Goal: Task Accomplishment & Management: Use online tool/utility

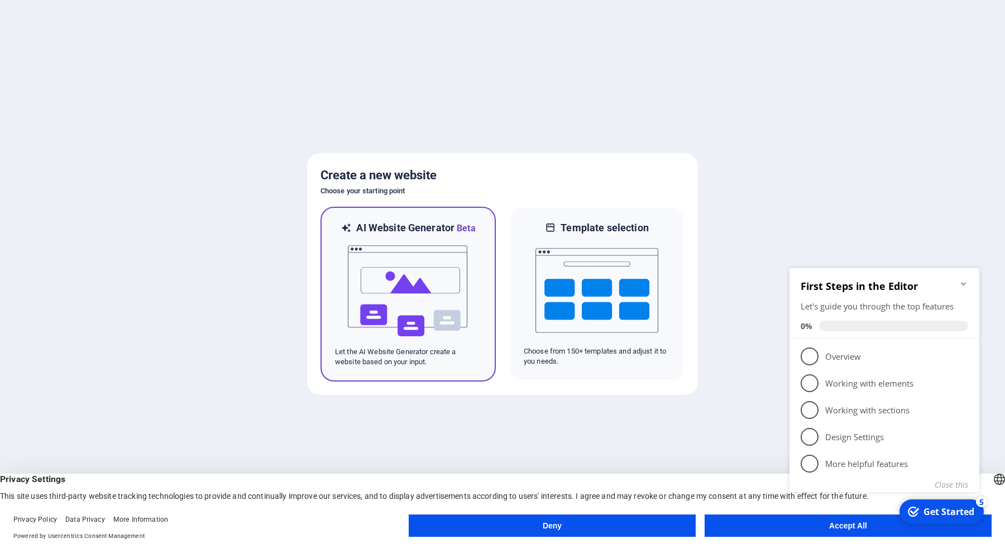
click at [462, 304] on img at bounding box center [408, 291] width 123 height 112
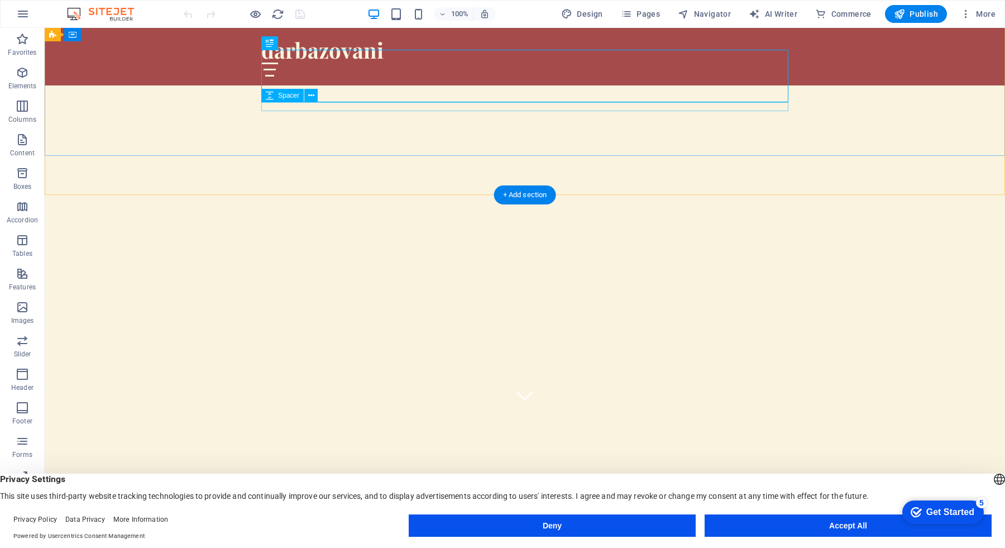
scroll to position [101, 0]
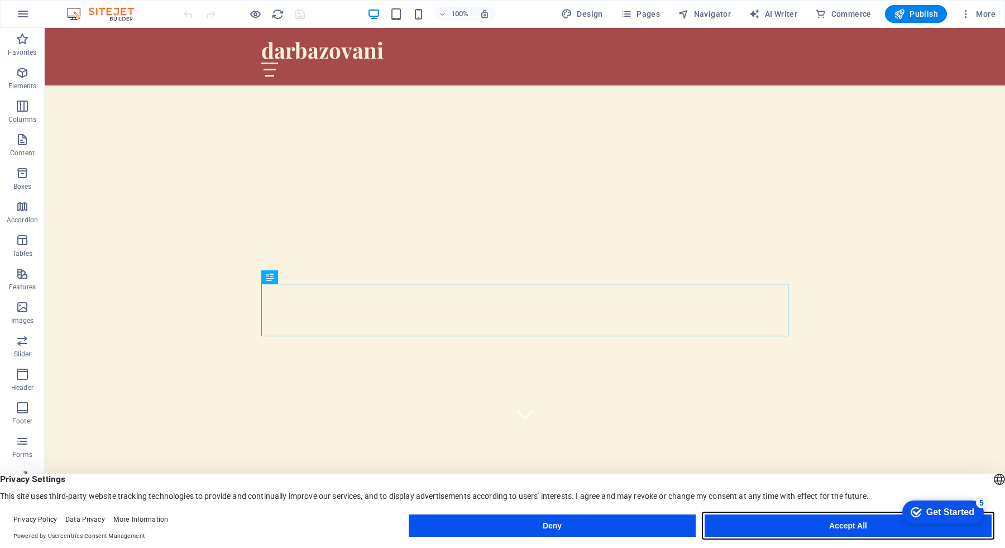
click at [783, 521] on button "Accept All" at bounding box center [847, 525] width 287 height 22
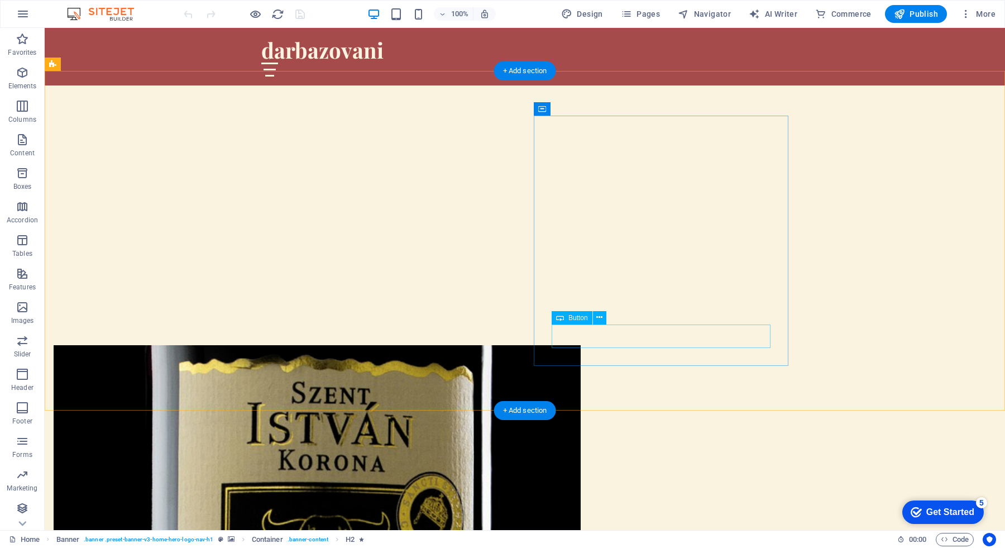
scroll to position [465, 0]
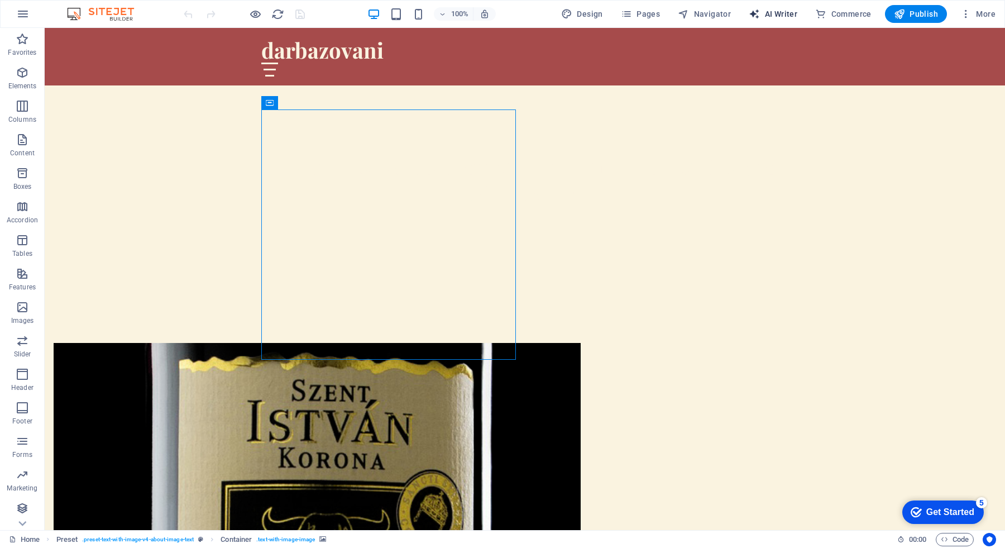
click at [783, 13] on span "AI Writer" at bounding box center [772, 13] width 49 height 11
select select "English"
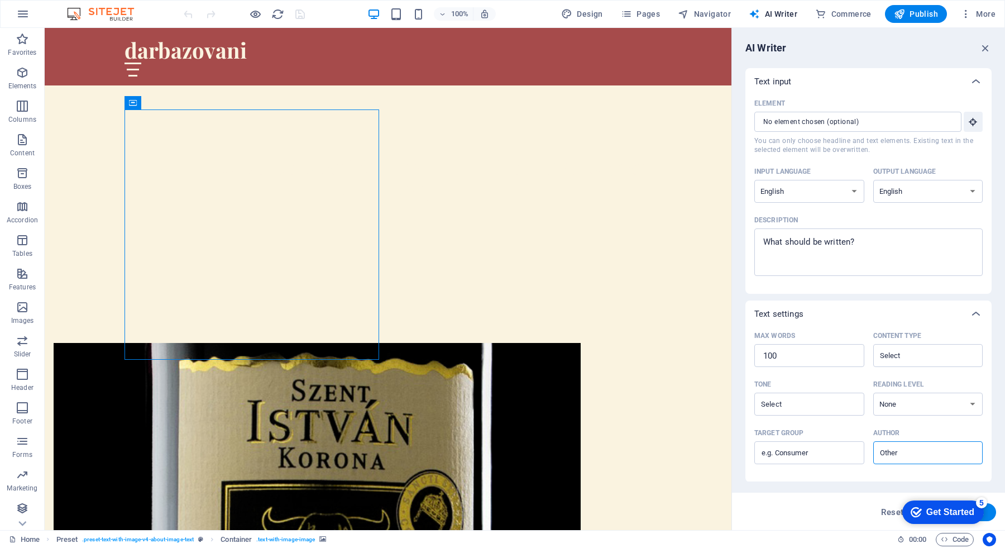
scroll to position [98, 0]
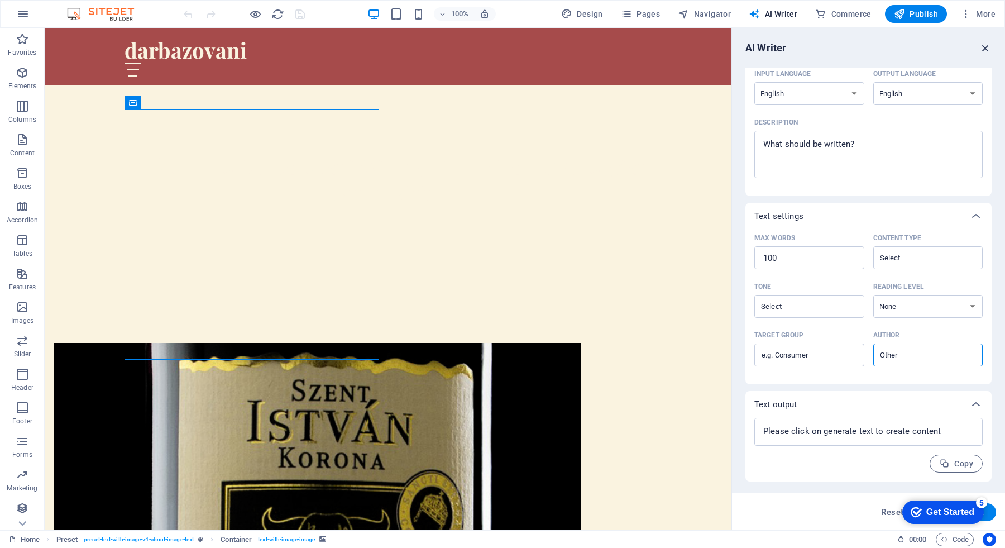
click at [986, 51] on icon "button" at bounding box center [985, 48] width 12 height 12
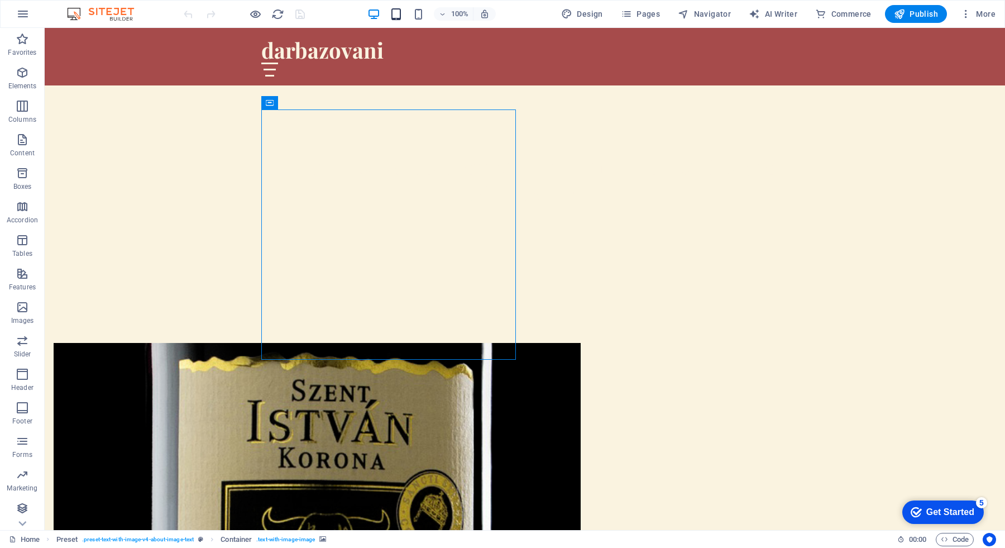
click at [400, 13] on icon "button" at bounding box center [396, 14] width 13 height 13
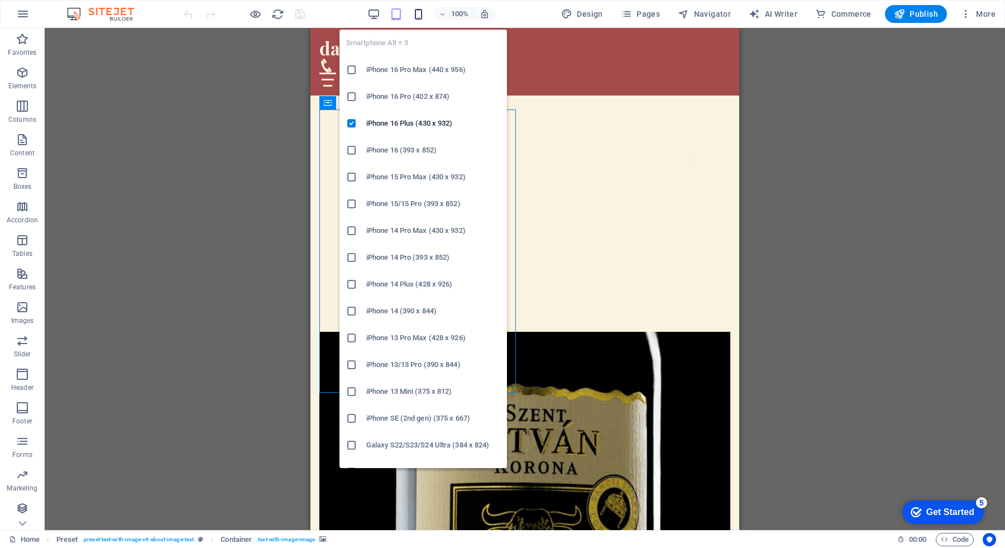
click at [419, 16] on icon "button" at bounding box center [418, 14] width 13 height 13
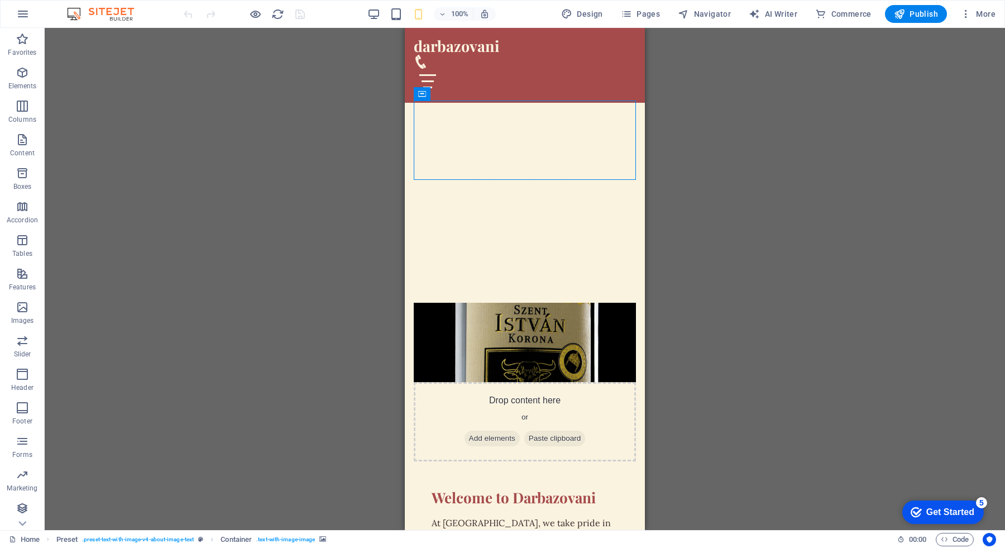
click at [701, 256] on div "Drag here to replace the existing content. Press “Ctrl” if you want to create a…" at bounding box center [525, 279] width 960 height 502
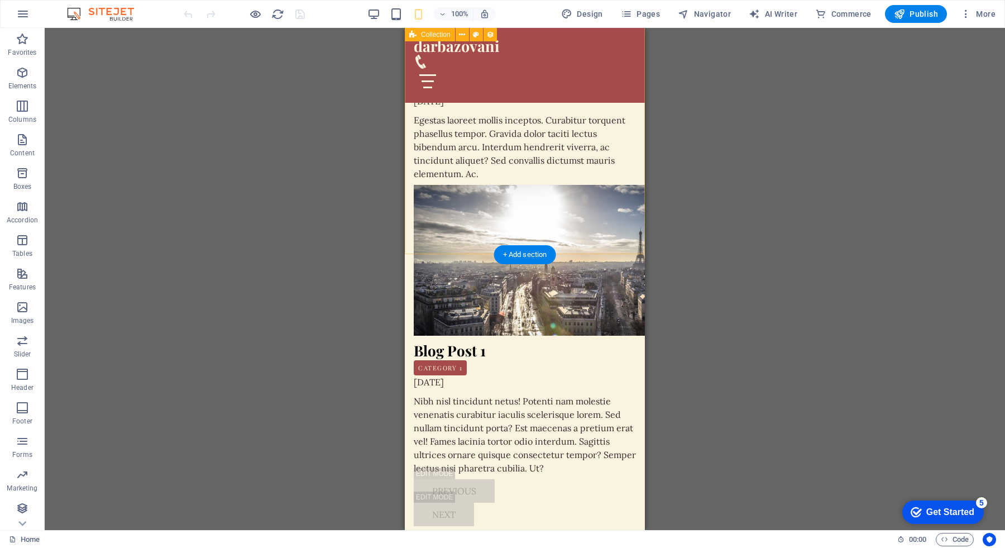
scroll to position [4815, 0]
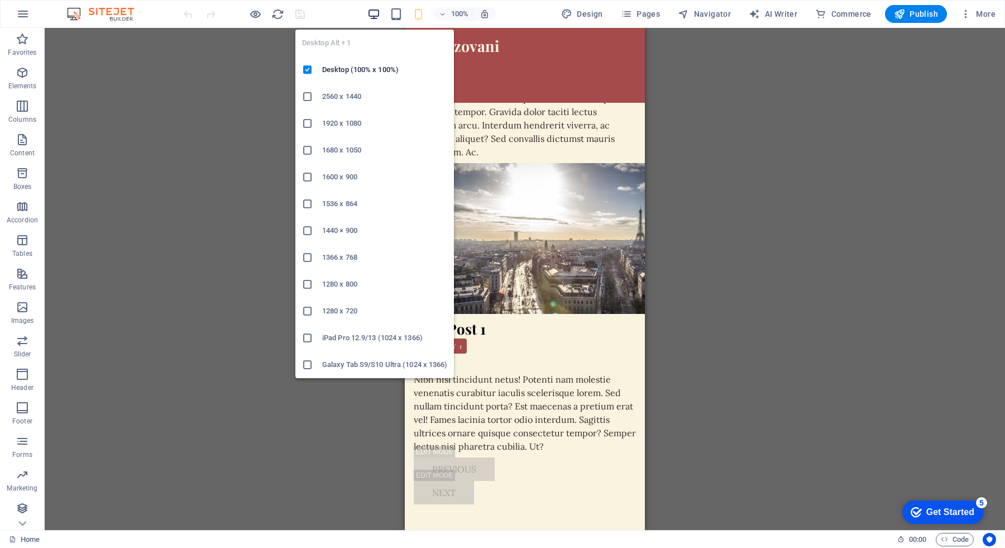
click at [375, 15] on icon "button" at bounding box center [373, 14] width 13 height 13
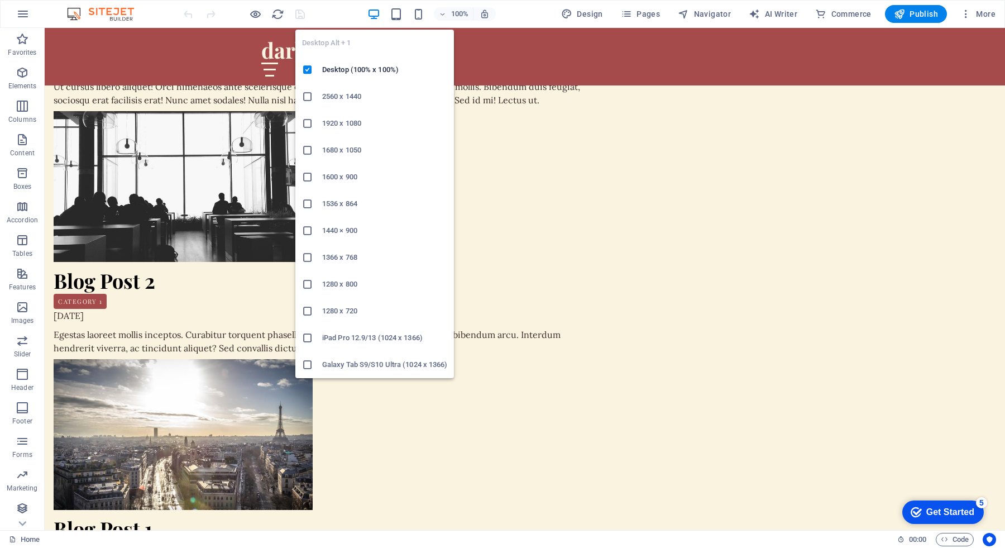
scroll to position [3445, 0]
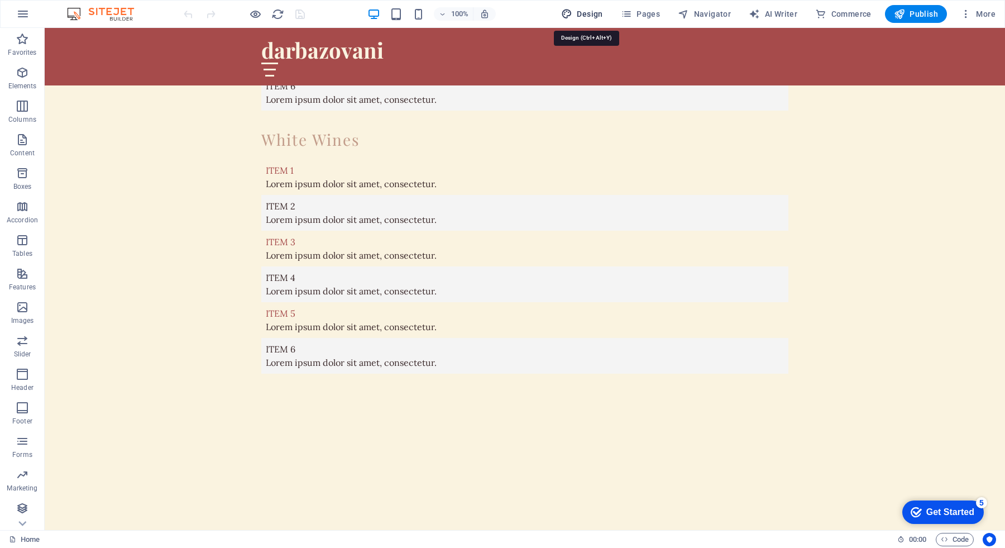
click at [591, 12] on span "Design" at bounding box center [582, 13] width 42 height 11
select select "px"
select select "200"
select select "px"
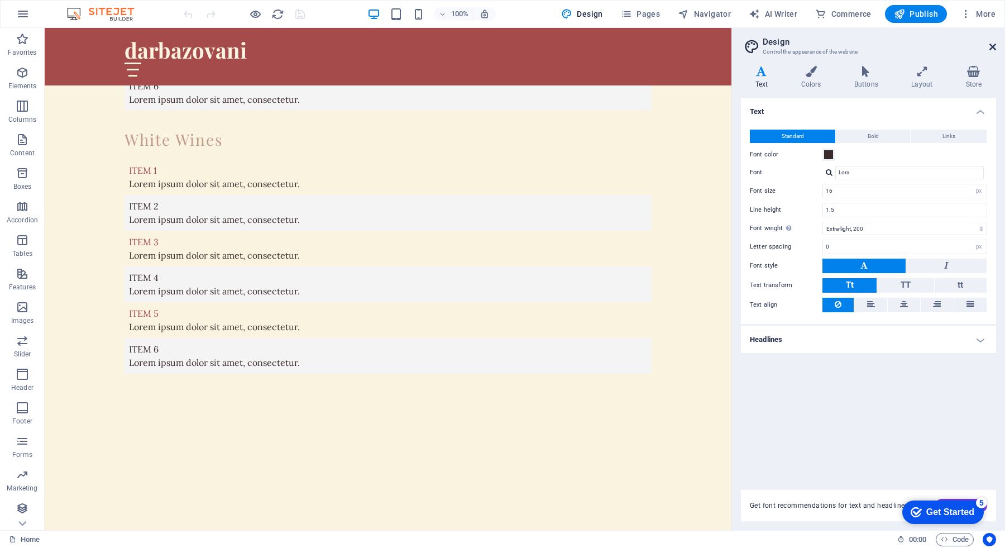
click at [991, 44] on icon at bounding box center [992, 46] width 7 height 9
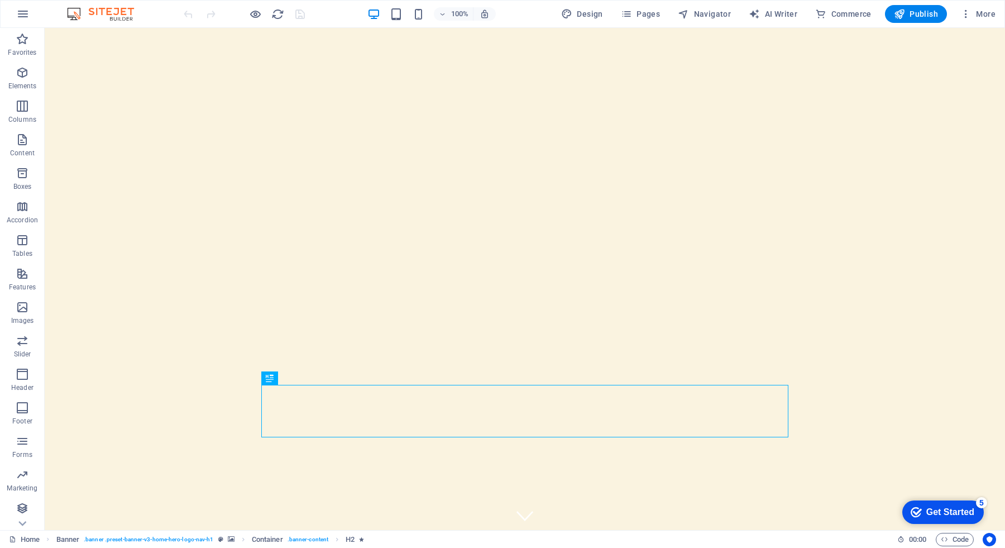
click at [948, 508] on div "Get Started" at bounding box center [950, 512] width 48 height 10
click at [967, 15] on icon "button" at bounding box center [965, 13] width 11 height 11
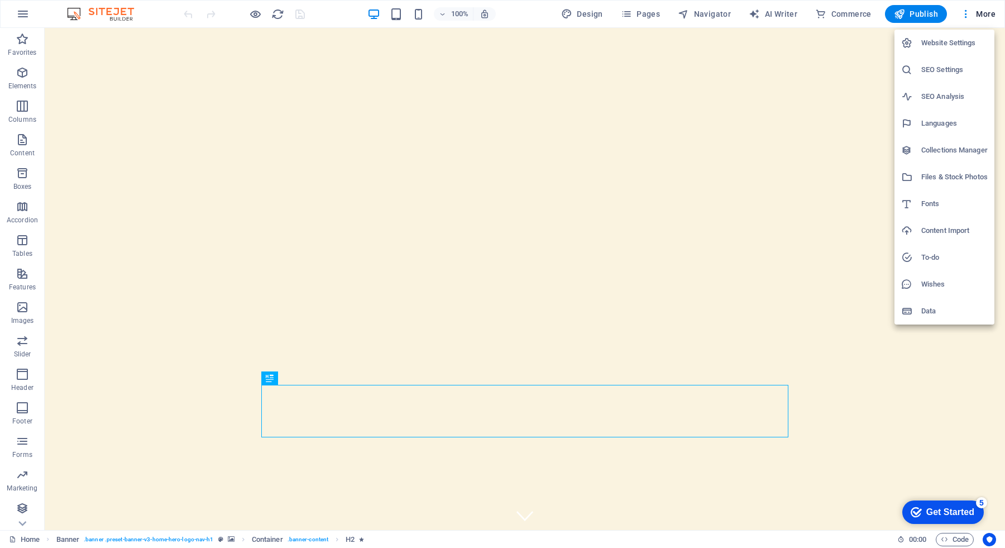
click at [779, 51] on div at bounding box center [502, 274] width 1005 height 548
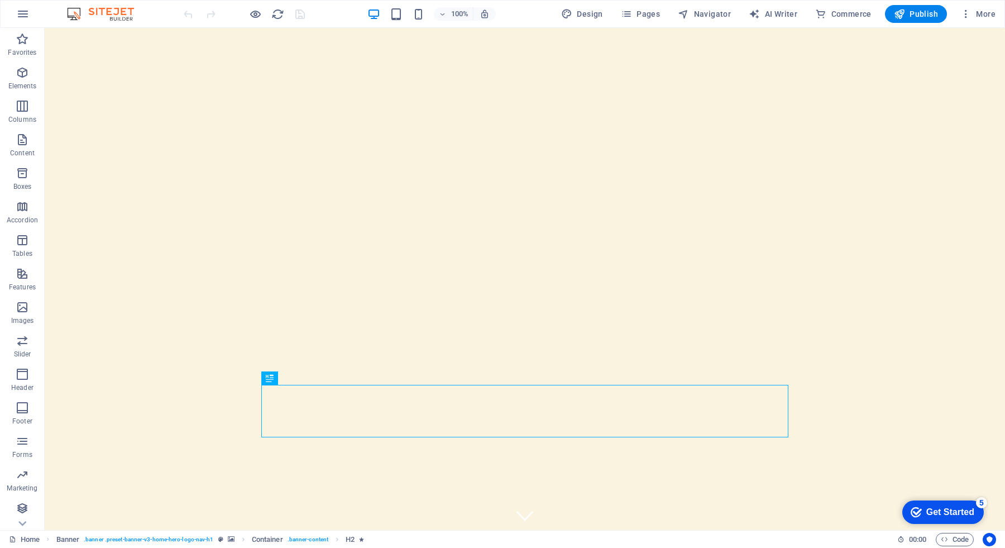
click at [653, 2] on div "100% Design Pages Navigator AI Writer Commerce Publish More" at bounding box center [503, 14] width 1004 height 27
click at [644, 20] on button "Pages" at bounding box center [640, 14] width 48 height 18
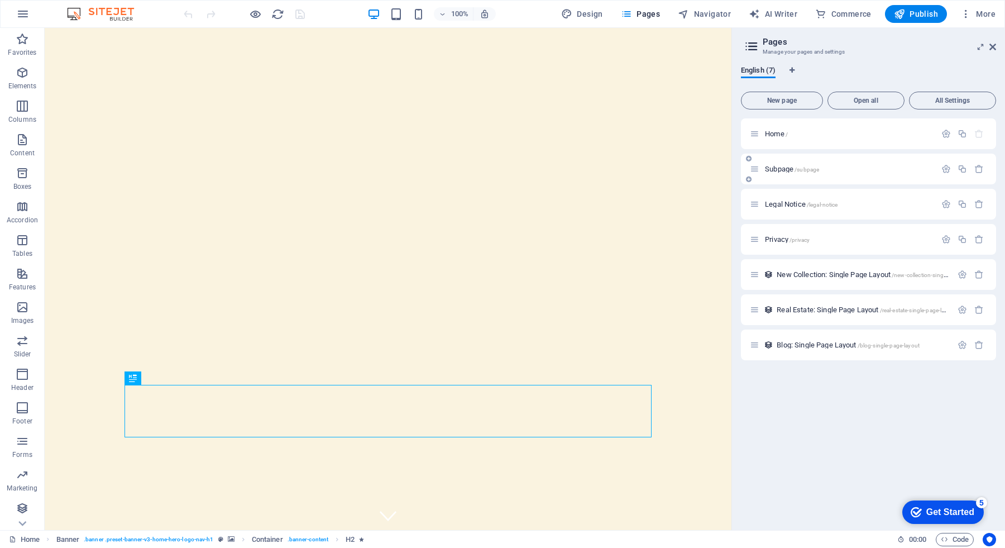
click at [913, 167] on p "Subpage /subpage" at bounding box center [848, 168] width 167 height 7
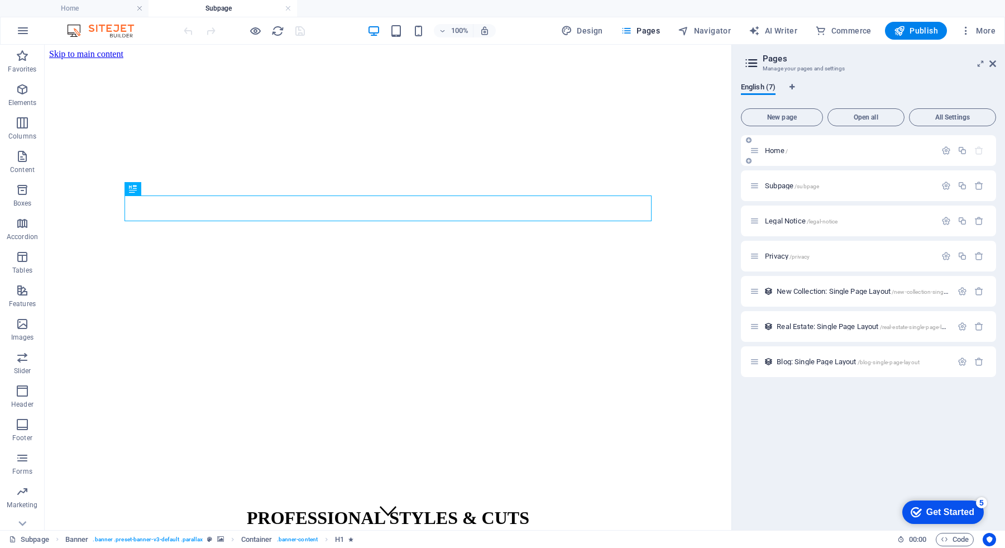
click at [814, 157] on div "Home /" at bounding box center [868, 150] width 255 height 31
click at [766, 153] on span "Home /" at bounding box center [776, 150] width 23 height 8
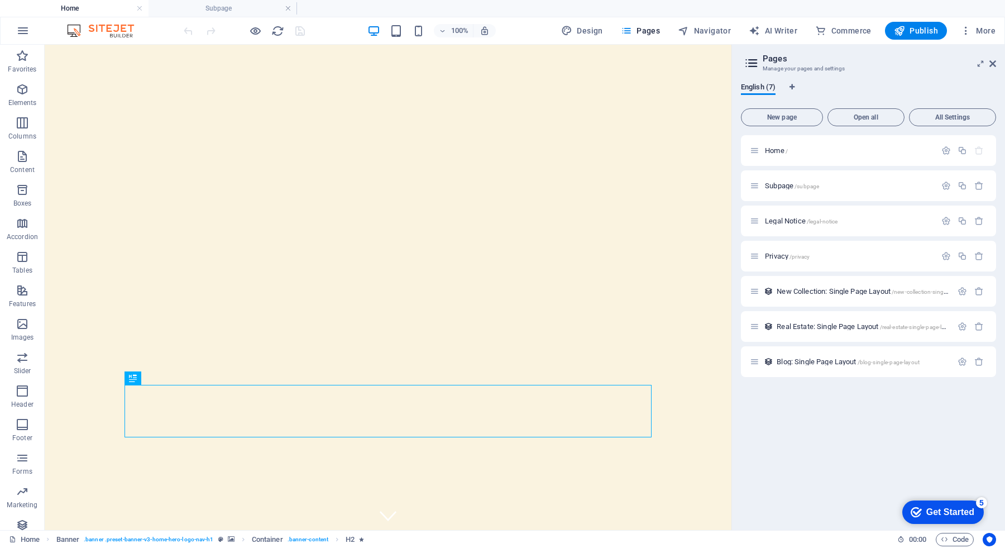
click at [996, 64] on aside "Pages Manage your pages and settings English (7) New page Open all All Settings…" at bounding box center [867, 287] width 273 height 485
click at [994, 64] on icon at bounding box center [992, 63] width 7 height 9
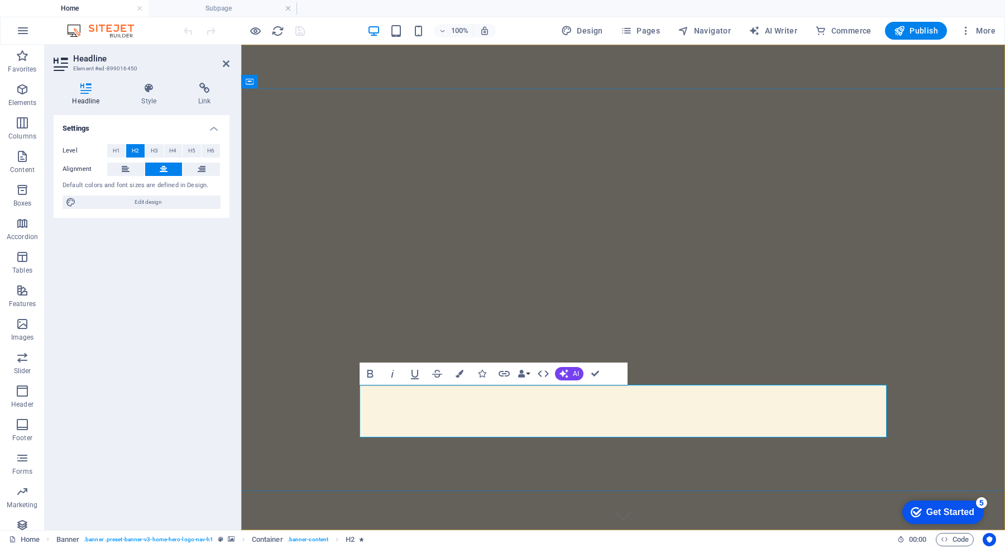
click at [411, 539] on div "darbazovani" at bounding box center [622, 552] width 527 height 26
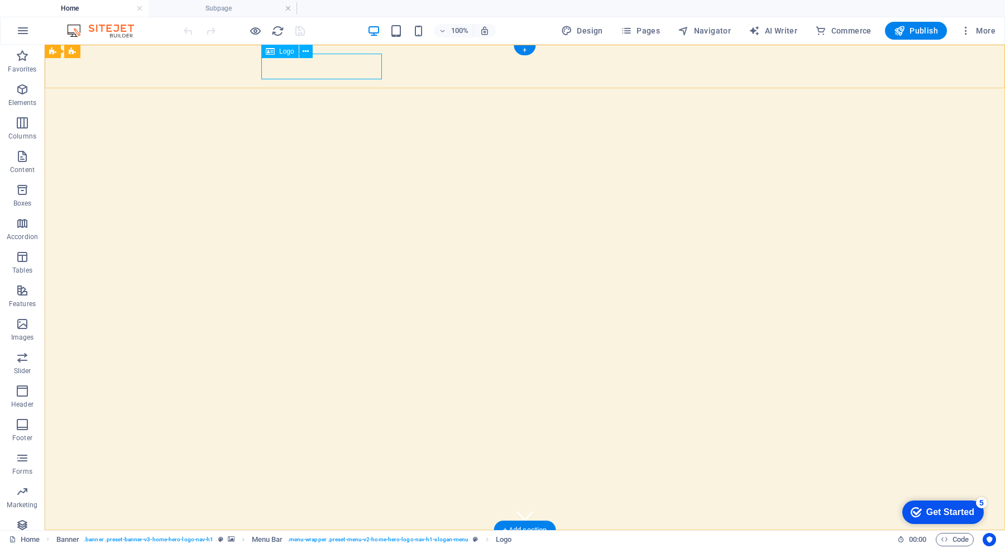
click at [273, 539] on div "darbazovani" at bounding box center [524, 552] width 527 height 26
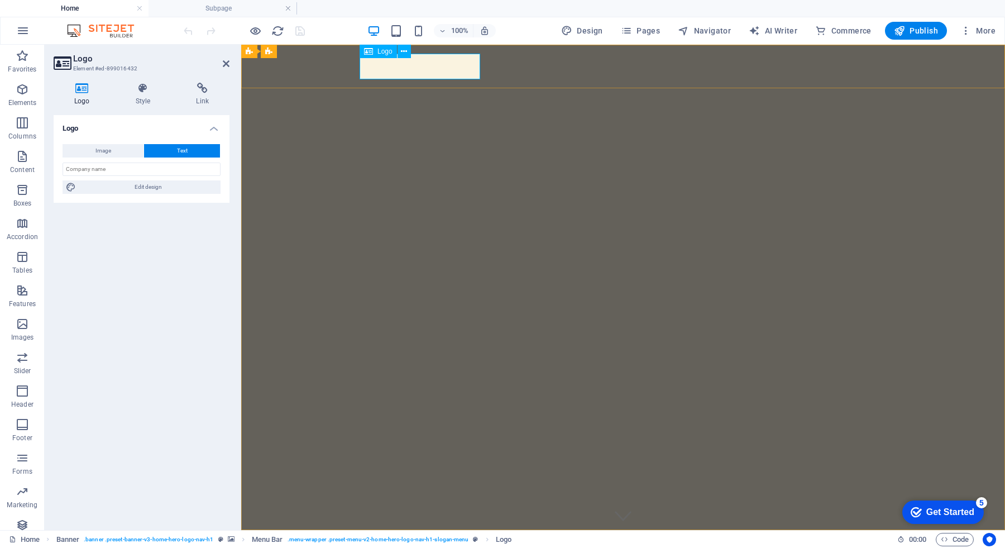
click at [367, 539] on div "darbazovani" at bounding box center [622, 552] width 527 height 26
click at [371, 539] on div "darbazovani" at bounding box center [622, 552] width 527 height 26
click at [368, 539] on div "darbazovani" at bounding box center [622, 552] width 527 height 26
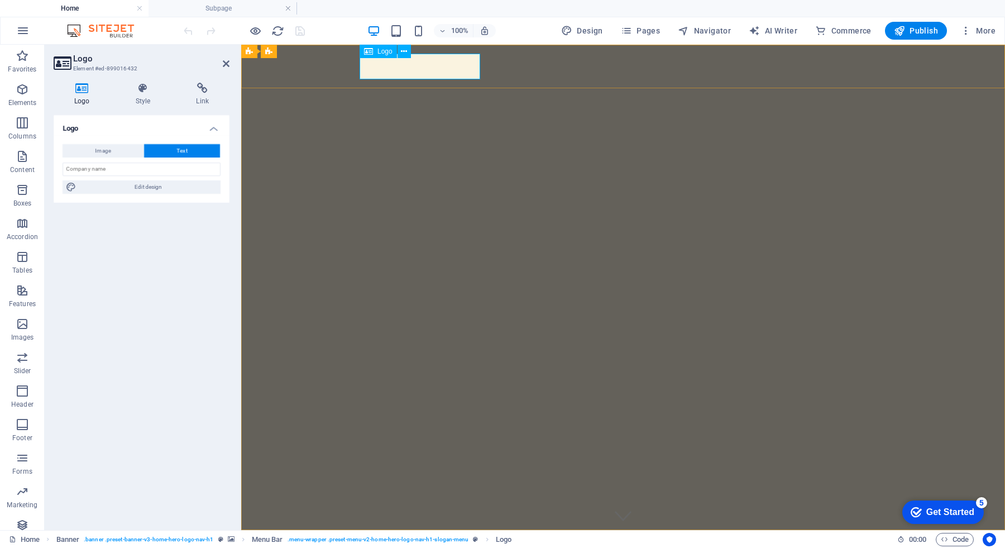
click at [371, 539] on div "darbazovani" at bounding box center [622, 552] width 527 height 26
click at [82, 87] on icon at bounding box center [82, 88] width 57 height 11
click at [378, 539] on div "darbazovani" at bounding box center [622, 552] width 527 height 26
click at [368, 539] on div "darbazovani" at bounding box center [622, 552] width 527 height 26
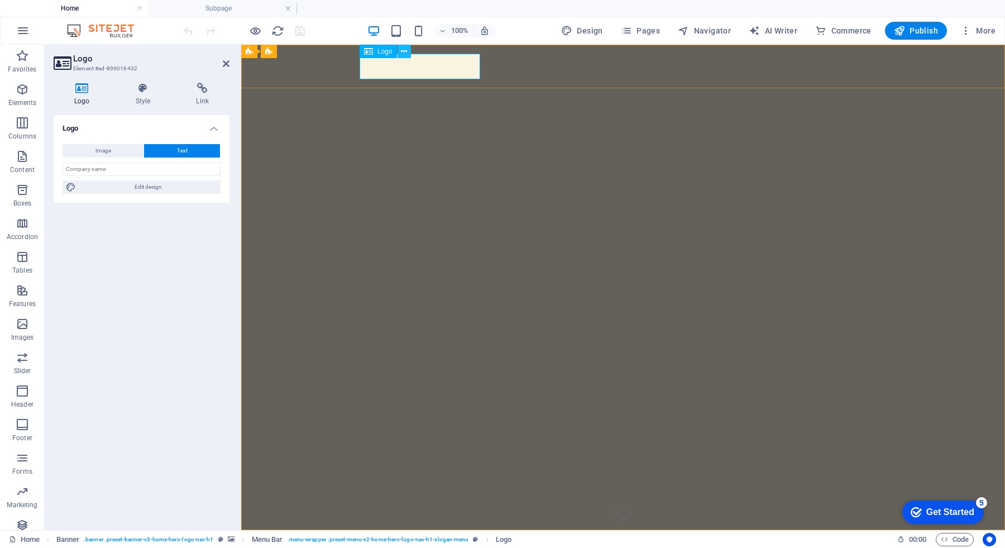
click at [401, 53] on icon at bounding box center [404, 52] width 6 height 12
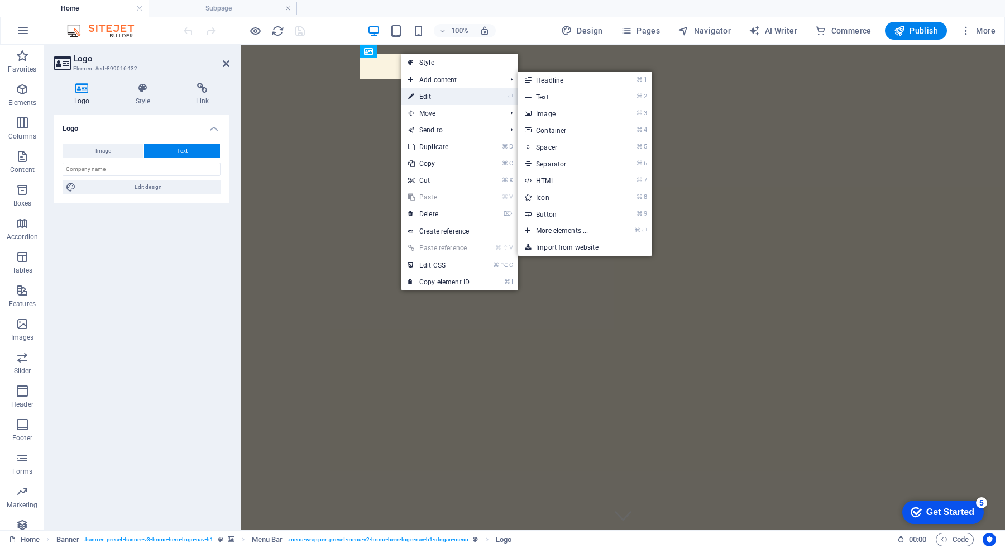
click at [425, 95] on link "⏎ Edit" at bounding box center [438, 96] width 75 height 17
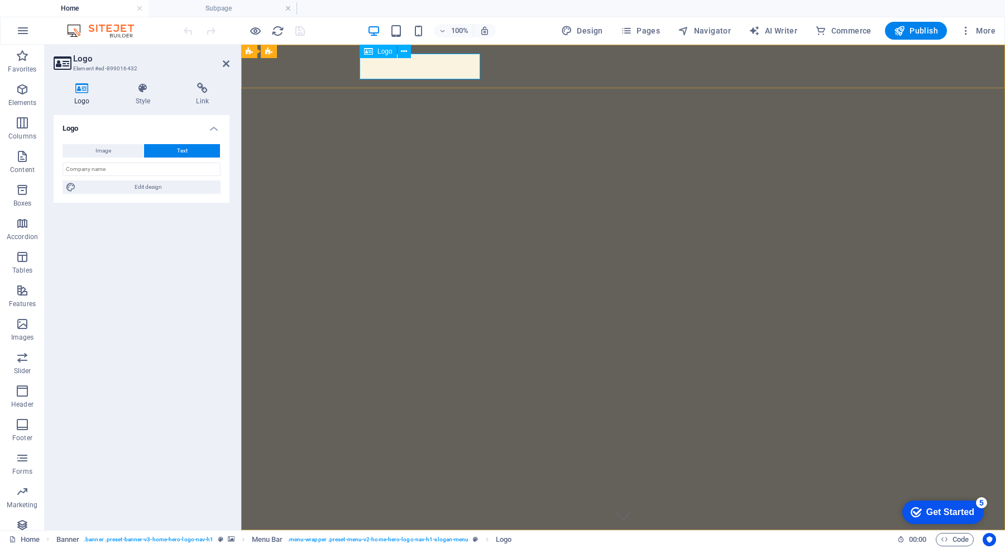
click at [371, 539] on div "darbazovani" at bounding box center [622, 552] width 527 height 26
click at [122, 152] on button "Image" at bounding box center [103, 150] width 81 height 13
select select "DISABLED_OPTION_VALUE"
click at [143, 97] on h4 "Style" at bounding box center [145, 94] width 61 height 23
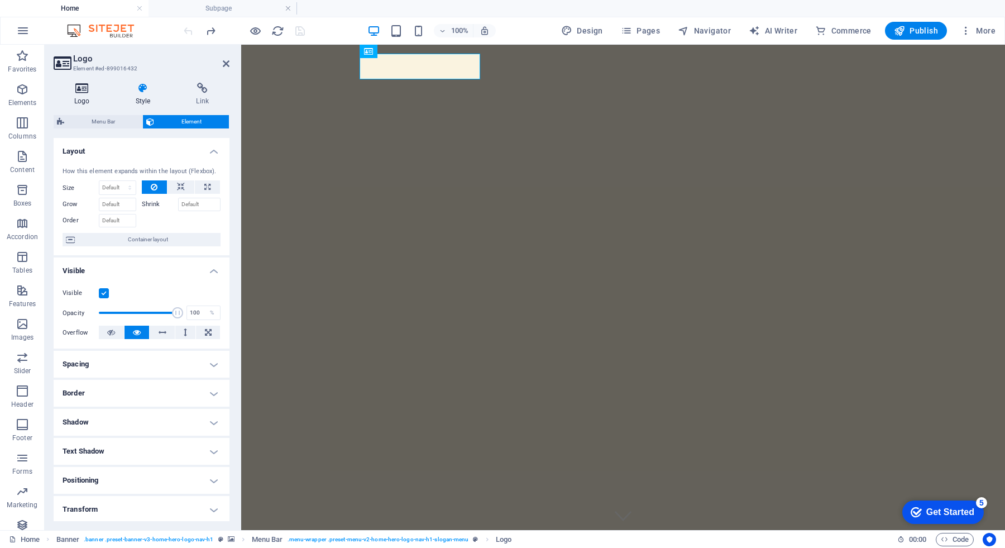
click at [84, 95] on h4 "Logo" at bounding box center [84, 94] width 61 height 23
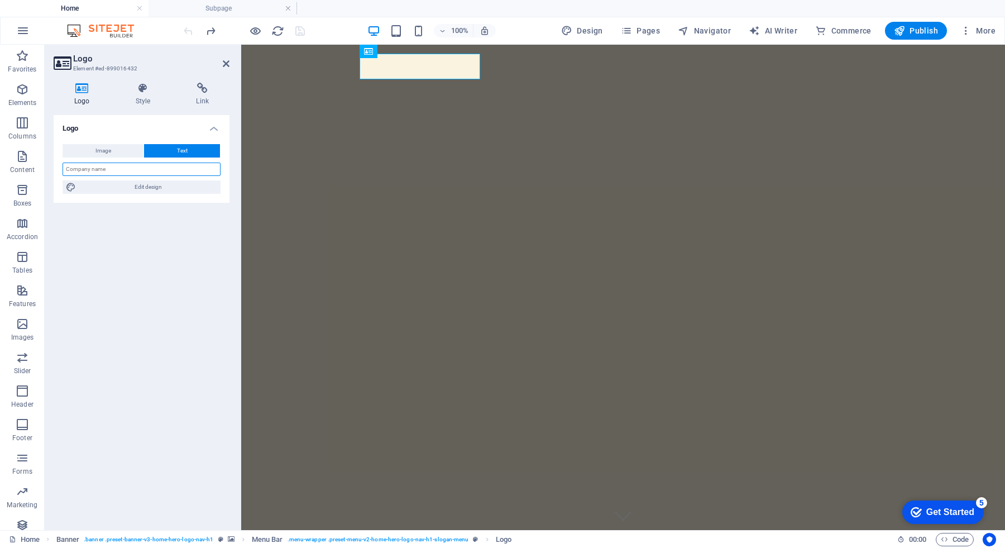
click at [152, 168] on input "text" at bounding box center [142, 168] width 158 height 13
type input "Darbazovani"
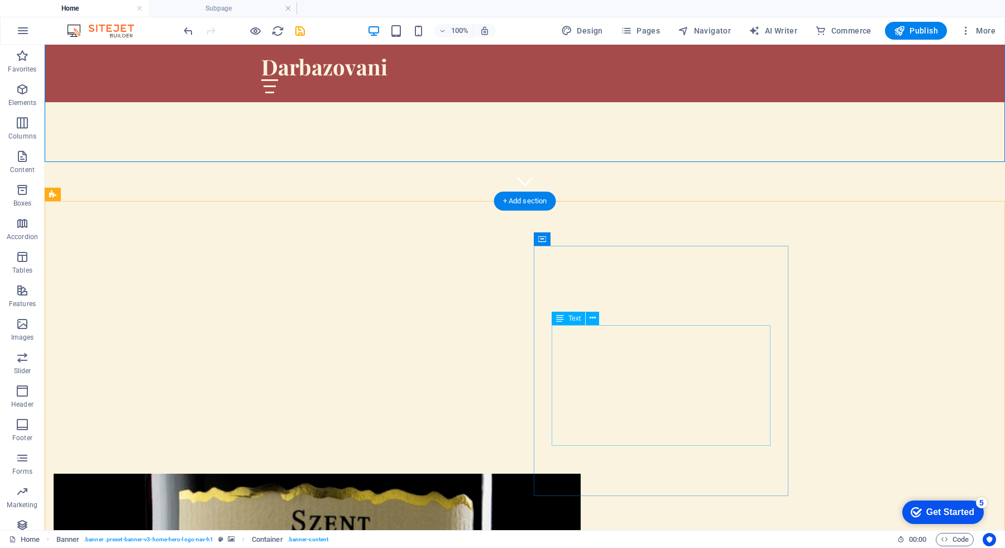
scroll to position [335, 0]
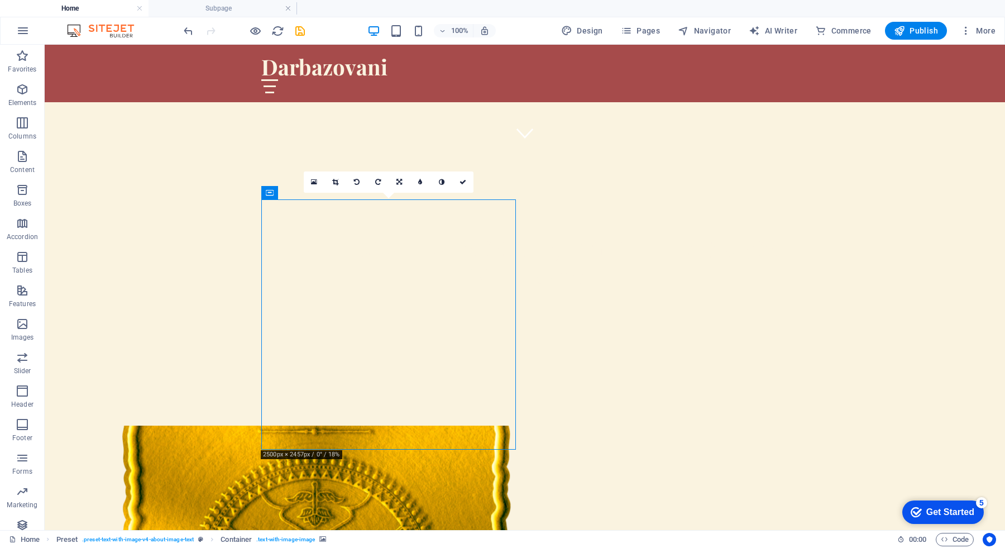
scroll to position [374, 0]
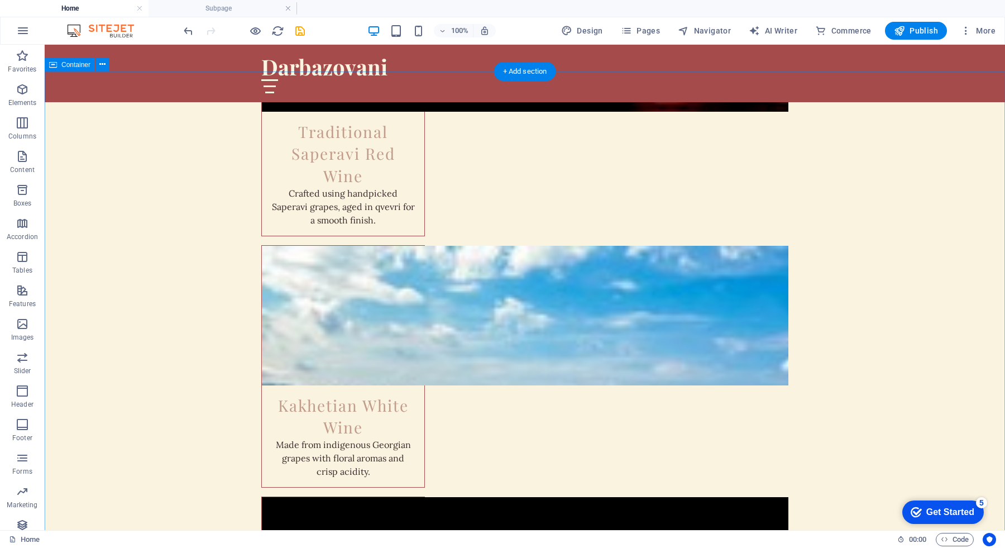
scroll to position [1440, 0]
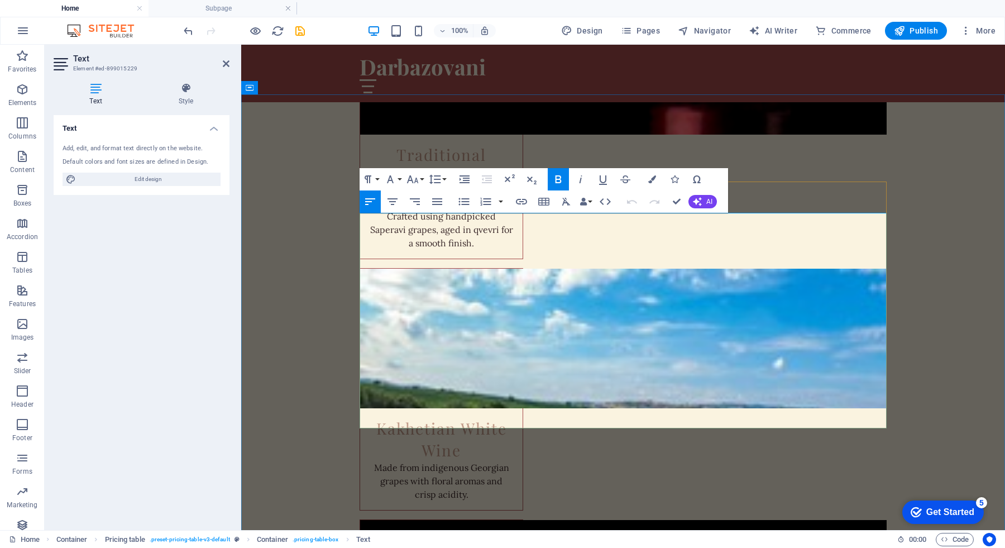
drag, startPoint x: 367, startPoint y: 295, endPoint x: 468, endPoint y: 404, distance: 148.9
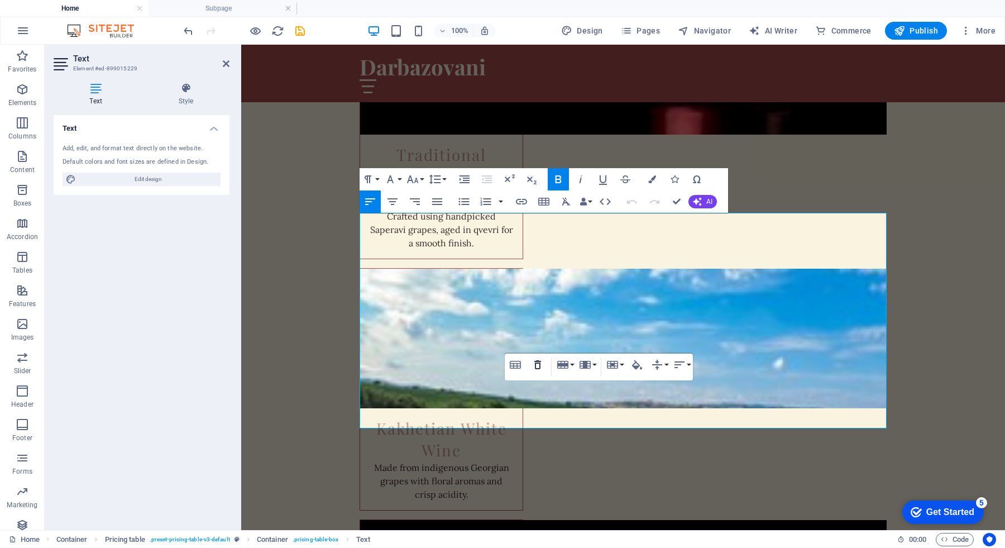
click at [537, 368] on icon "button" at bounding box center [537, 364] width 7 height 9
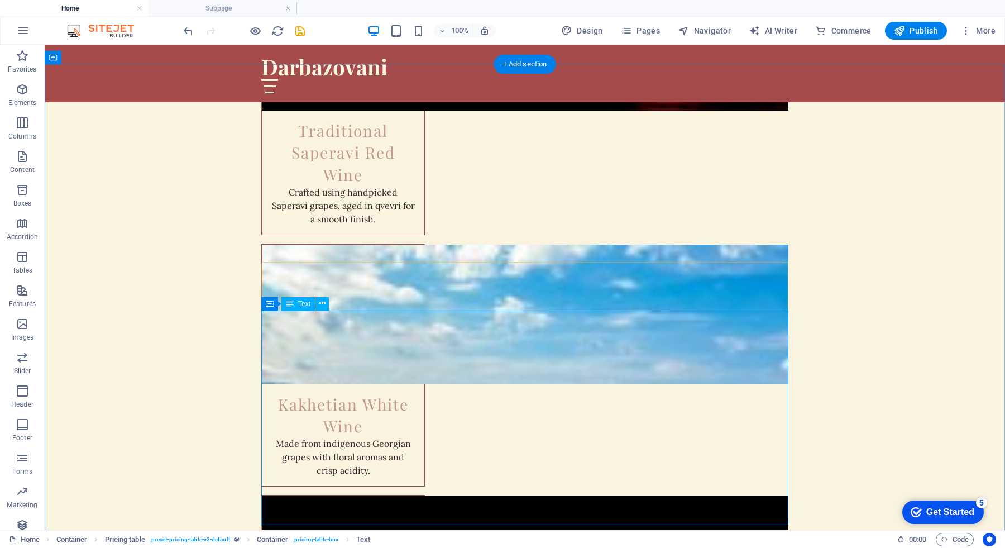
scroll to position [1462, 0]
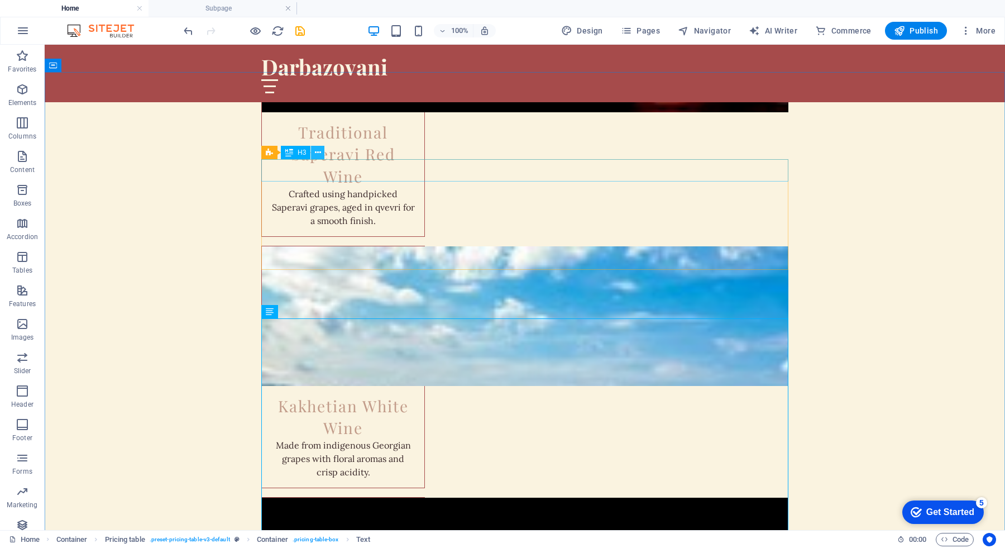
click at [318, 155] on icon at bounding box center [318, 153] width 6 height 12
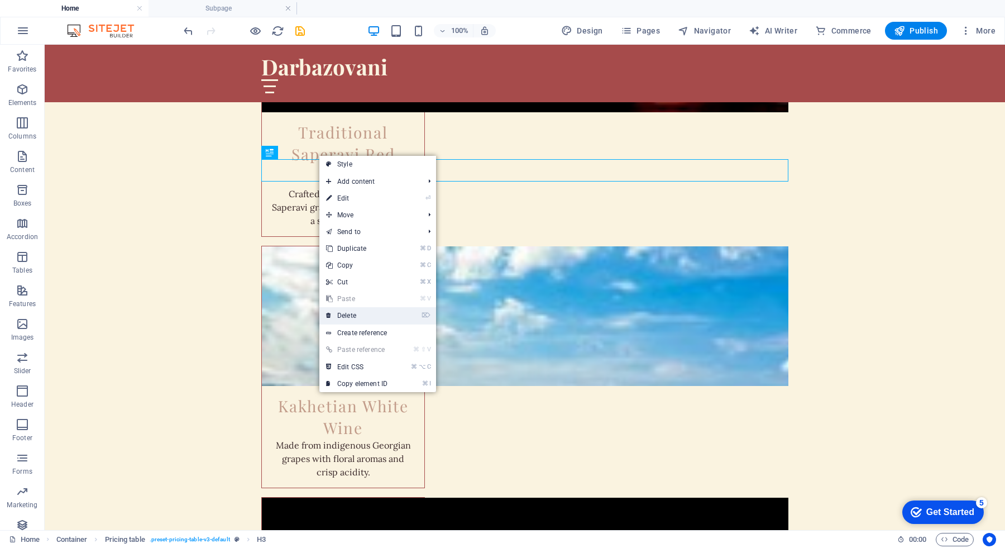
click at [394, 313] on link "⌦ Delete" at bounding box center [356, 315] width 75 height 17
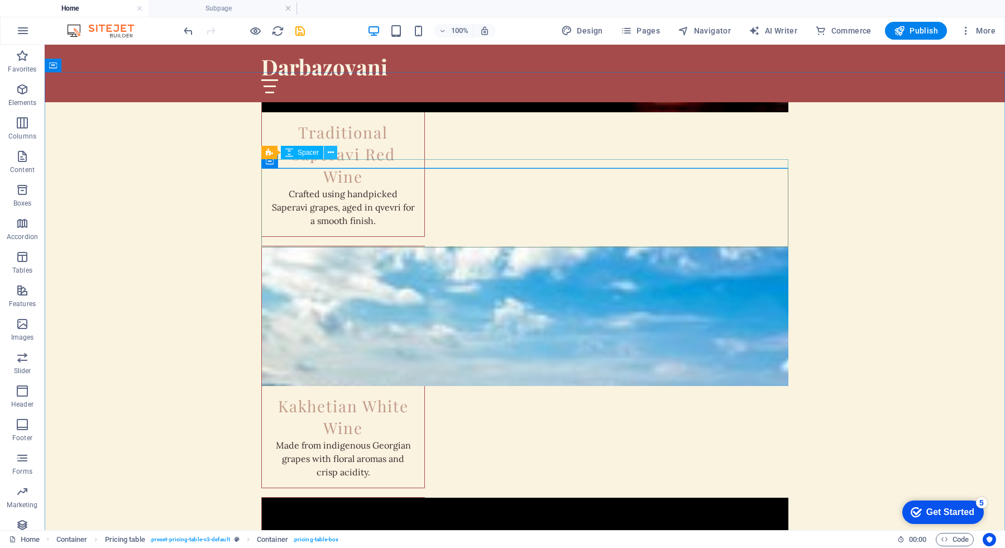
click at [333, 154] on icon at bounding box center [331, 153] width 6 height 12
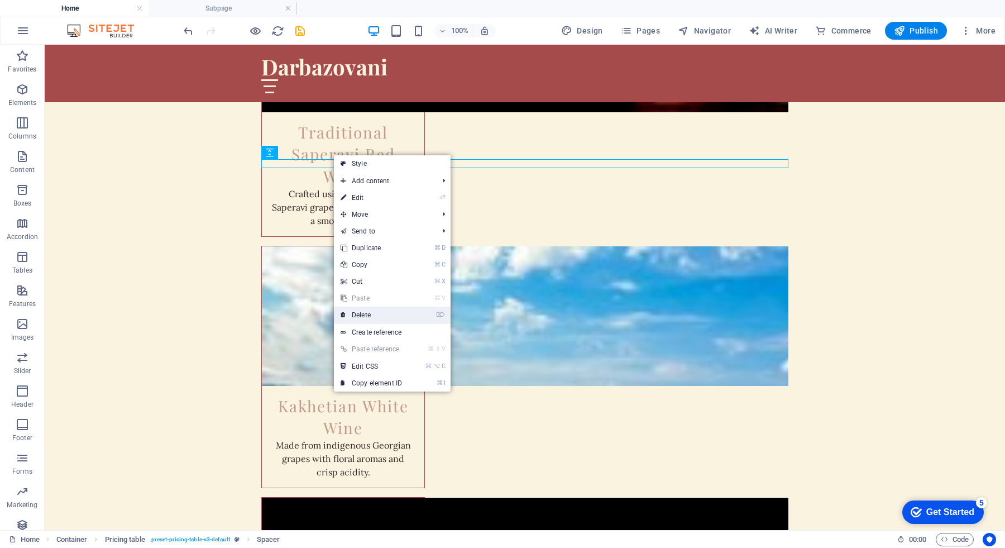
click at [391, 313] on link "⌦ Delete" at bounding box center [371, 314] width 75 height 17
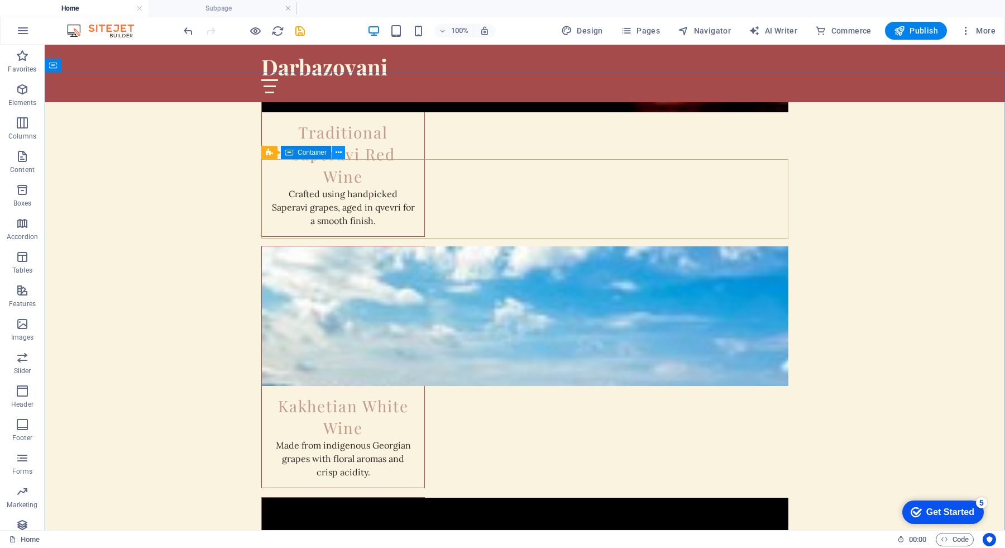
click at [337, 153] on icon at bounding box center [338, 153] width 6 height 12
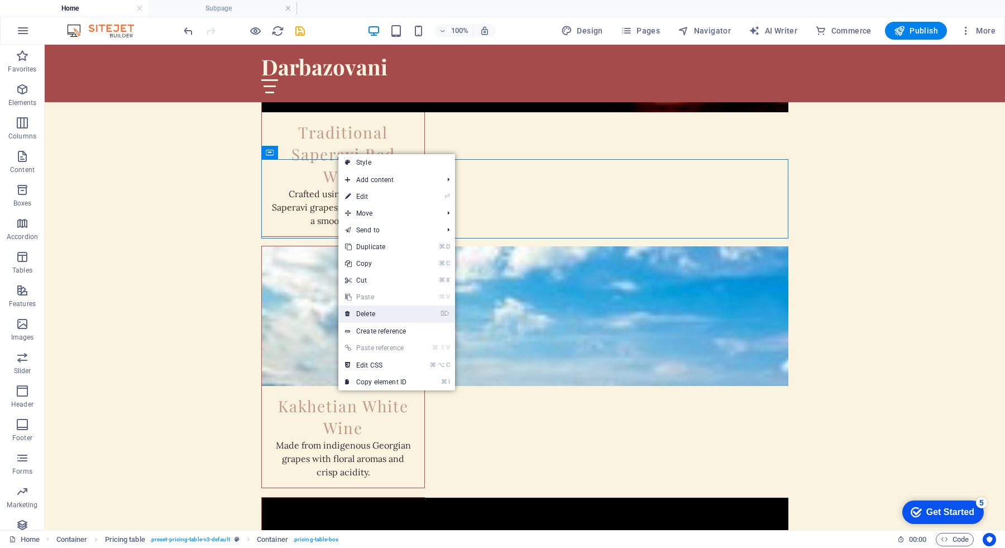
click at [385, 310] on link "⌦ Delete" at bounding box center [375, 313] width 75 height 17
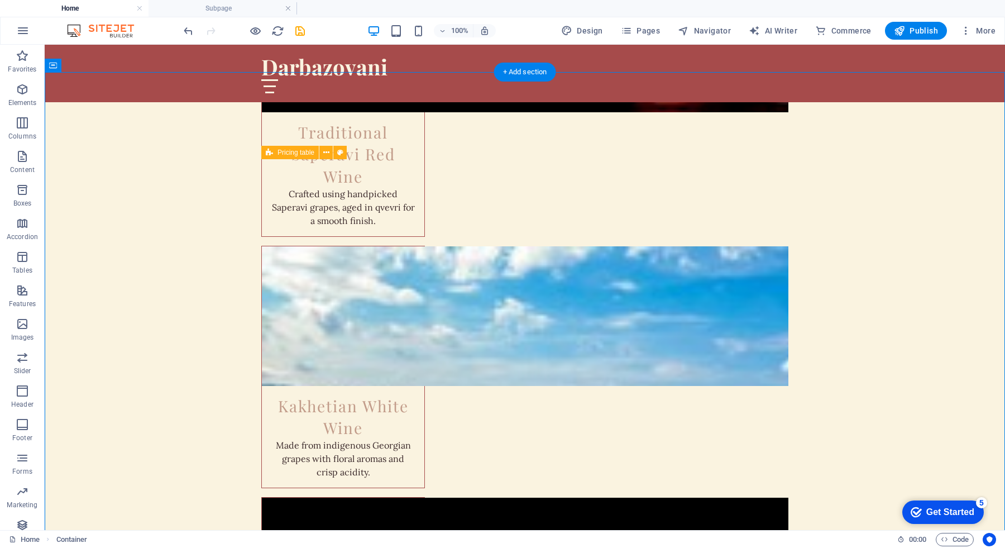
drag, startPoint x: 424, startPoint y: 236, endPoint x: 391, endPoint y: 237, distance: 32.9
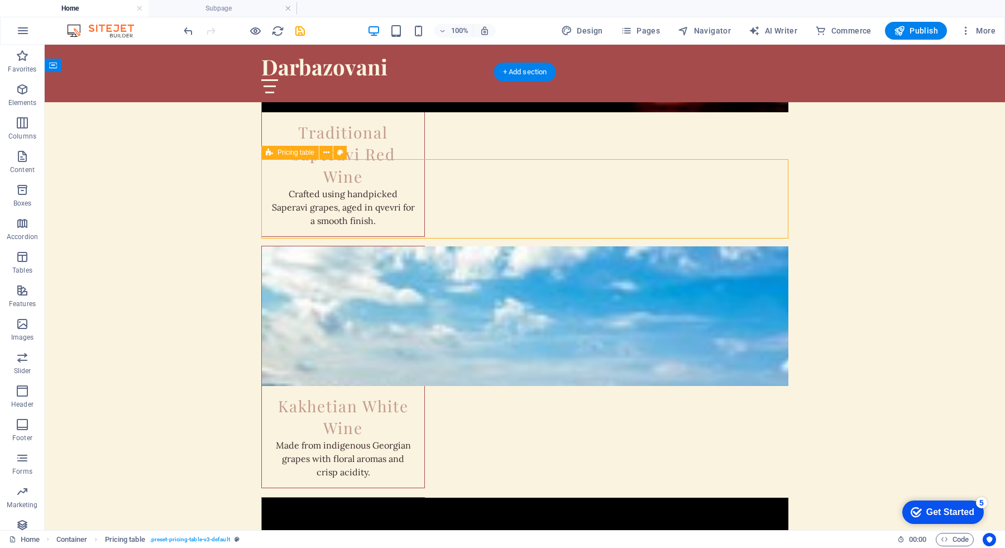
drag, startPoint x: 405, startPoint y: 159, endPoint x: 390, endPoint y: 164, distance: 15.4
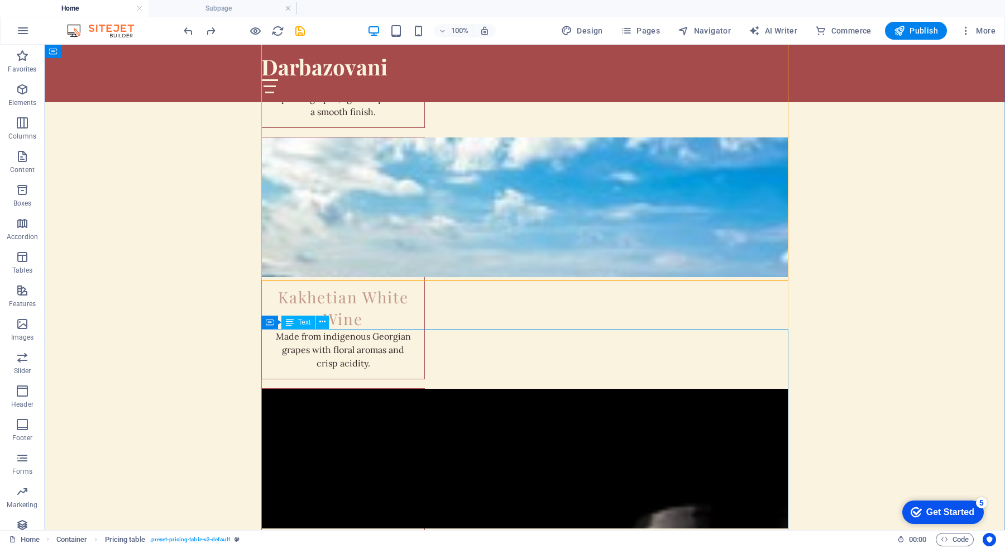
scroll to position [1597, 0]
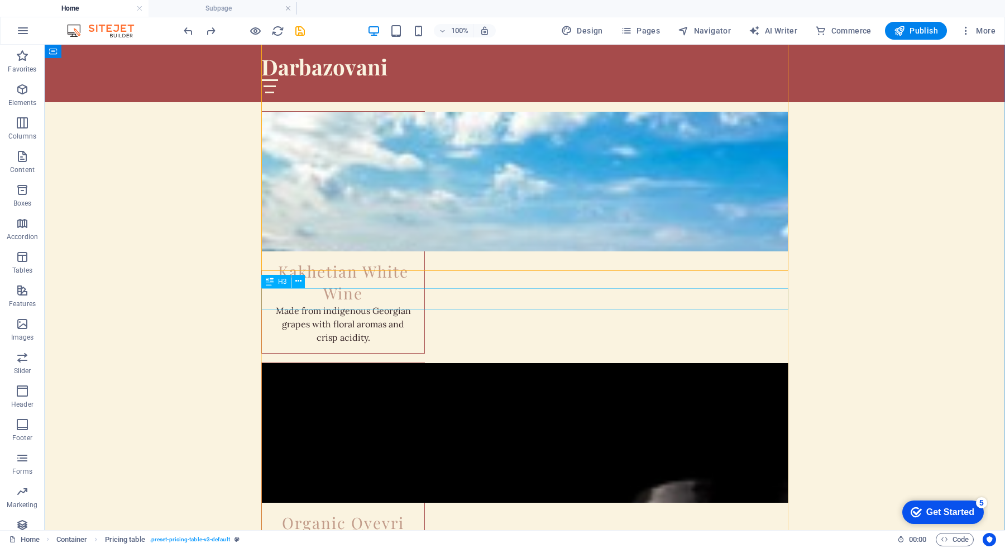
click at [296, 285] on icon at bounding box center [298, 281] width 6 height 12
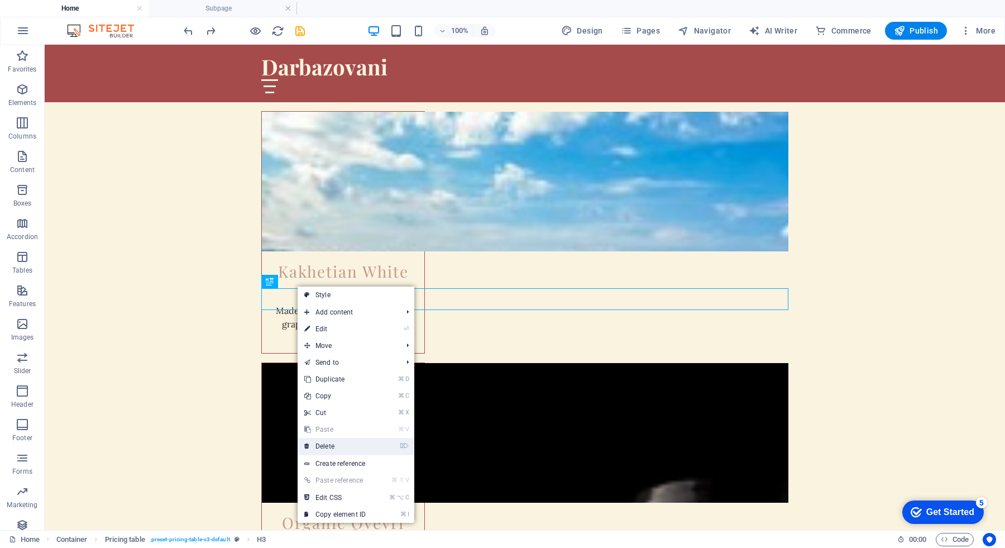
click at [339, 450] on link "⌦ Delete" at bounding box center [334, 446] width 75 height 17
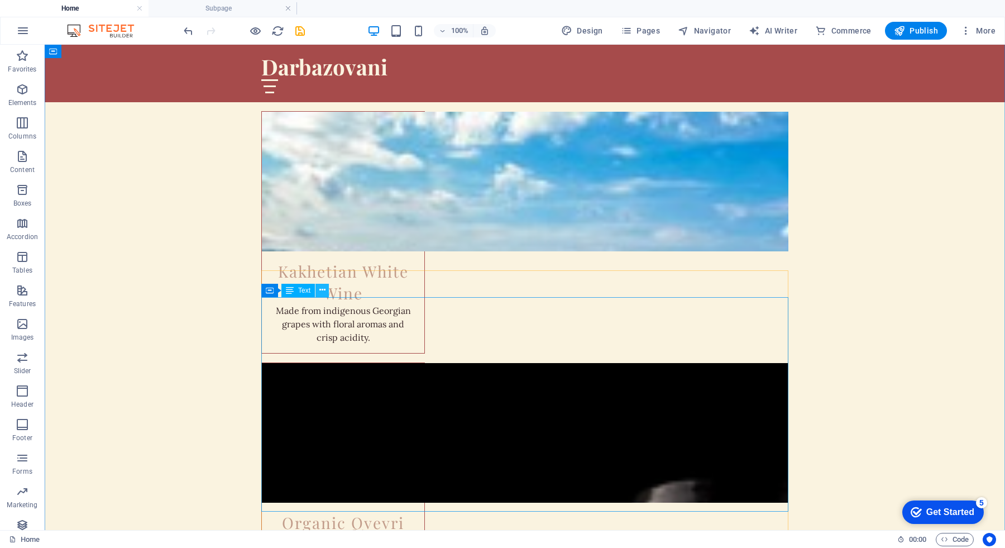
click at [323, 289] on icon at bounding box center [322, 290] width 6 height 12
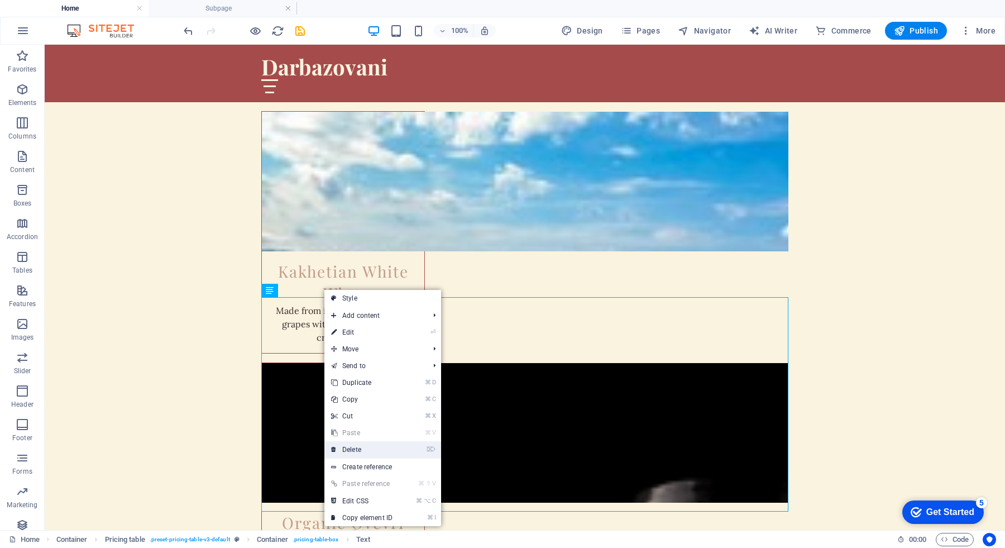
click at [364, 447] on link "⌦ Delete" at bounding box center [361, 449] width 75 height 17
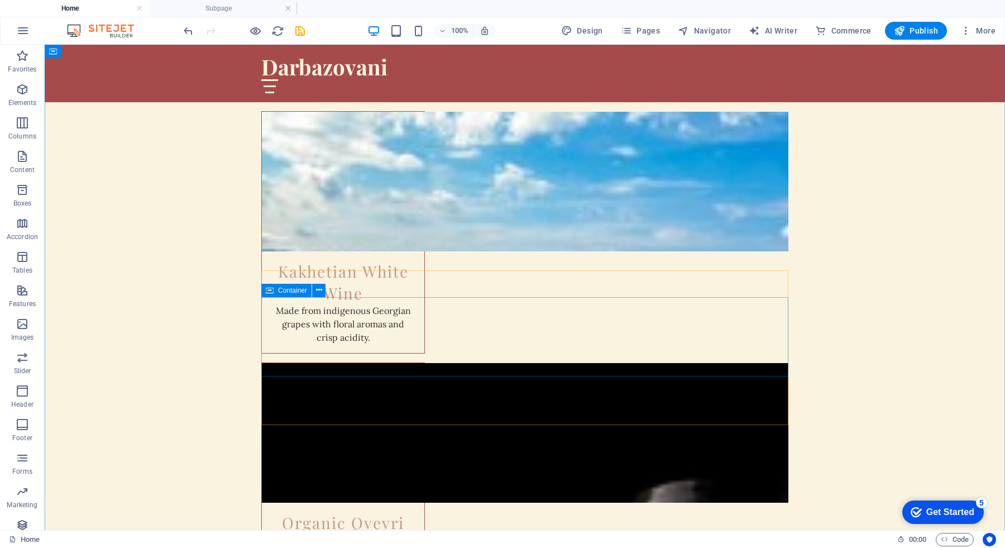
drag, startPoint x: 425, startPoint y: 300, endPoint x: 367, endPoint y: 337, distance: 69.1
click at [273, 294] on div "Container" at bounding box center [286, 290] width 50 height 13
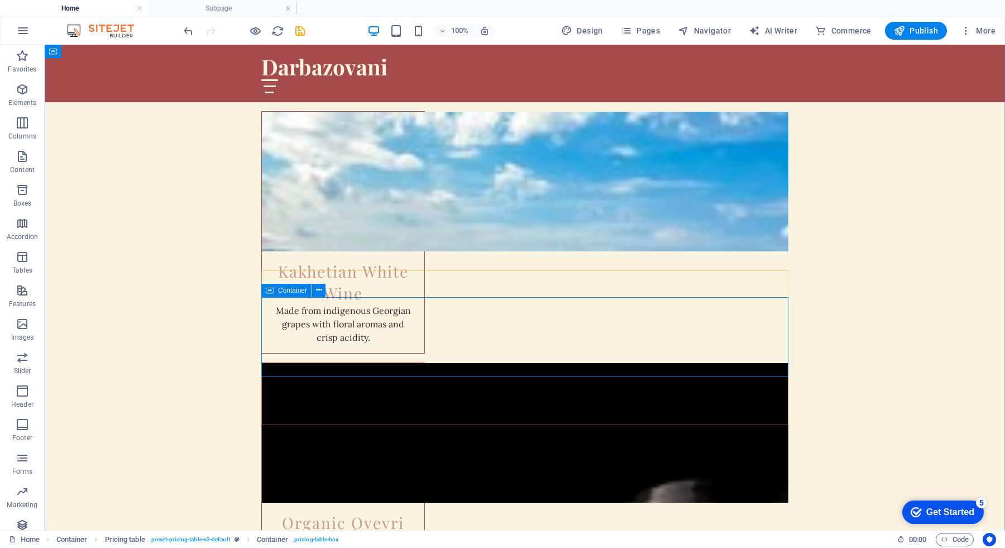
click at [268, 289] on icon at bounding box center [270, 290] width 8 height 13
click at [311, 279] on icon at bounding box center [311, 281] width 6 height 12
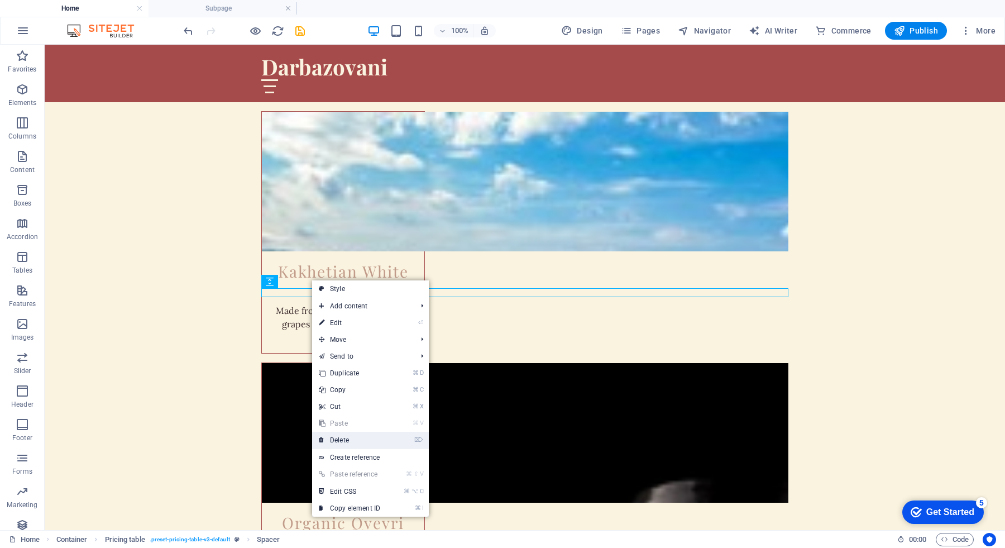
click at [362, 438] on link "⌦ Delete" at bounding box center [349, 439] width 75 height 17
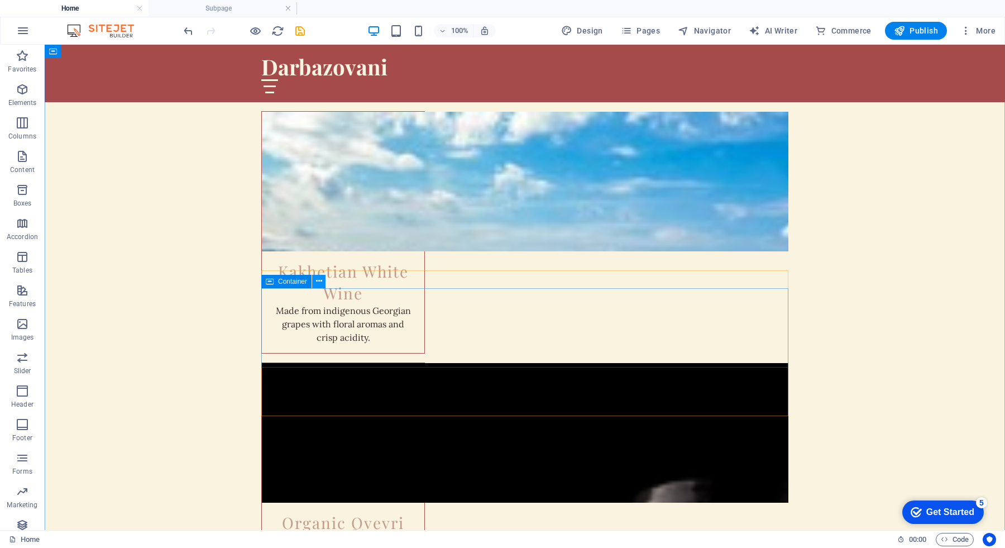
click at [318, 282] on icon at bounding box center [319, 281] width 6 height 12
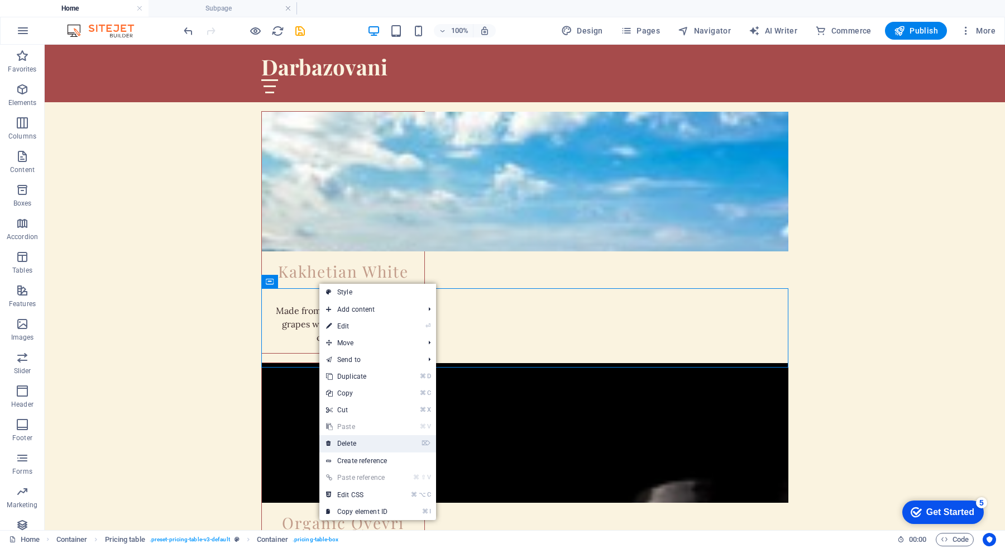
click at [378, 441] on link "⌦ Delete" at bounding box center [356, 443] width 75 height 17
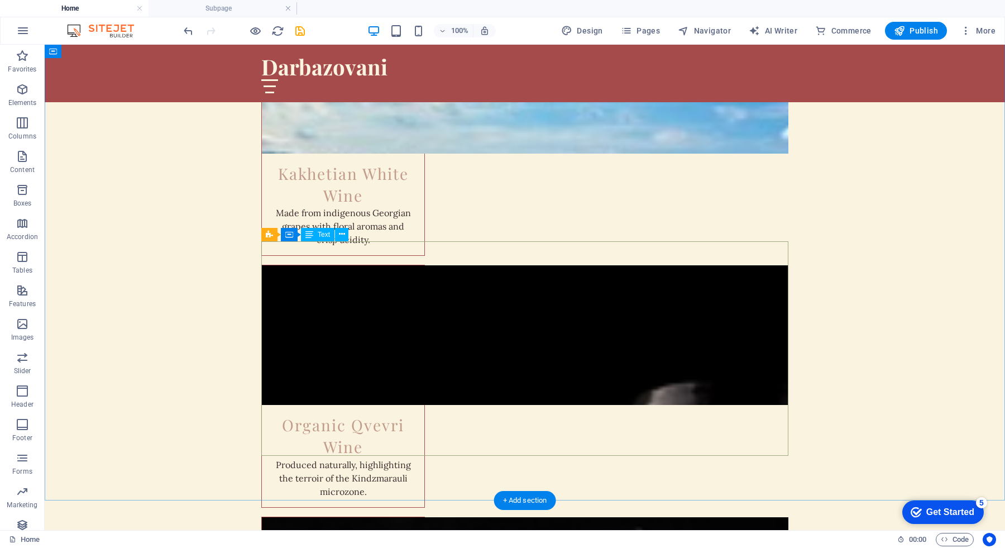
scroll to position [1697, 0]
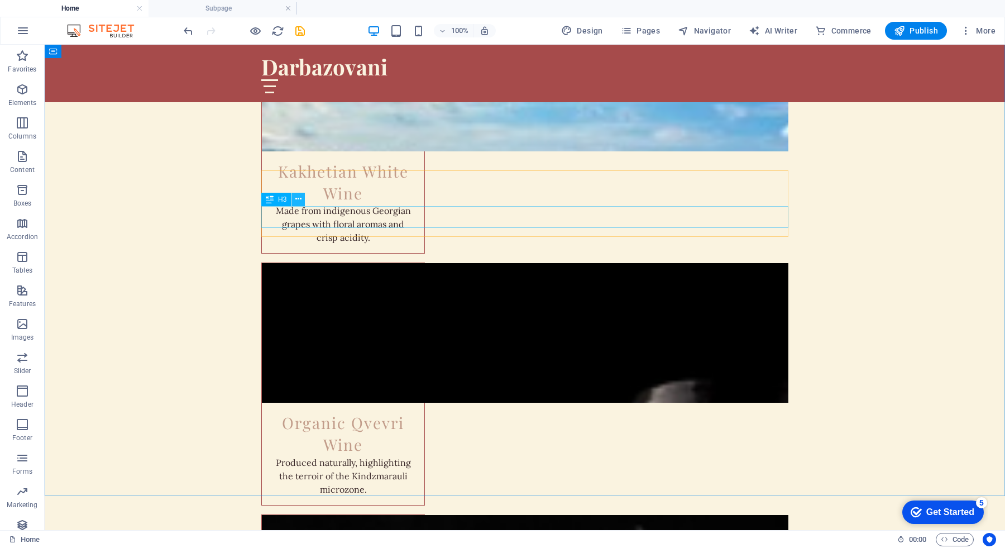
click at [298, 203] on icon at bounding box center [298, 199] width 6 height 12
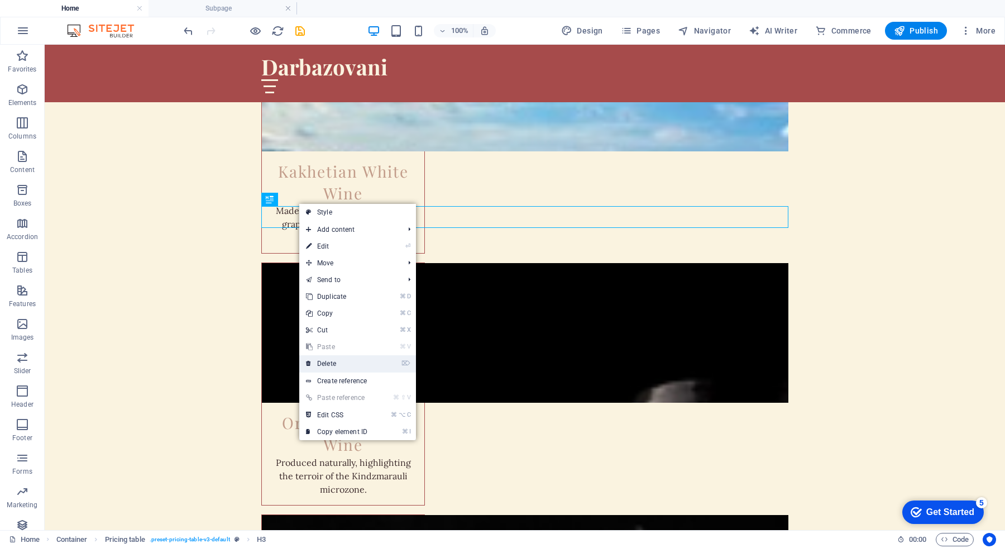
click at [348, 363] on link "⌦ Delete" at bounding box center [336, 363] width 75 height 17
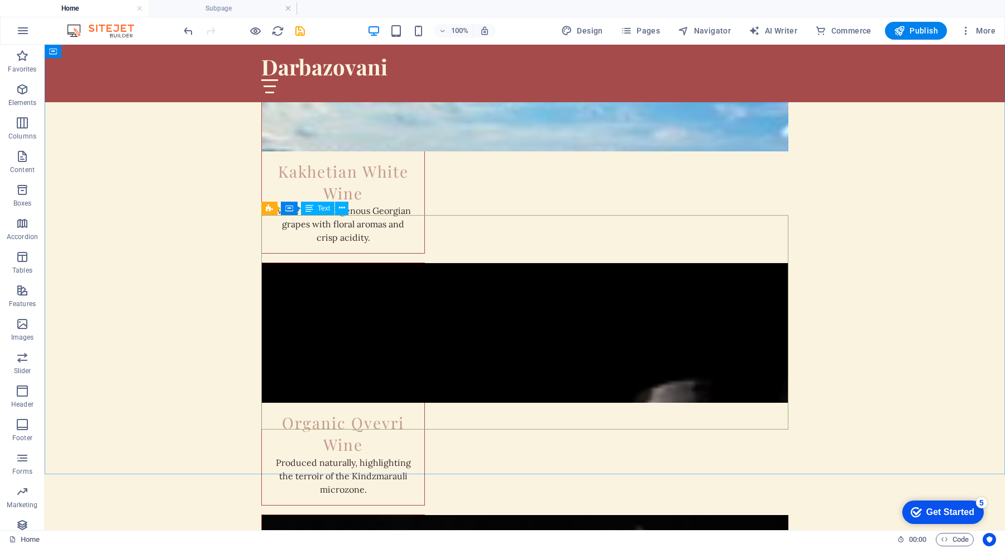
click at [306, 209] on icon at bounding box center [309, 207] width 8 height 13
click at [341, 209] on icon at bounding box center [342, 208] width 6 height 12
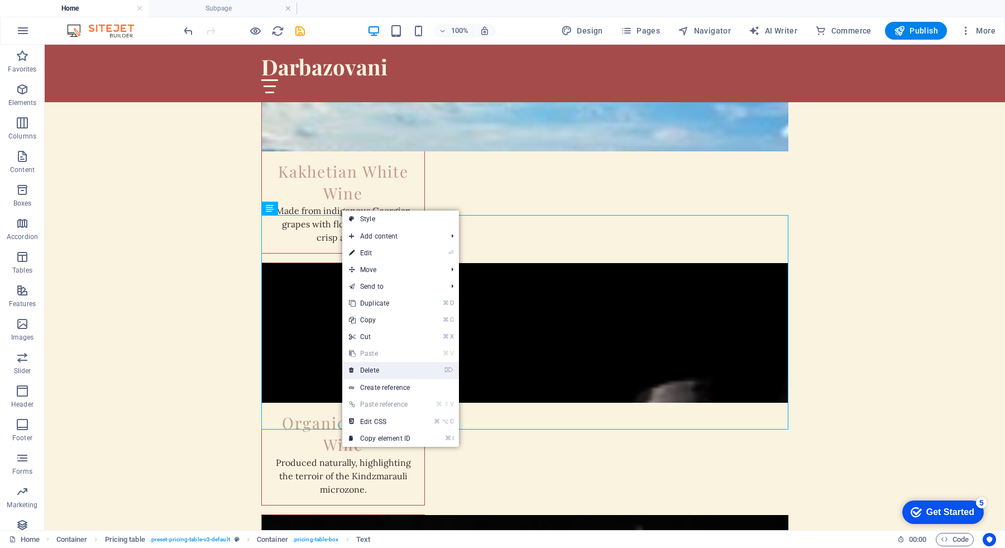
click at [390, 371] on link "⌦ Delete" at bounding box center [379, 370] width 75 height 17
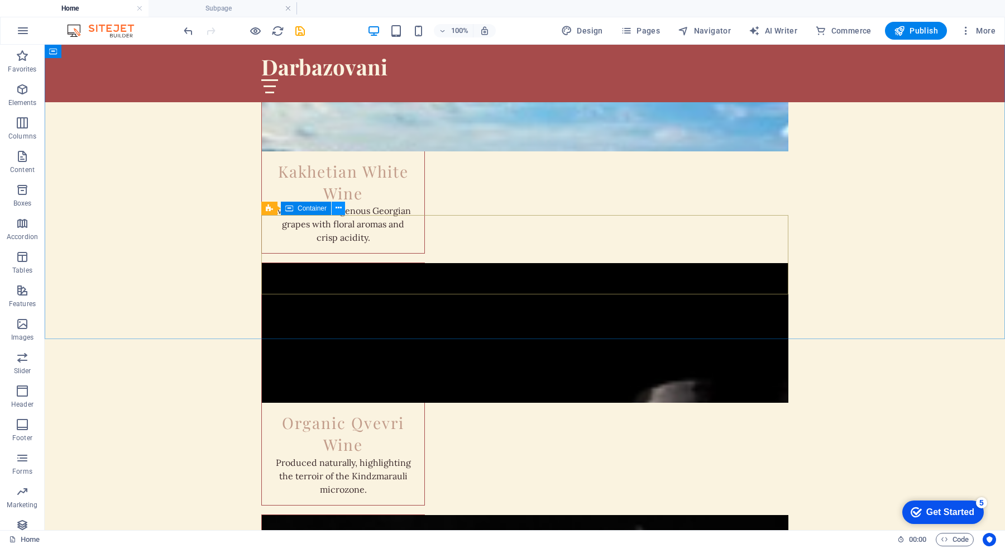
click at [336, 209] on icon at bounding box center [338, 208] width 6 height 12
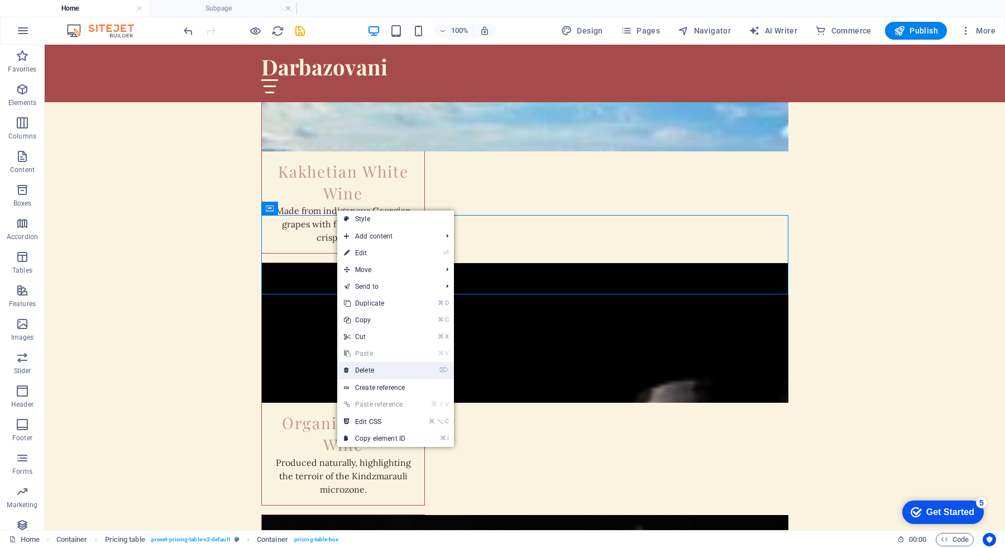
click at [397, 367] on link "⌦ Delete" at bounding box center [374, 370] width 75 height 17
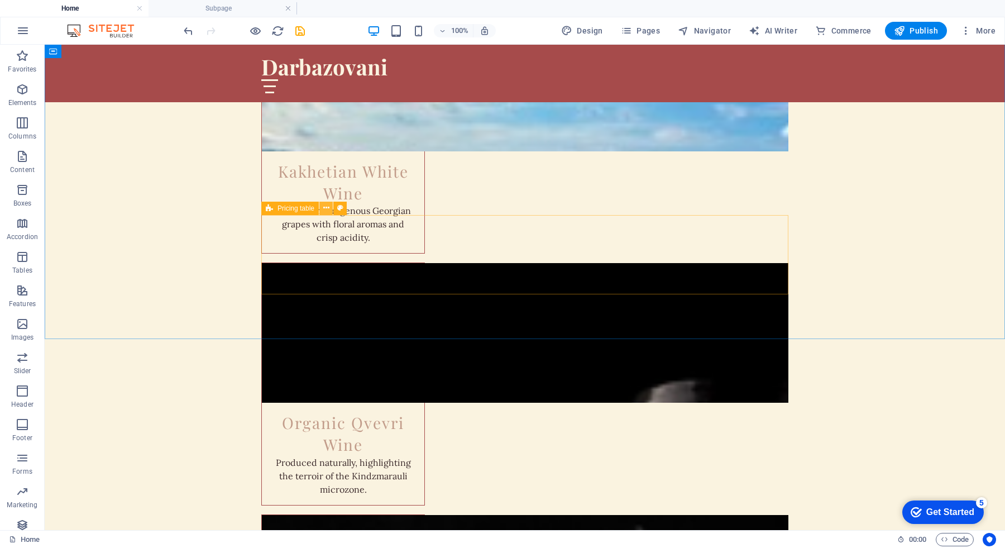
click at [328, 209] on icon at bounding box center [326, 208] width 6 height 12
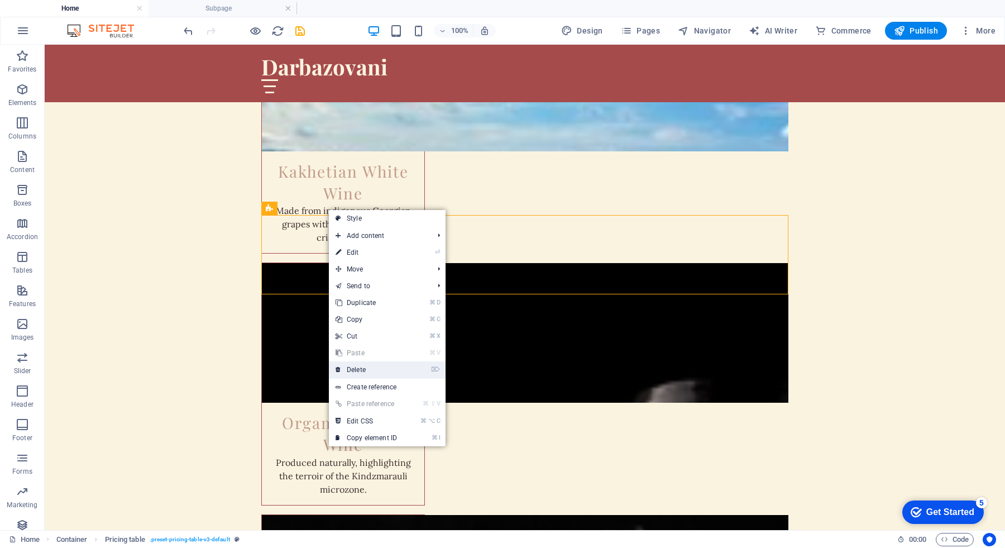
click at [367, 369] on link "⌦ Delete" at bounding box center [366, 369] width 75 height 17
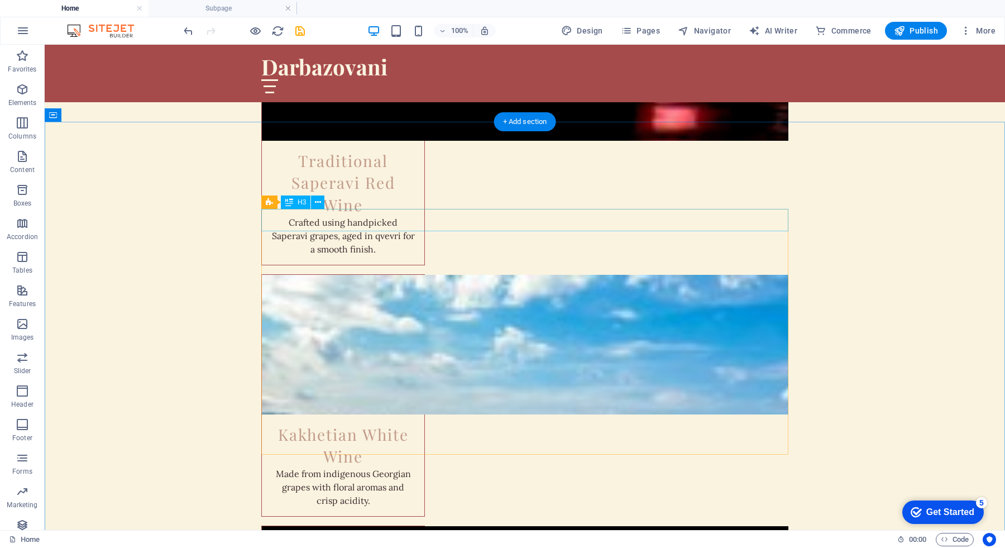
scroll to position [1440, 0]
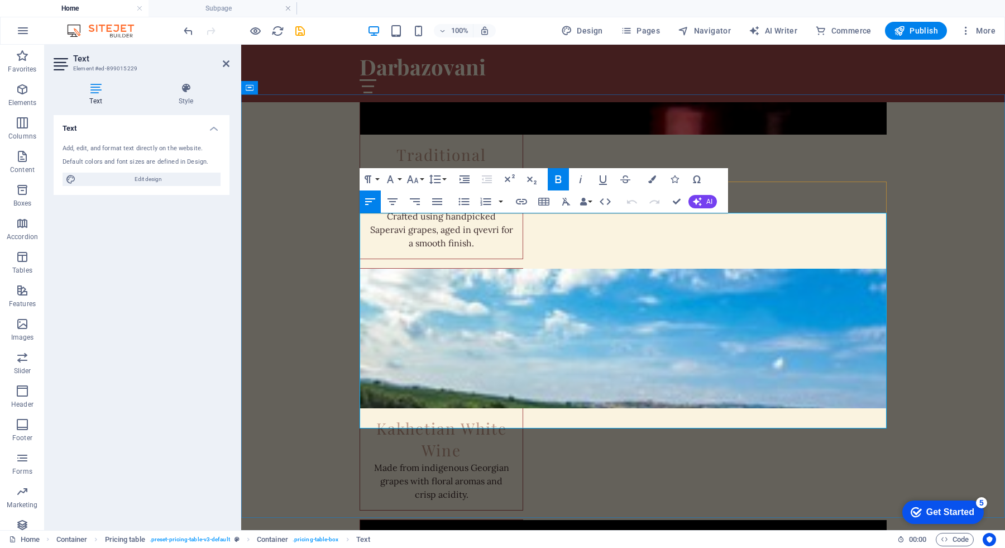
drag, startPoint x: 367, startPoint y: 330, endPoint x: 525, endPoint y: 335, distance: 158.6
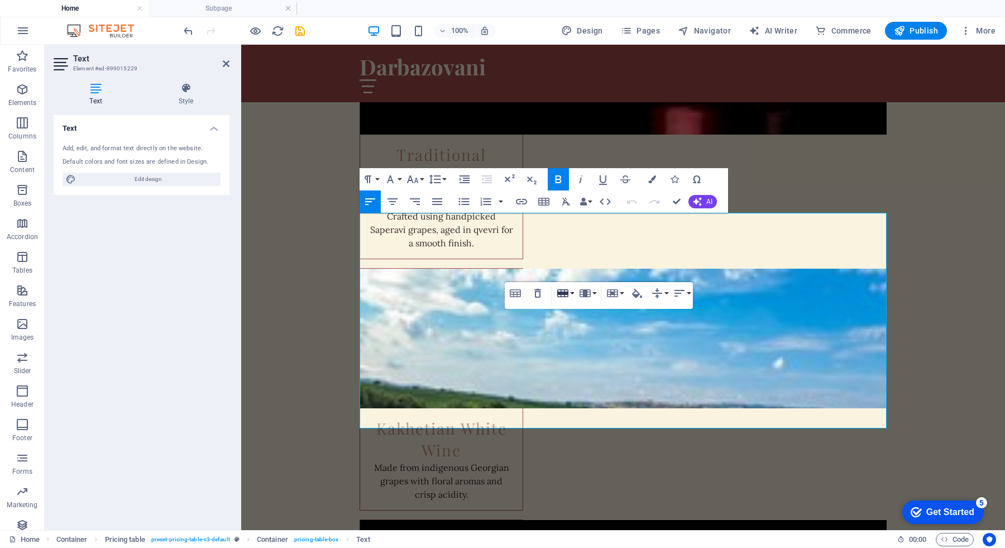
click at [575, 291] on button "Row" at bounding box center [564, 293] width 21 height 22
click at [593, 348] on link "Delete row" at bounding box center [596, 348] width 85 height 17
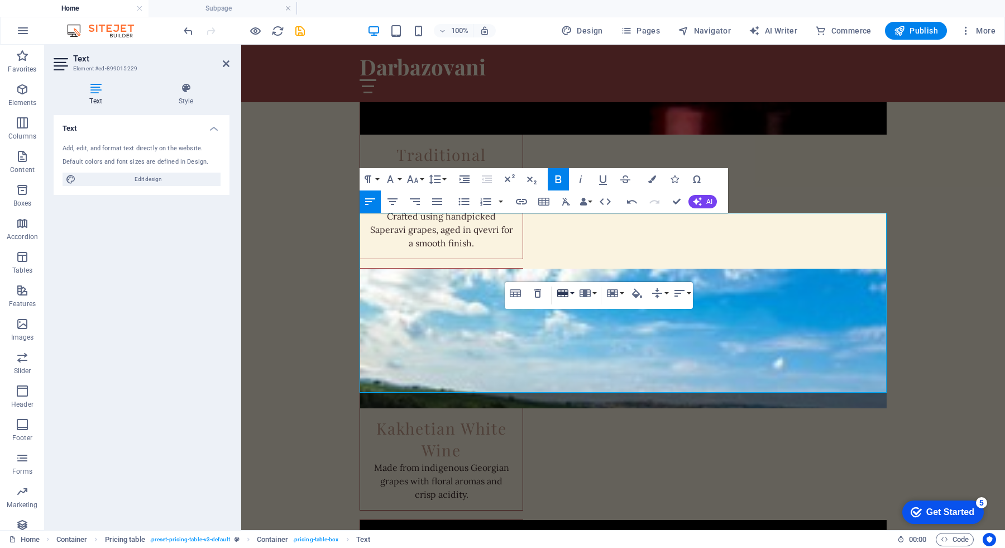
click at [571, 294] on button "Row" at bounding box center [564, 293] width 21 height 22
click at [588, 349] on link "Delete row" at bounding box center [596, 348] width 85 height 17
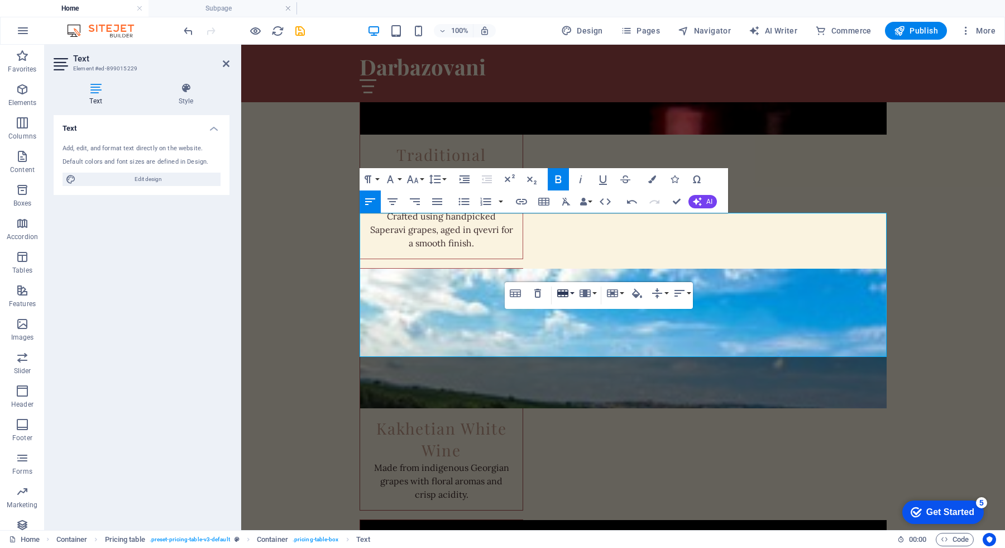
click at [570, 294] on button "Row" at bounding box center [564, 293] width 21 height 22
click at [591, 347] on link "Delete row" at bounding box center [596, 348] width 85 height 17
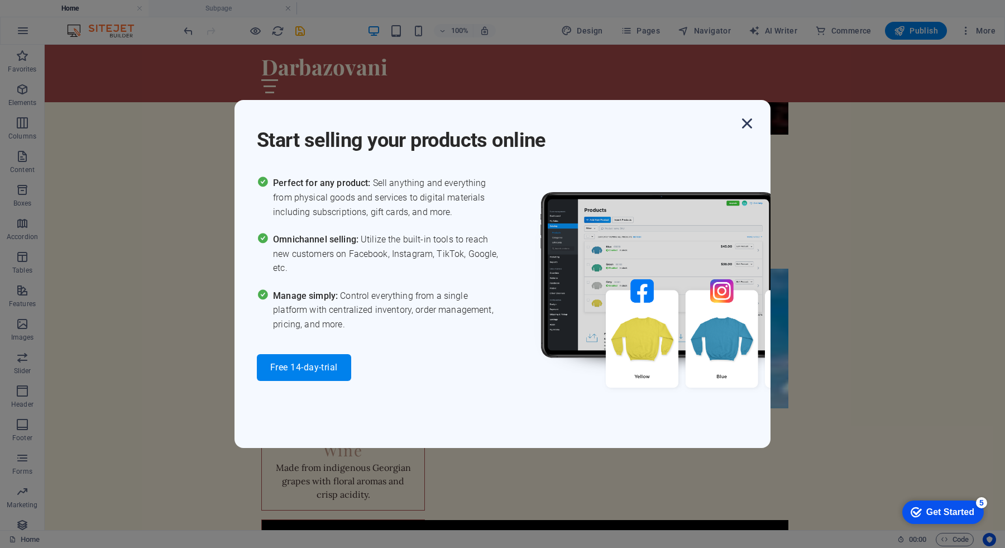
click at [743, 124] on icon "button" at bounding box center [747, 123] width 20 height 20
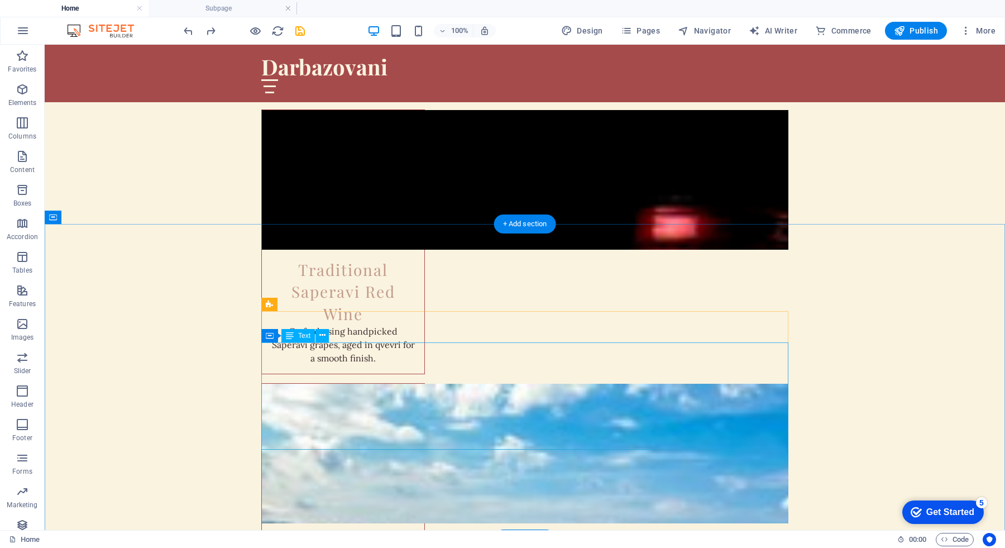
scroll to position [1328, 0]
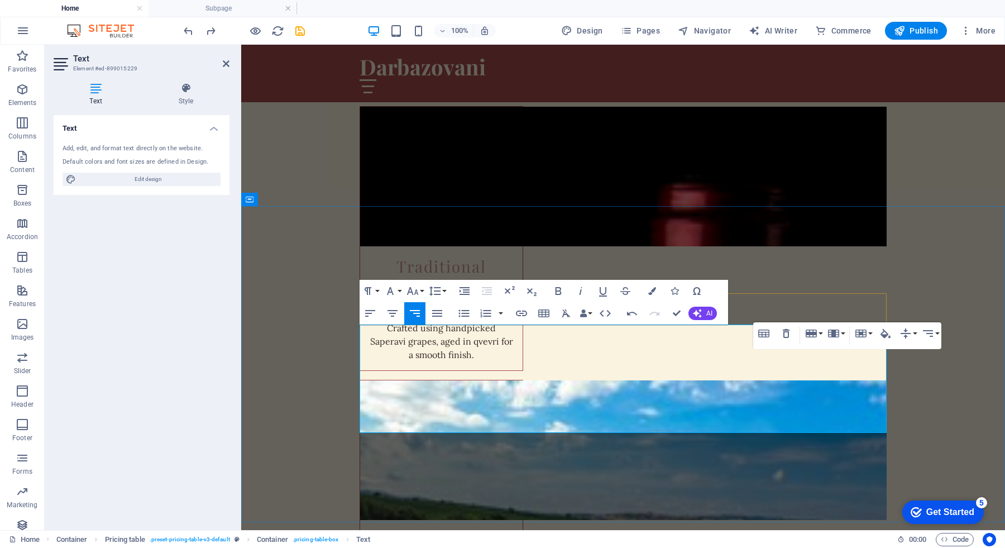
drag, startPoint x: 850, startPoint y: 380, endPoint x: 880, endPoint y: 380, distance: 30.7
copy span "GEL 60"
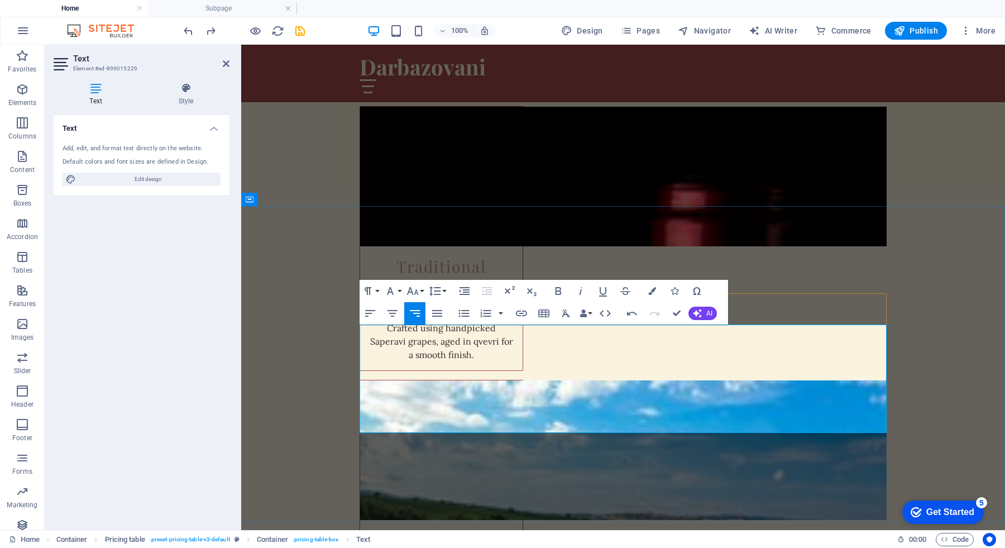
drag, startPoint x: 857, startPoint y: 342, endPoint x: 886, endPoint y: 342, distance: 28.5
drag, startPoint x: 851, startPoint y: 378, endPoint x: 892, endPoint y: 378, distance: 40.7
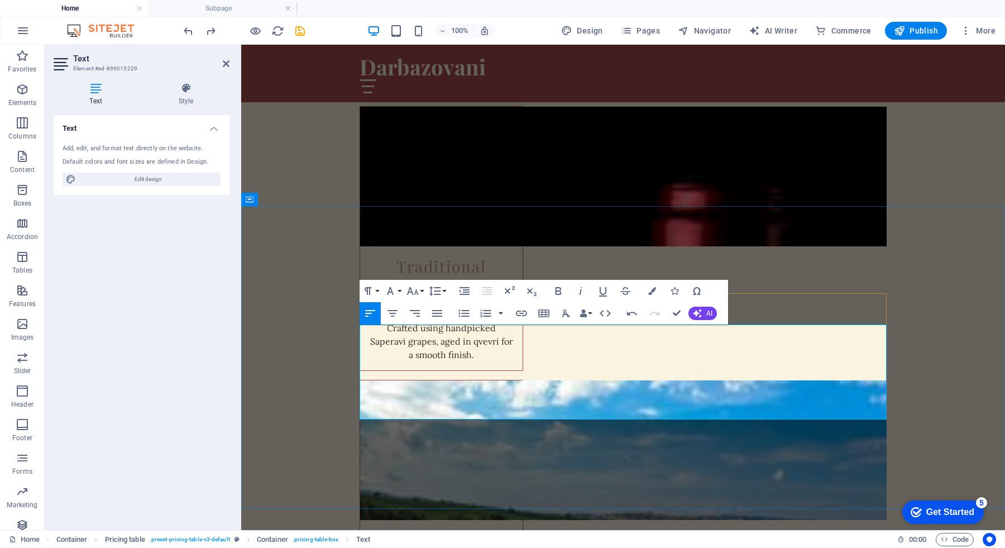
drag, startPoint x: 577, startPoint y: 385, endPoint x: 372, endPoint y: 386, distance: 204.3
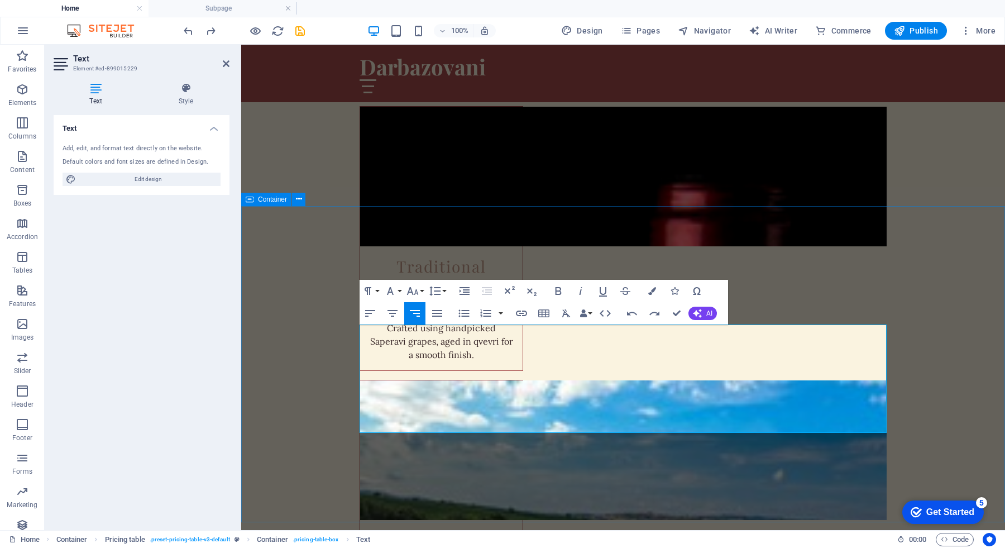
drag, startPoint x: 367, startPoint y: 371, endPoint x: 581, endPoint y: 384, distance: 214.7
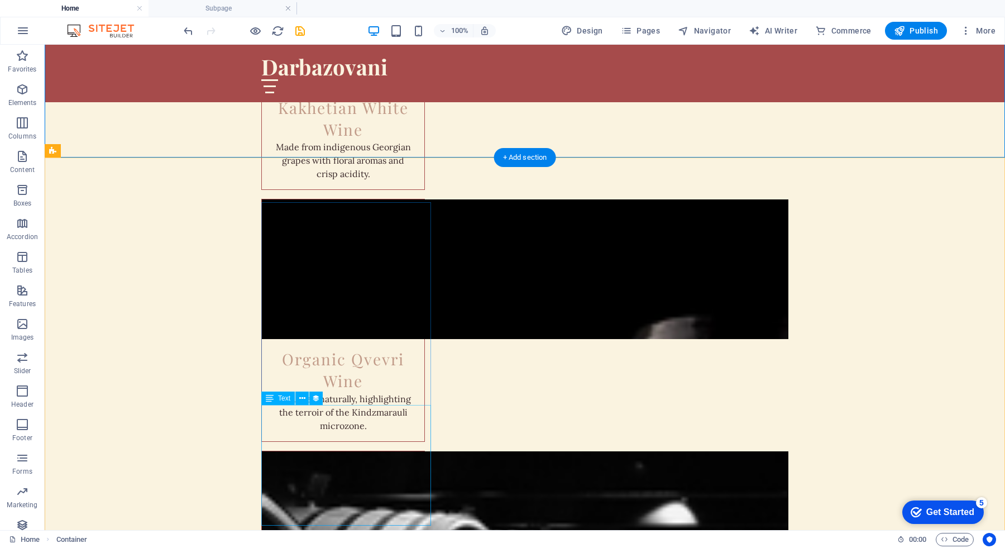
scroll to position [1846, 0]
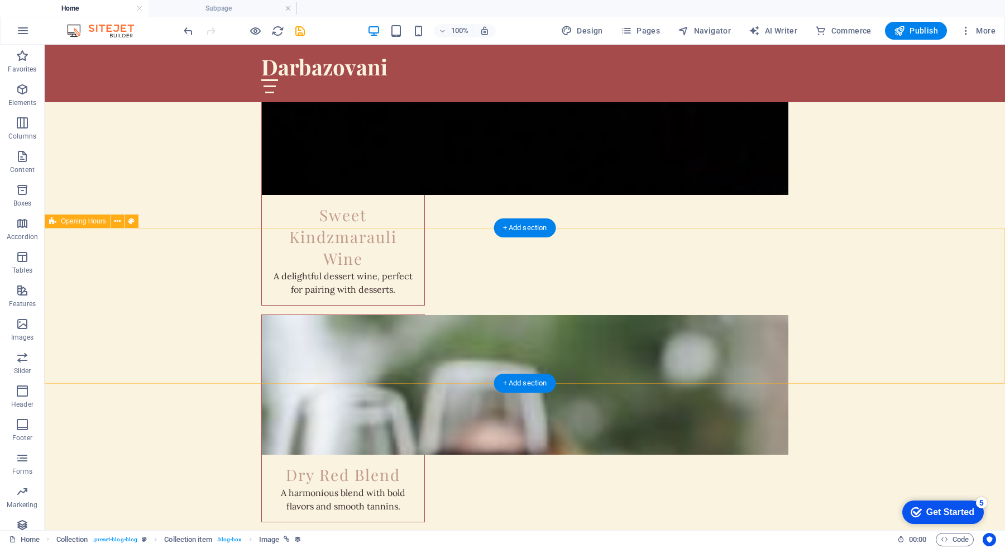
scroll to position [2394, 0]
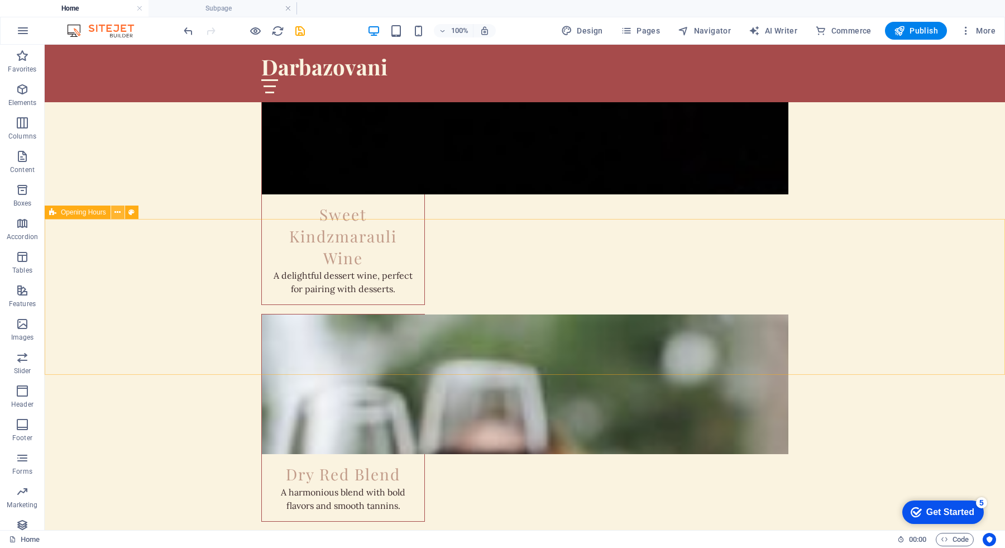
click at [116, 212] on icon at bounding box center [117, 213] width 6 height 12
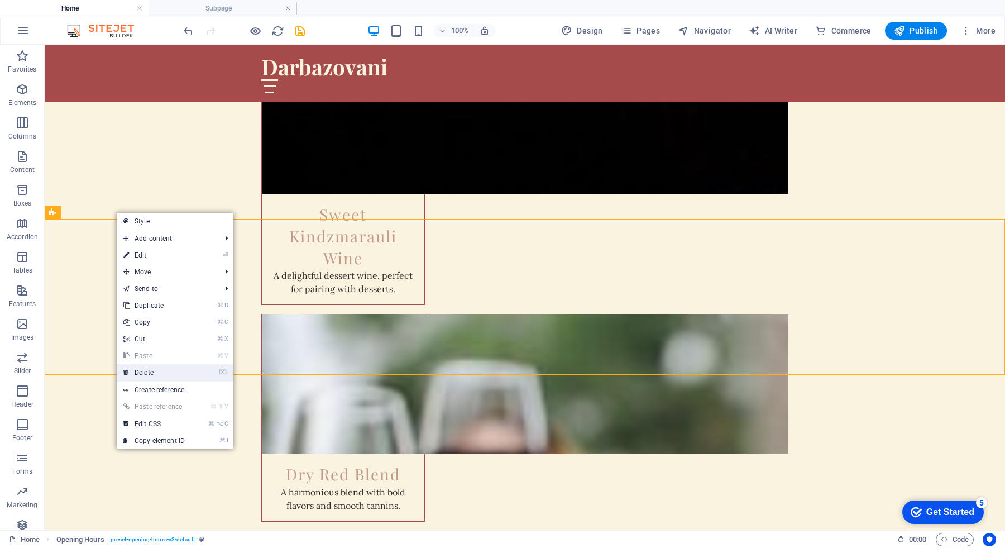
click at [168, 376] on link "⌦ Delete" at bounding box center [154, 372] width 75 height 17
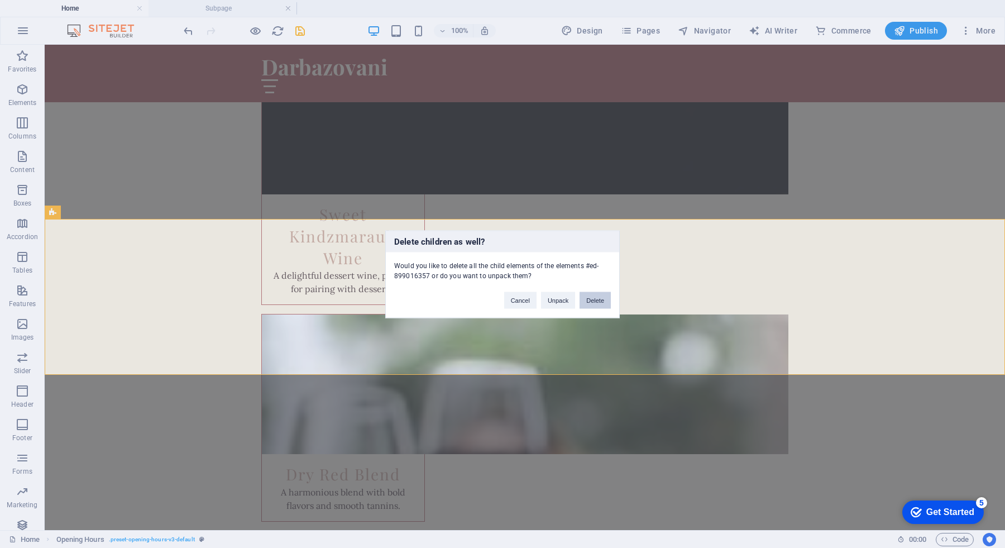
click at [593, 301] on button "Delete" at bounding box center [594, 299] width 31 height 17
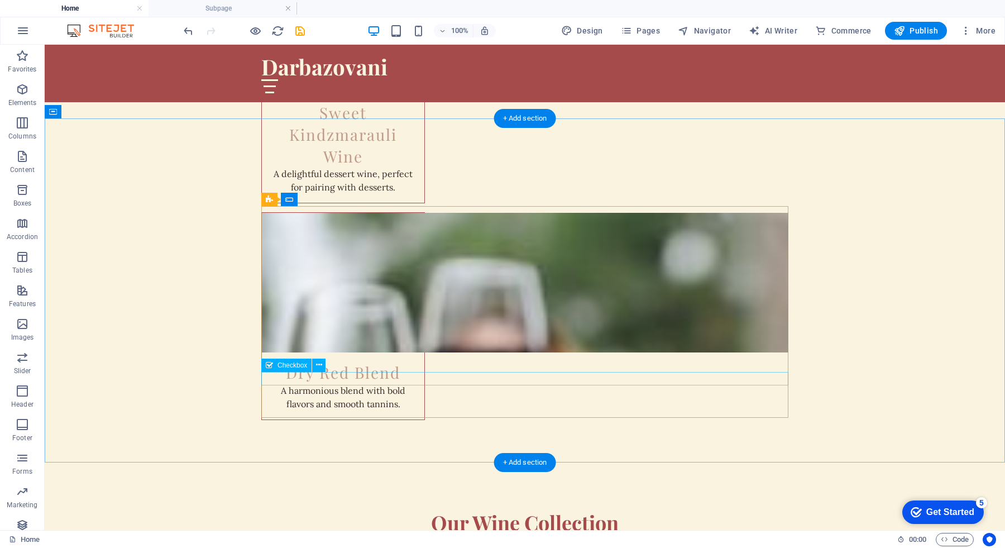
scroll to position [2500, 0]
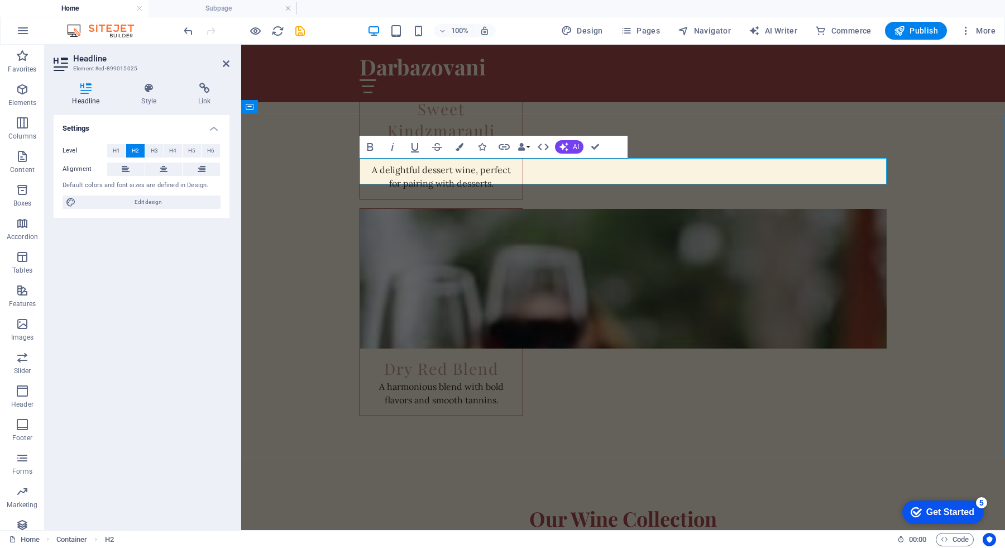
drag, startPoint x: 738, startPoint y: 175, endPoint x: 598, endPoint y: 177, distance: 140.1
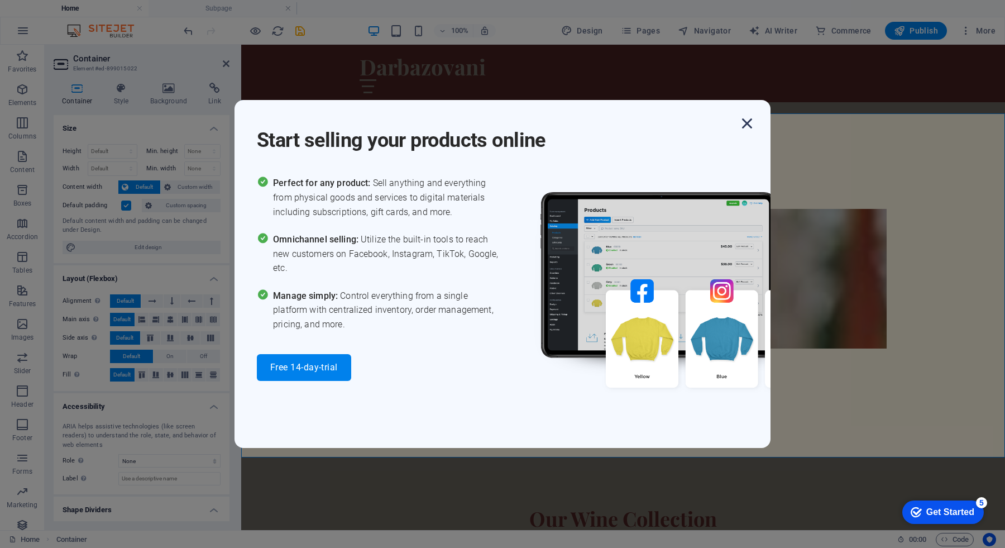
click at [746, 123] on icon "button" at bounding box center [747, 123] width 20 height 20
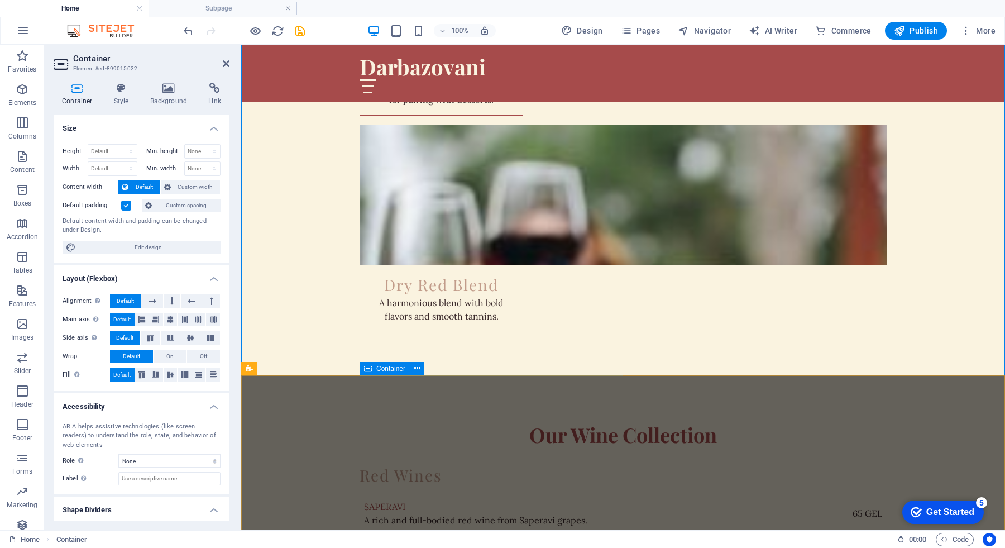
scroll to position [2585, 0]
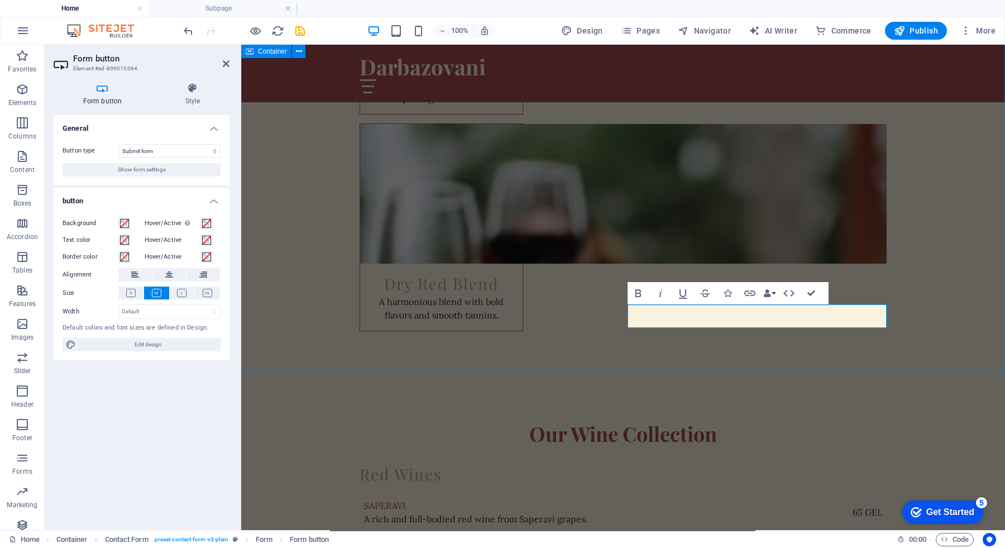
type button "Submit"
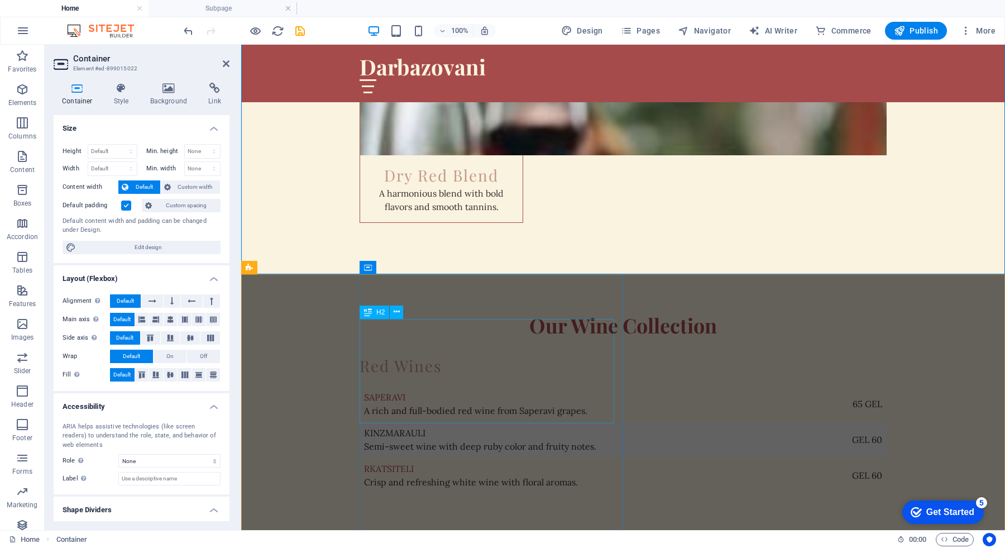
scroll to position [2701, 0]
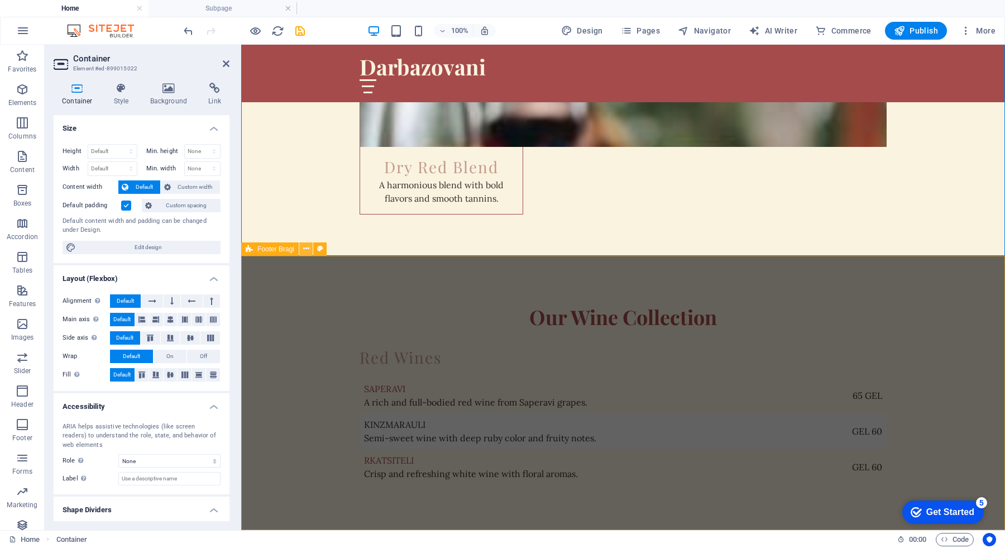
click at [308, 249] on icon at bounding box center [306, 249] width 6 height 12
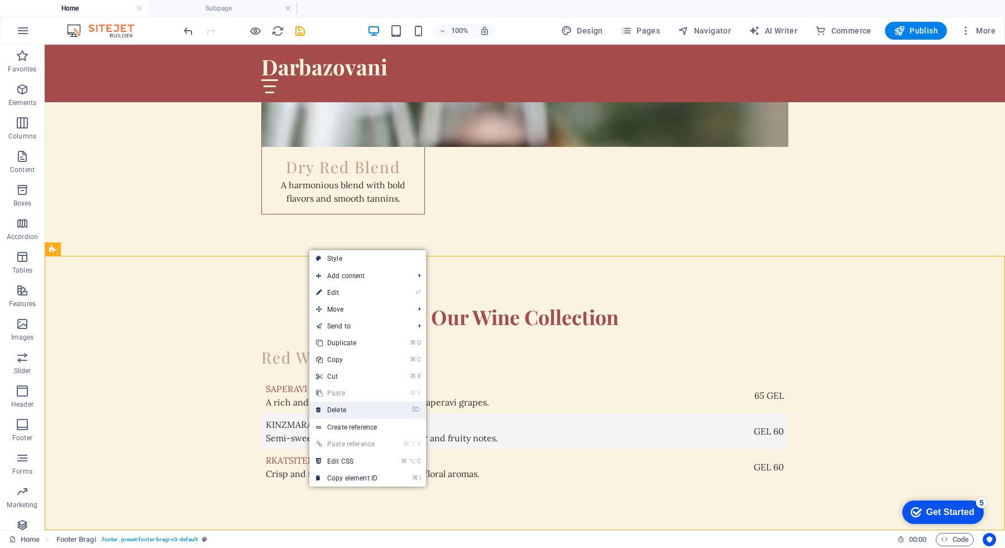
click at [362, 415] on link "⌦ Delete" at bounding box center [346, 409] width 75 height 17
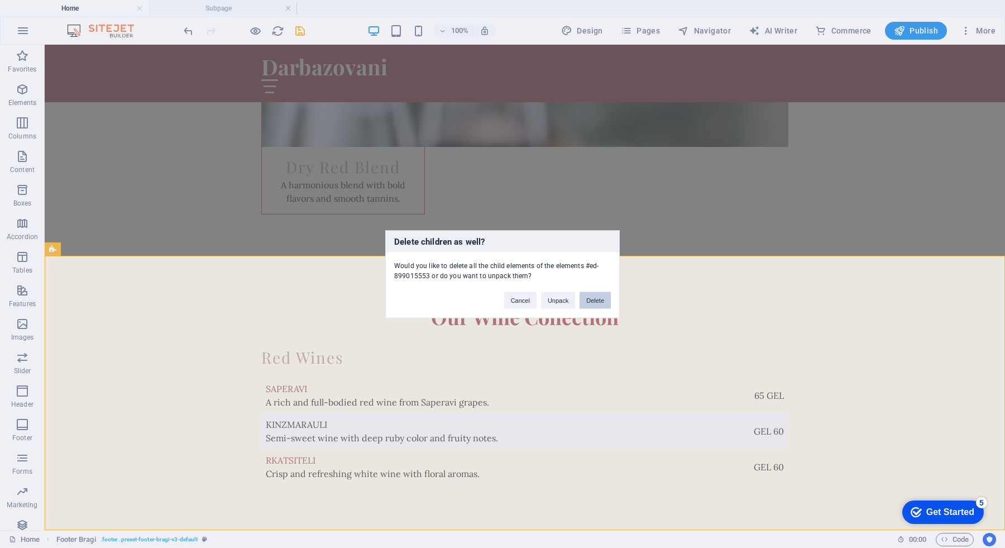
click at [592, 303] on button "Delete" at bounding box center [594, 299] width 31 height 17
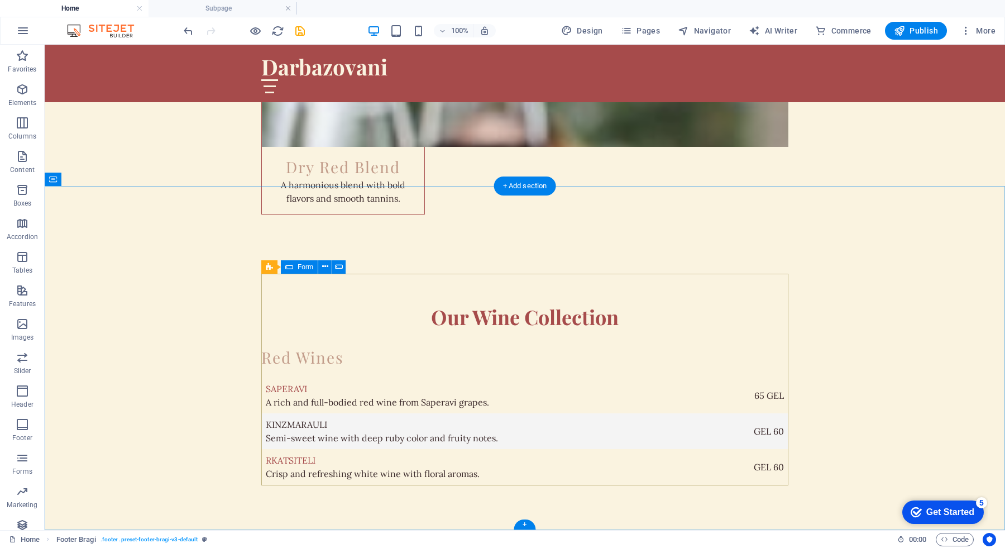
scroll to position [2427, 0]
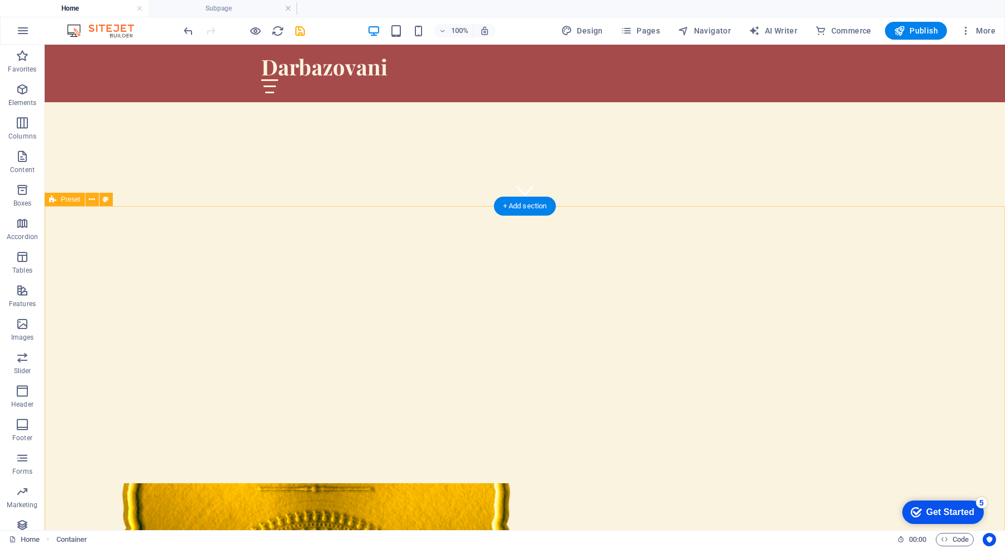
scroll to position [324, 0]
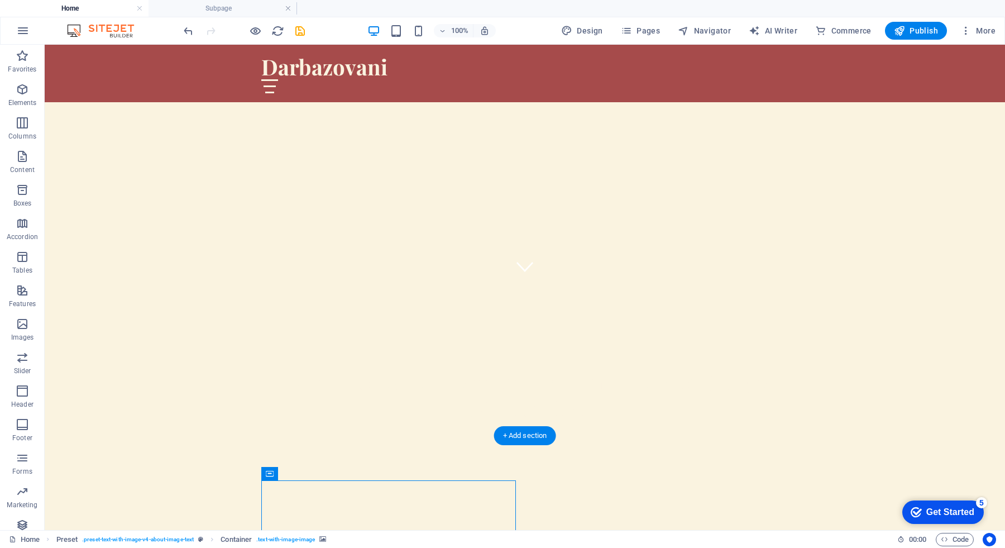
scroll to position [0, 0]
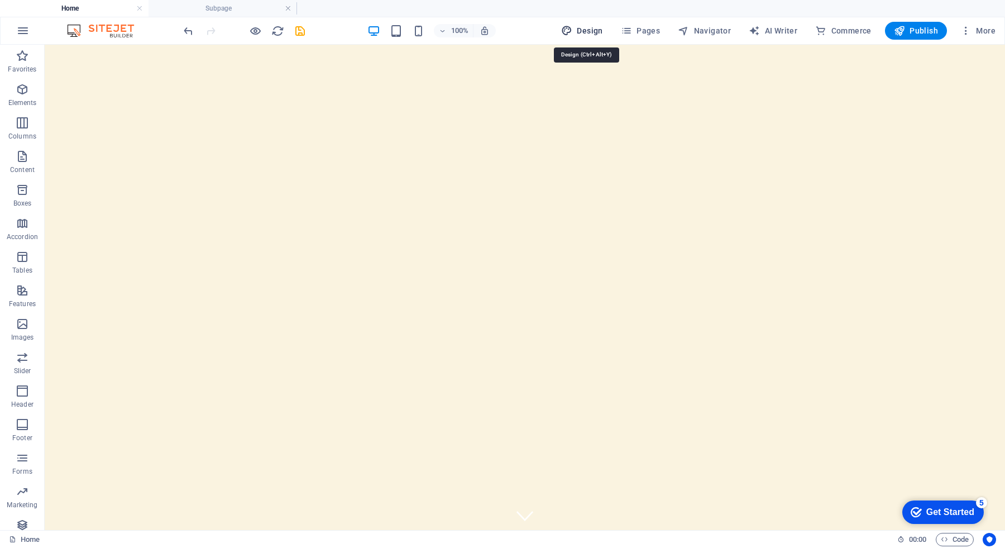
click at [589, 31] on span "Design" at bounding box center [582, 30] width 42 height 11
select select "px"
select select "200"
select select "px"
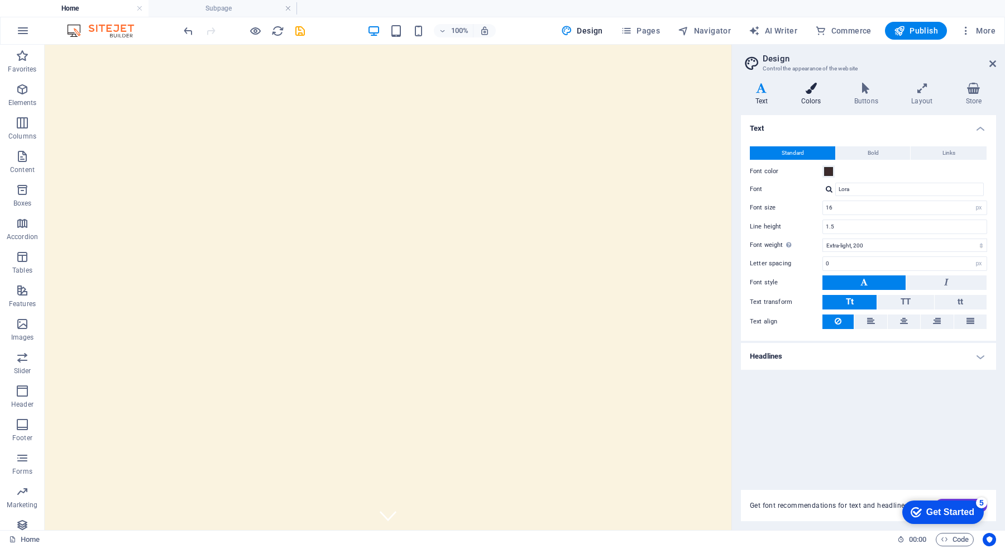
click at [815, 92] on icon at bounding box center [810, 88] width 49 height 11
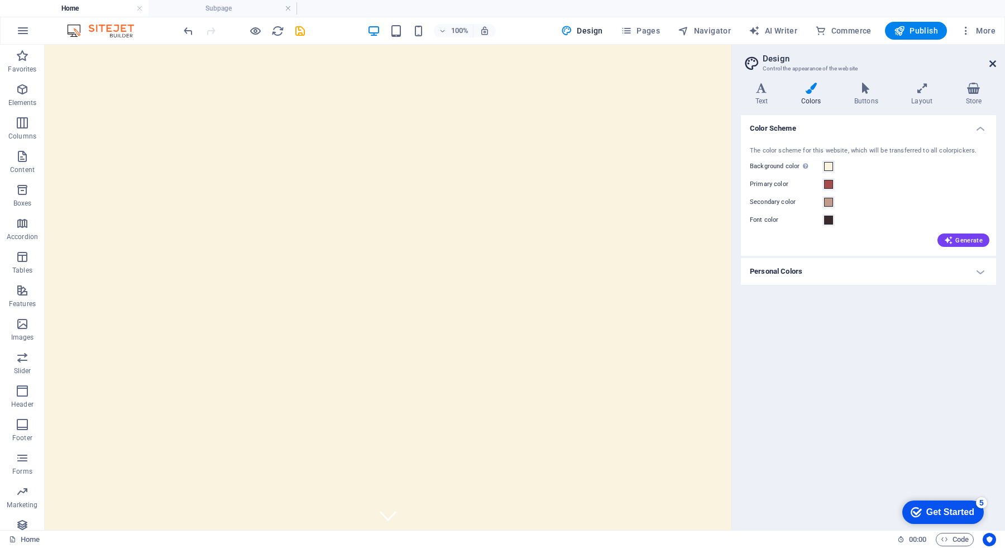
click at [991, 63] on icon at bounding box center [992, 63] width 7 height 9
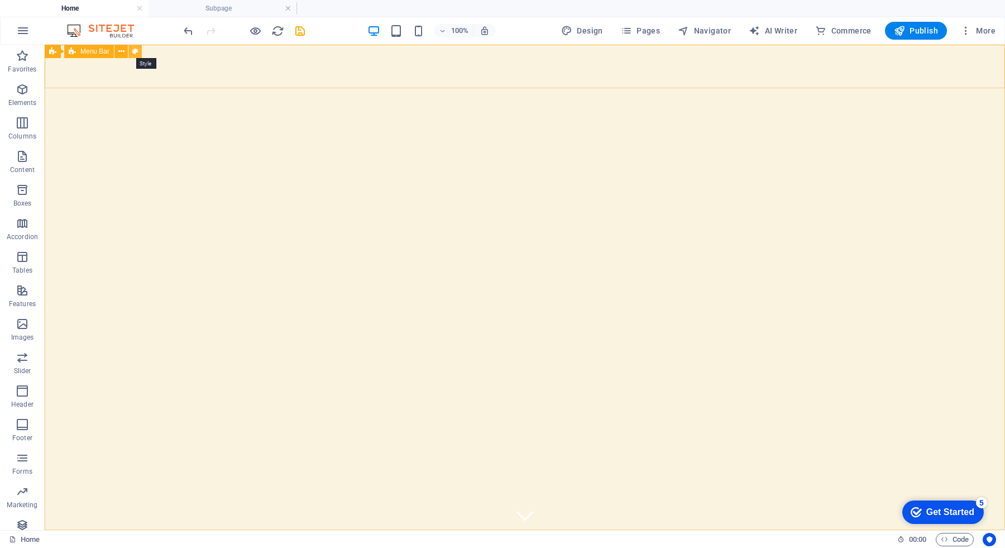
click at [136, 49] on icon at bounding box center [135, 52] width 6 height 12
select select "rem"
select select "preset-menu-v2-home-hero-logo-nav-h1-slogan-menu"
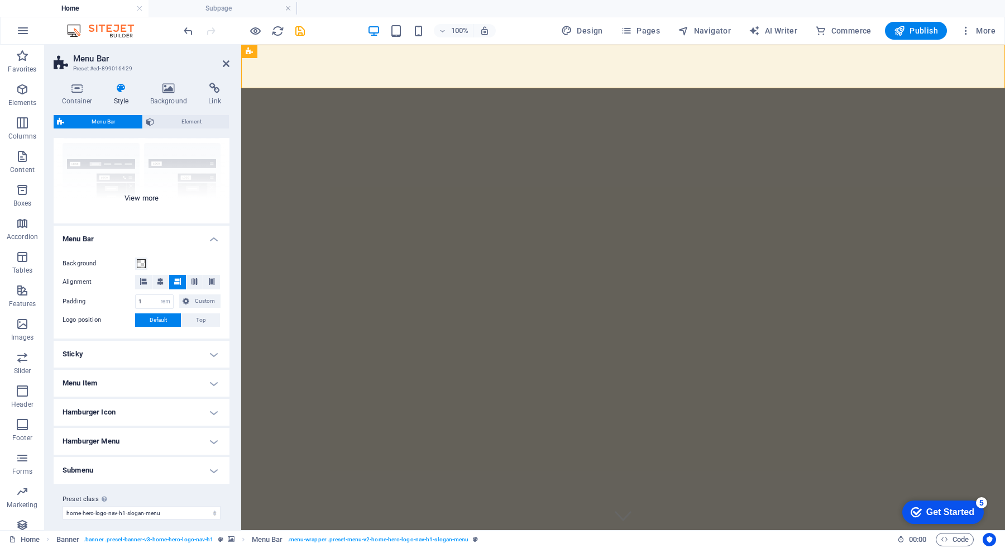
scroll to position [107, 0]
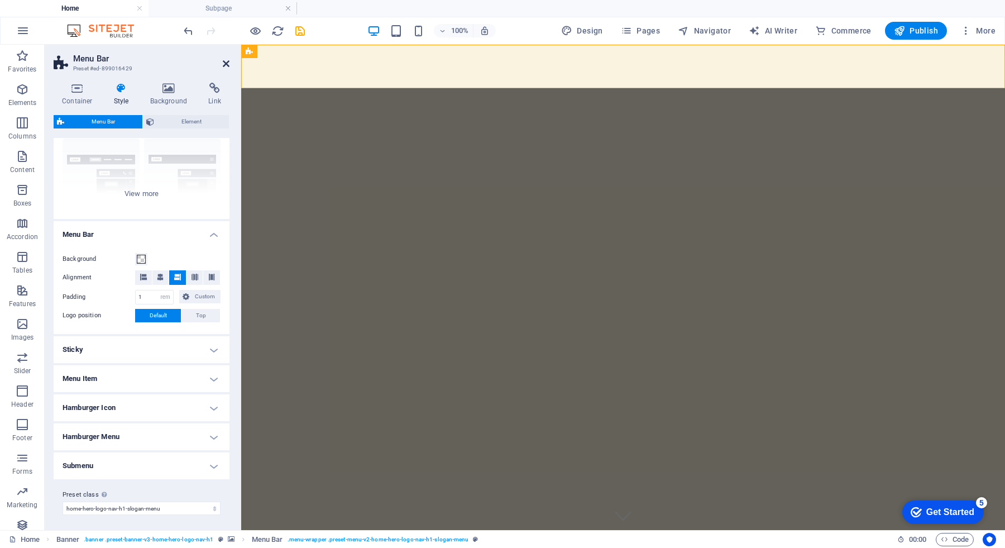
click at [226, 60] on icon at bounding box center [226, 63] width 7 height 9
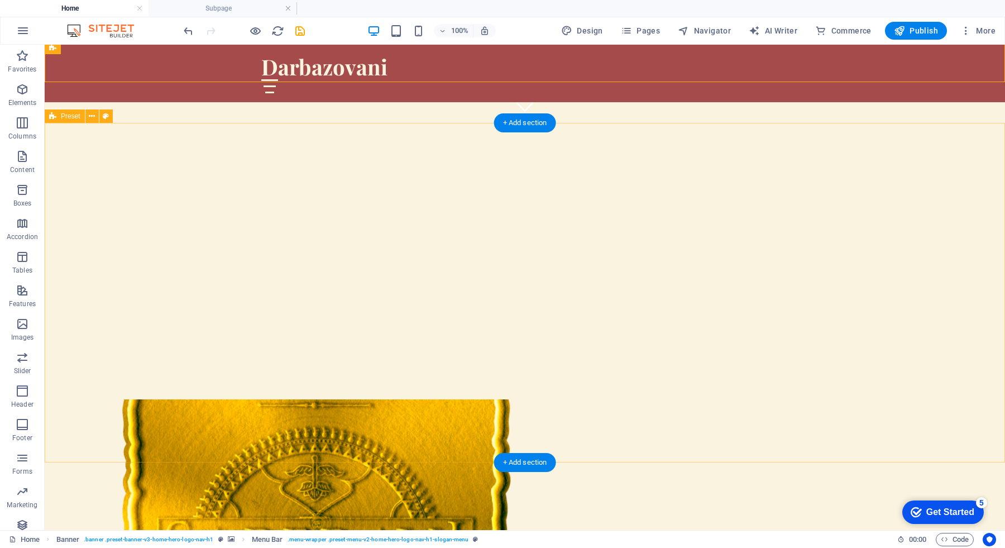
scroll to position [407, 0]
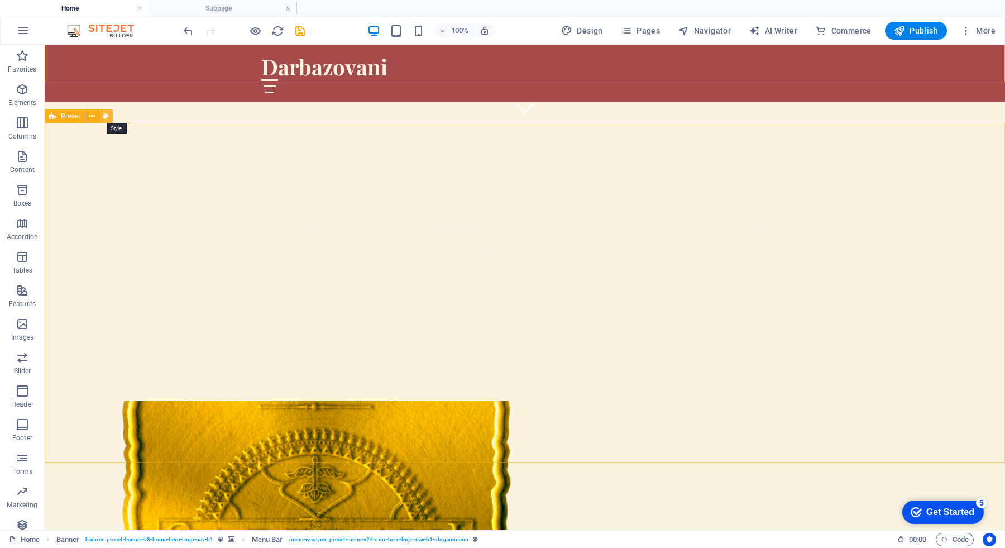
click at [108, 116] on icon at bounding box center [106, 117] width 6 height 12
select select "rem"
select select "px"
select select "preset-text-with-image-v4-about-image-text"
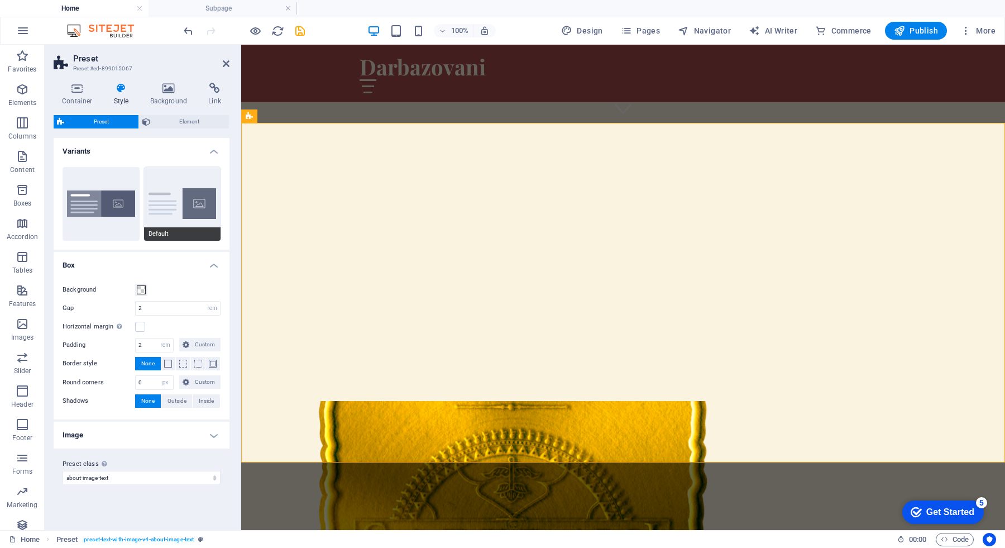
click at [175, 217] on button "Default" at bounding box center [182, 204] width 77 height 74
type input "0"
click at [119, 212] on button "Boxed" at bounding box center [101, 204] width 77 height 74
type input "0"
type input "2.5"
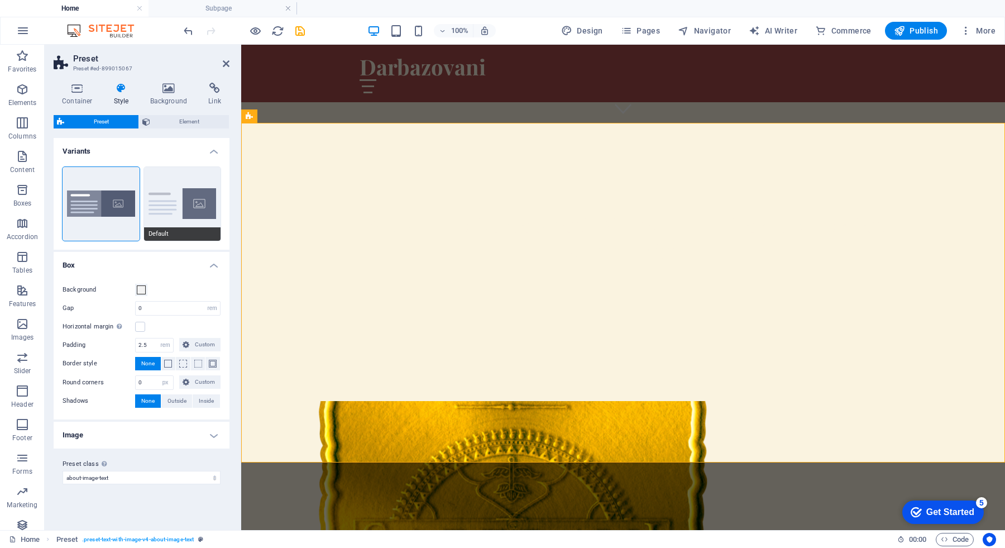
click at [181, 223] on button "Default" at bounding box center [182, 204] width 77 height 74
type input "2"
type input "0"
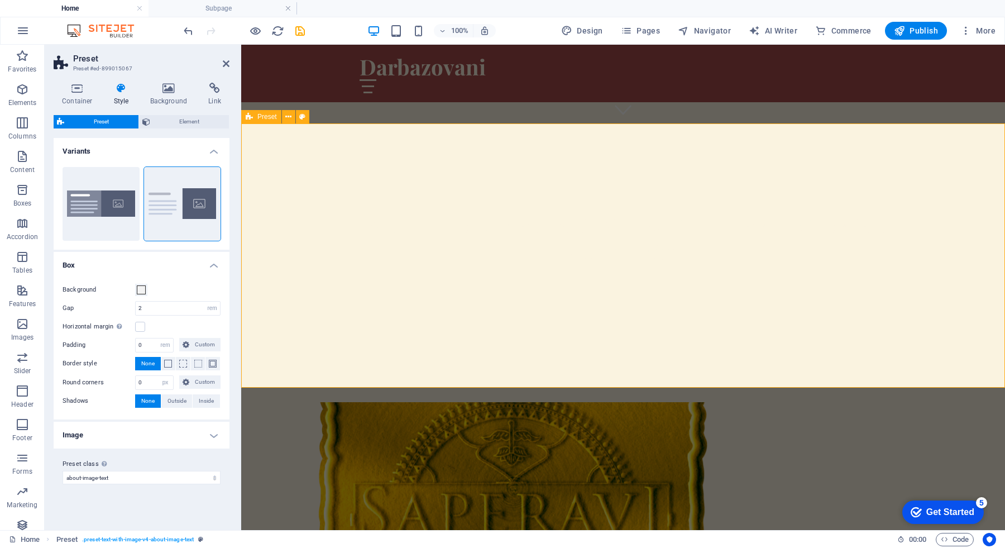
scroll to position [407, 0]
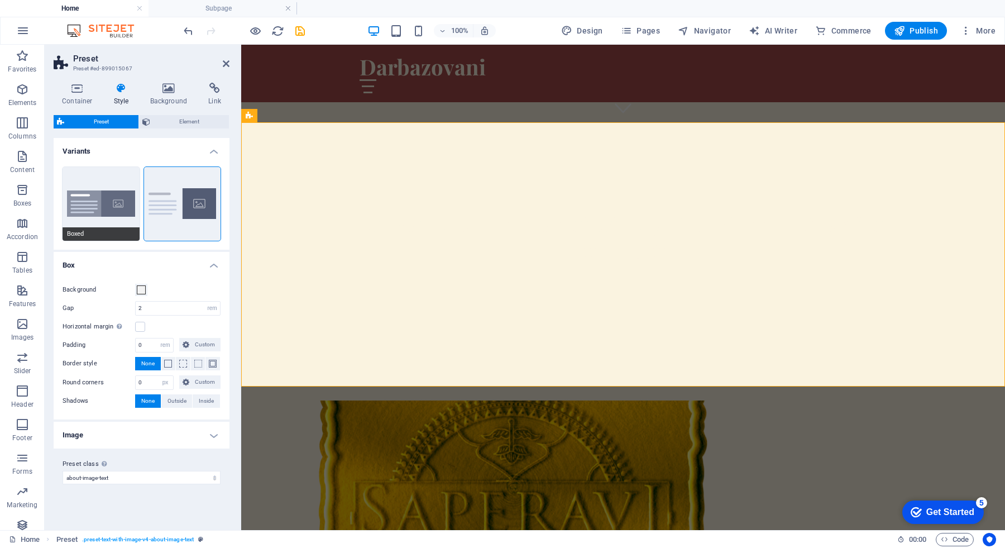
click at [115, 206] on button "Boxed" at bounding box center [101, 204] width 77 height 74
type input "0"
type input "2.5"
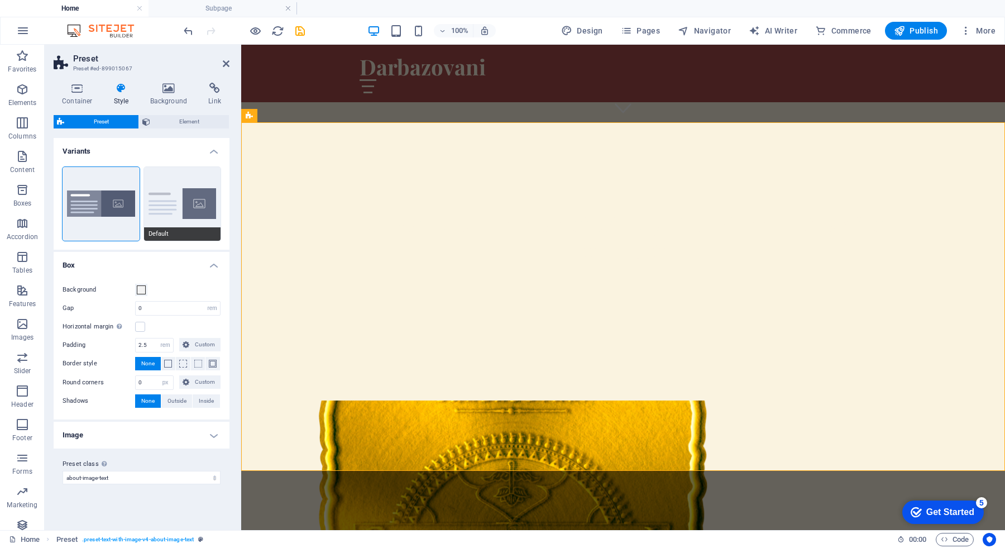
click at [194, 176] on button "Default" at bounding box center [182, 204] width 77 height 74
type input "2"
type input "0"
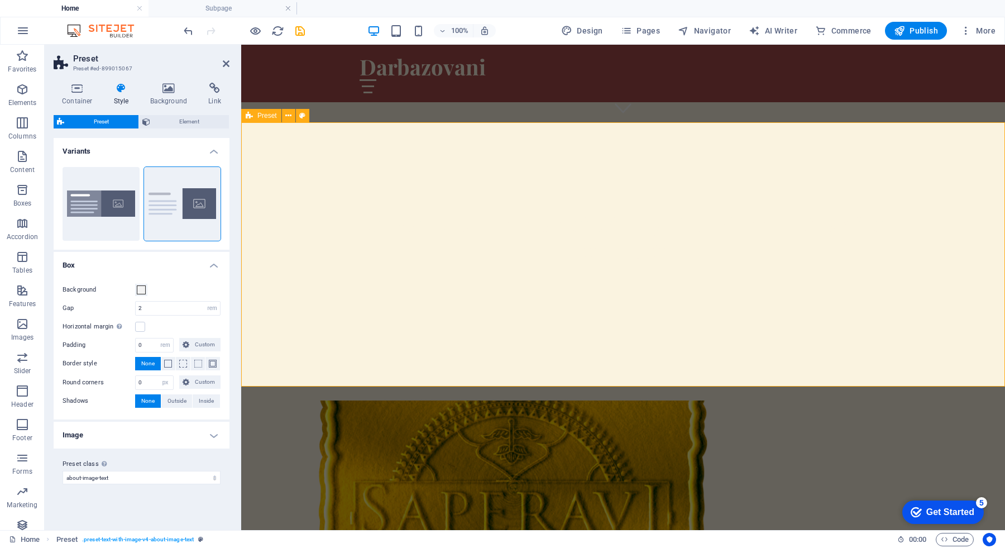
click at [502, 400] on figure at bounding box center [513, 487] width 527 height 175
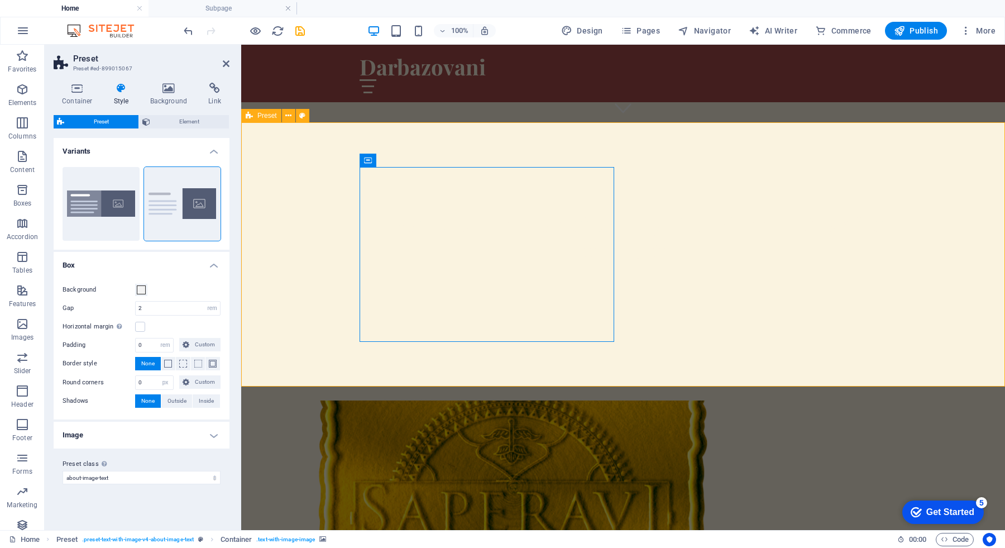
click at [560, 400] on figure at bounding box center [513, 487] width 527 height 175
click at [170, 91] on icon at bounding box center [169, 88] width 54 height 11
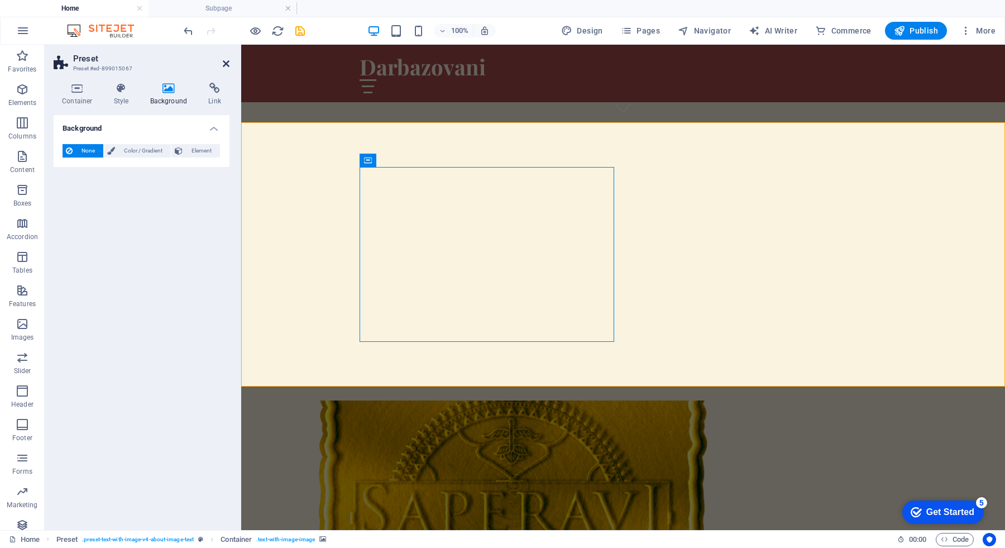
click at [226, 61] on icon at bounding box center [226, 63] width 7 height 9
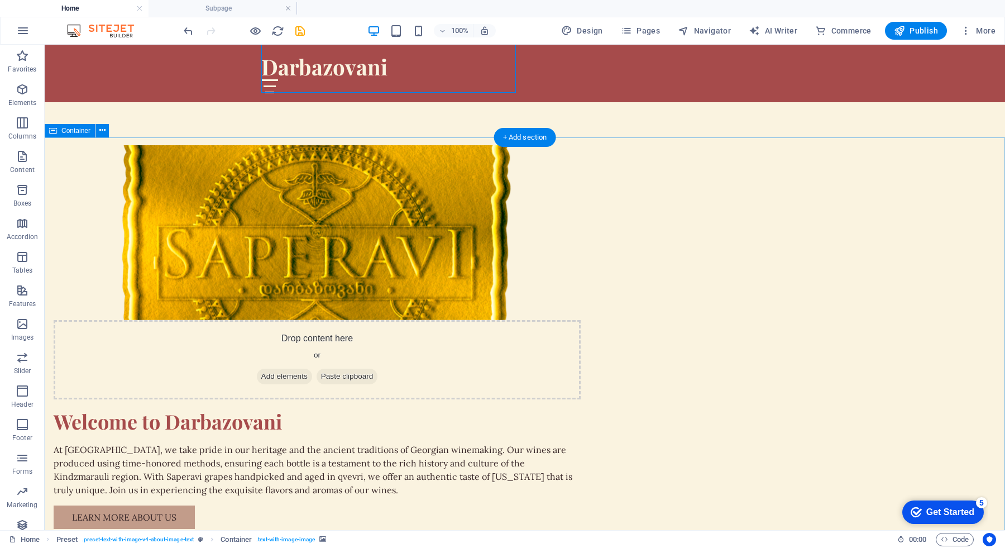
scroll to position [668, 0]
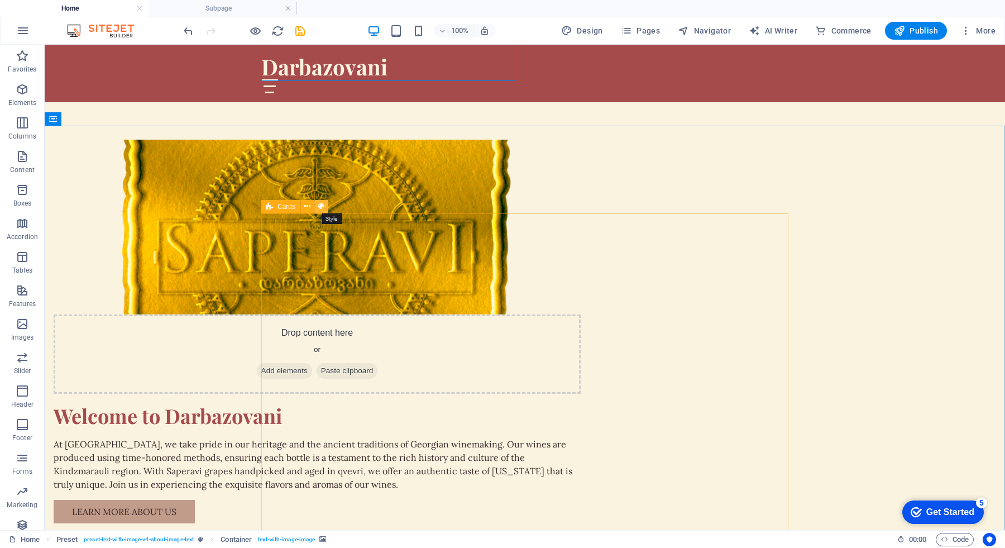
click at [323, 205] on icon at bounding box center [321, 206] width 6 height 12
select select "rem"
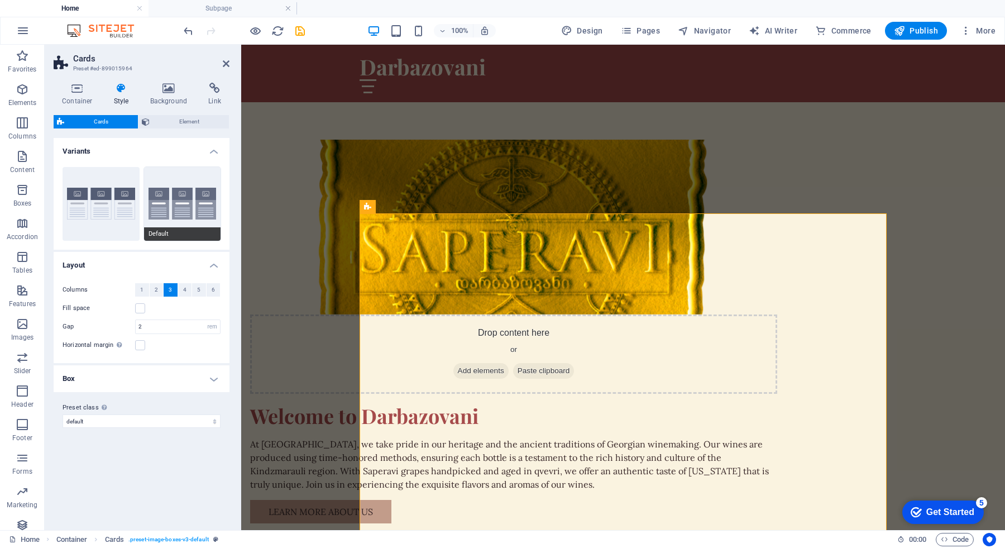
click at [189, 208] on button "Default" at bounding box center [182, 204] width 77 height 74
click at [121, 208] on button "Border" at bounding box center [101, 204] width 77 height 74
click at [186, 216] on button "Default" at bounding box center [182, 204] width 77 height 74
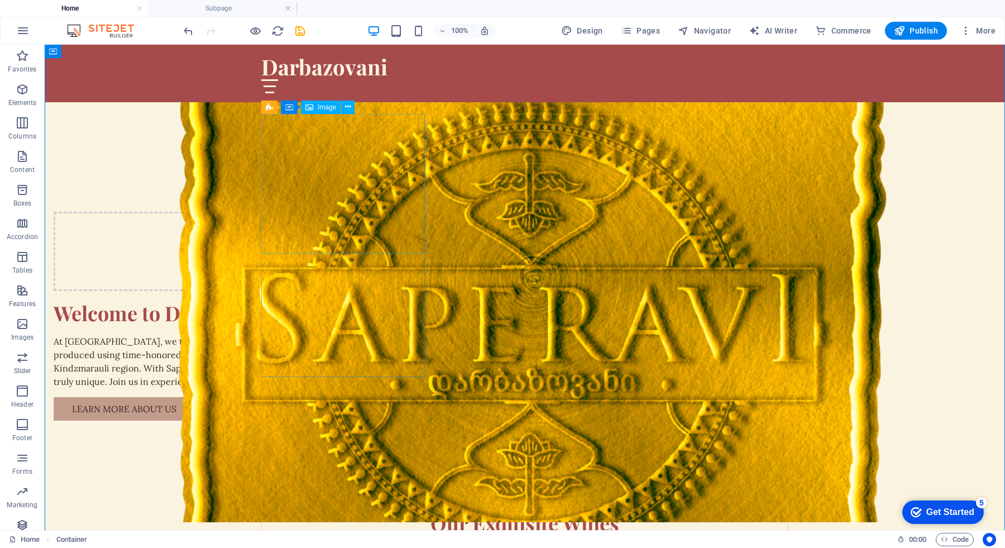
scroll to position [765, 0]
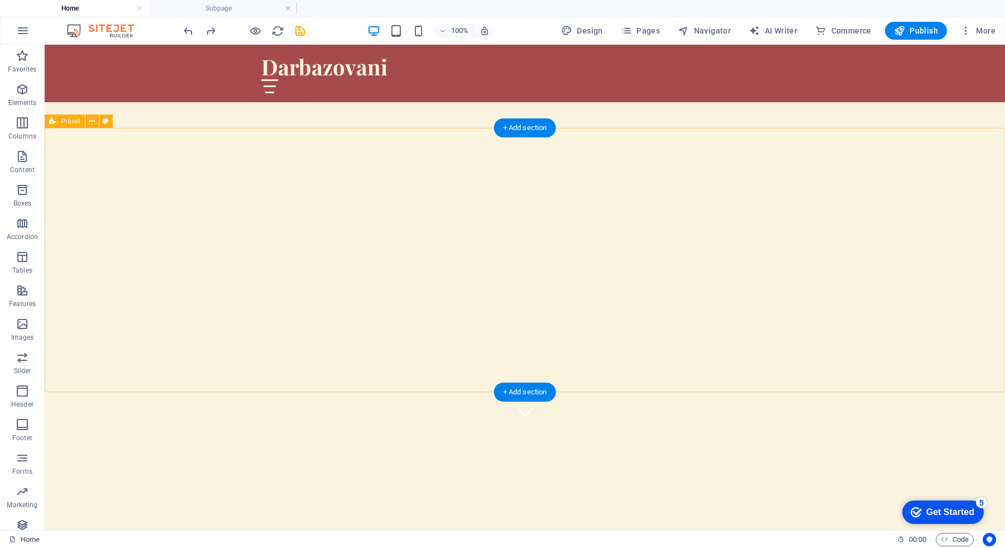
scroll to position [0, 0]
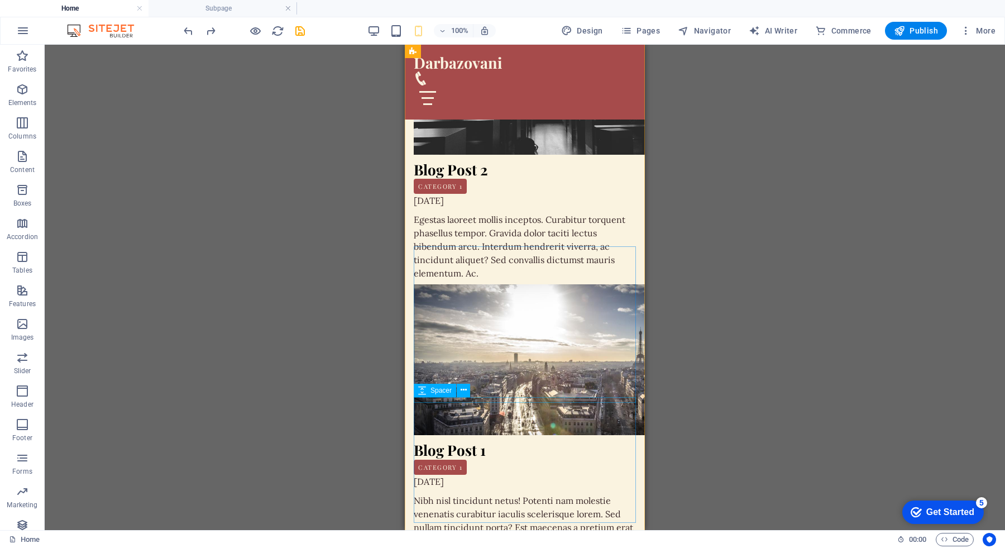
scroll to position [4314, 0]
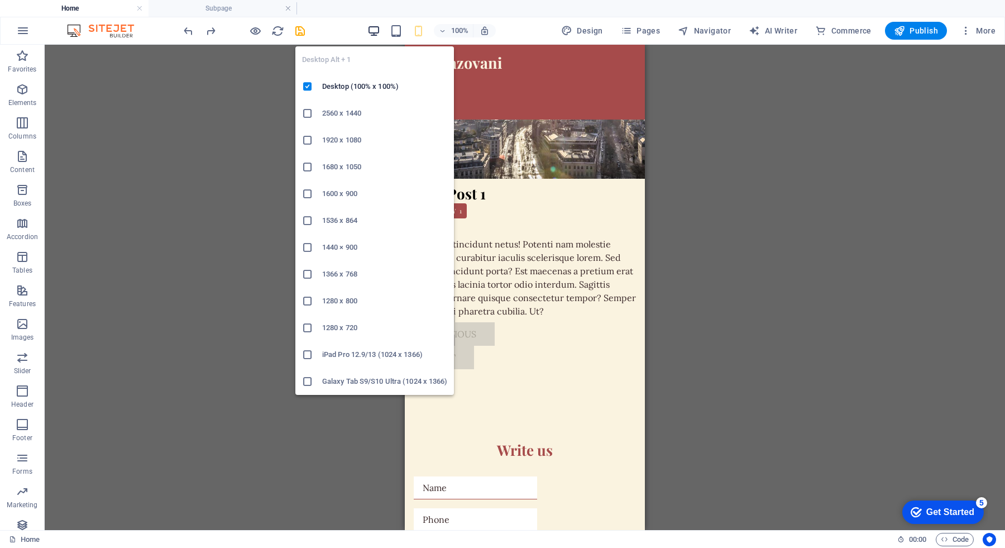
click at [380, 33] on icon "button" at bounding box center [373, 31] width 13 height 13
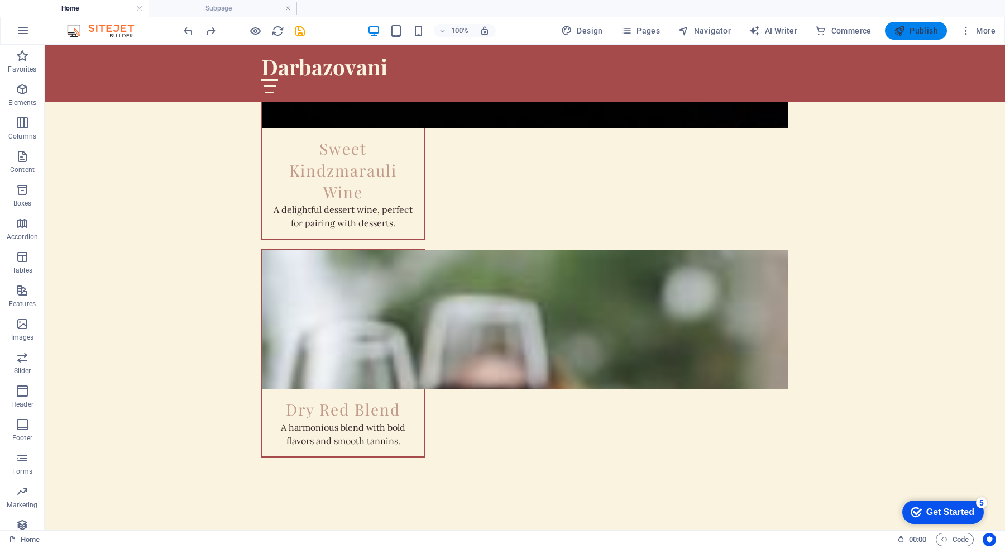
click at [910, 32] on span "Publish" at bounding box center [916, 30] width 44 height 11
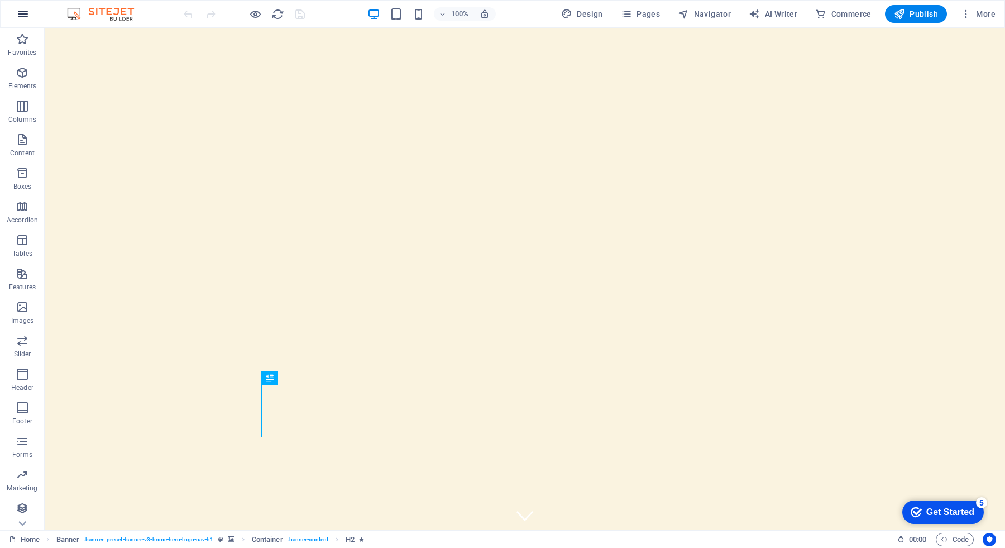
click at [26, 14] on icon "button" at bounding box center [22, 13] width 13 height 13
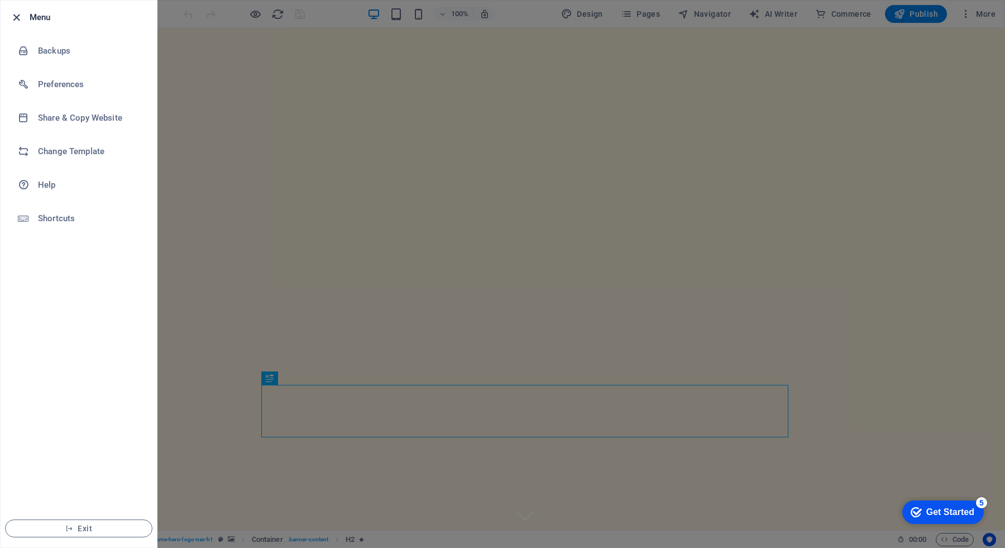
click at [15, 20] on icon "button" at bounding box center [16, 17] width 13 height 13
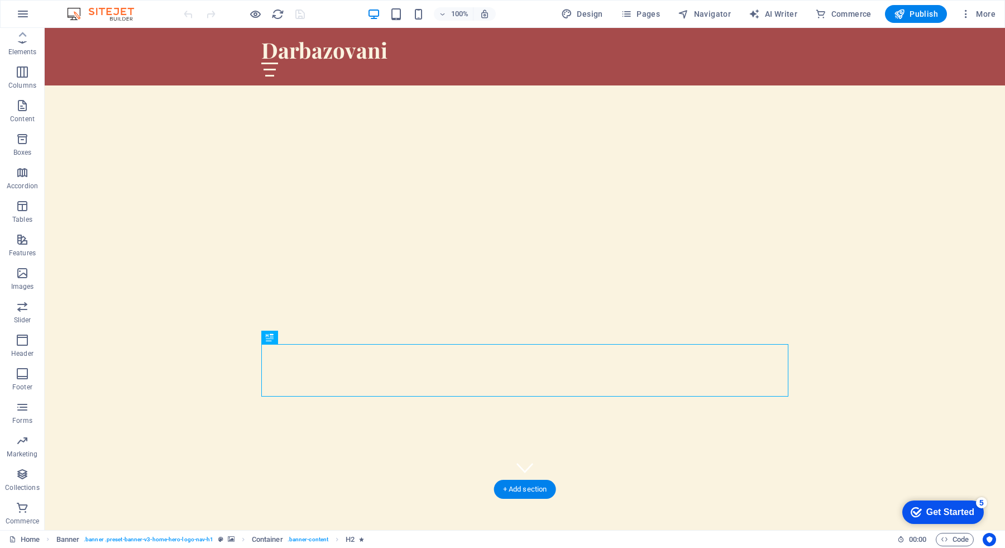
scroll to position [50, 0]
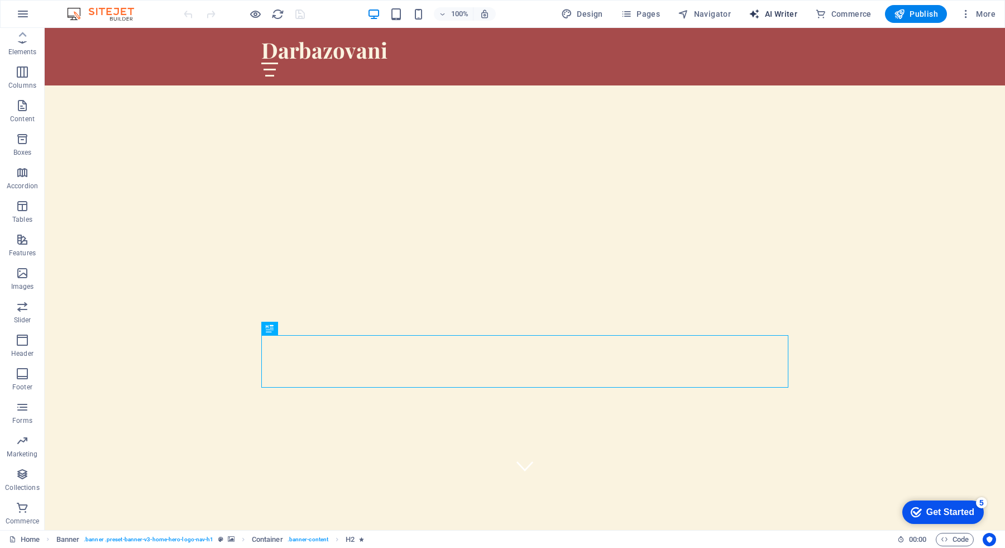
click at [778, 11] on span "AI Writer" at bounding box center [772, 13] width 49 height 11
select select "English"
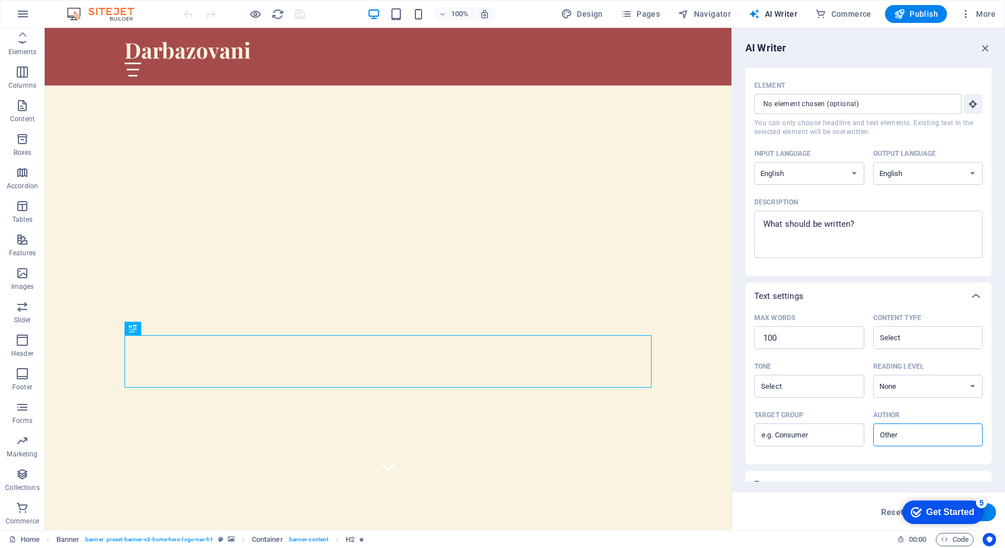
scroll to position [0, 0]
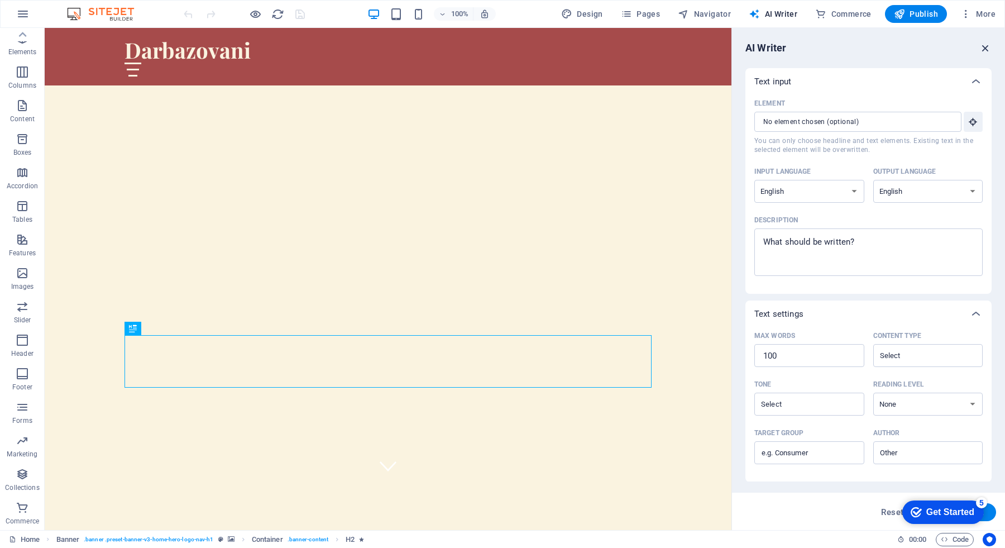
click at [986, 47] on icon "button" at bounding box center [985, 48] width 12 height 12
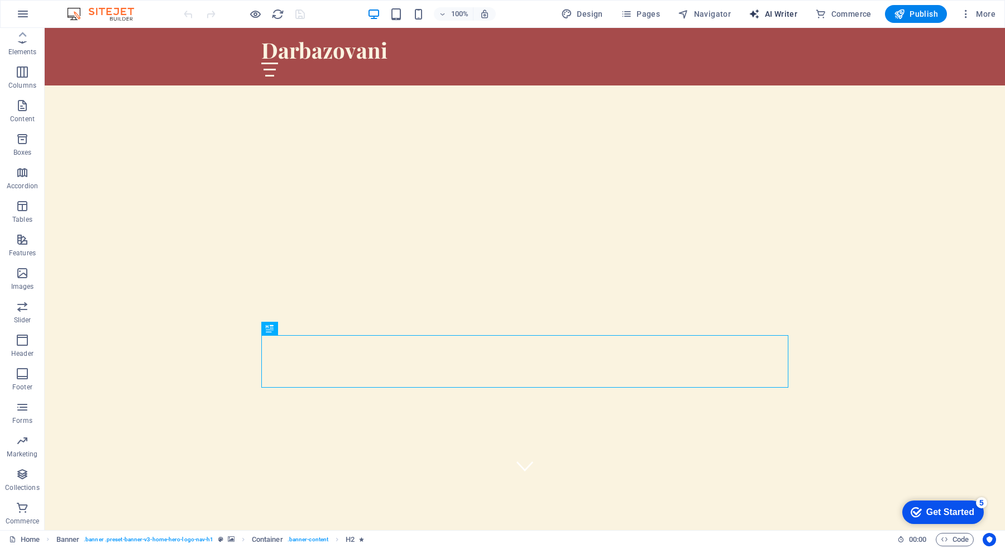
click at [778, 13] on span "AI Writer" at bounding box center [772, 13] width 49 height 11
select select "English"
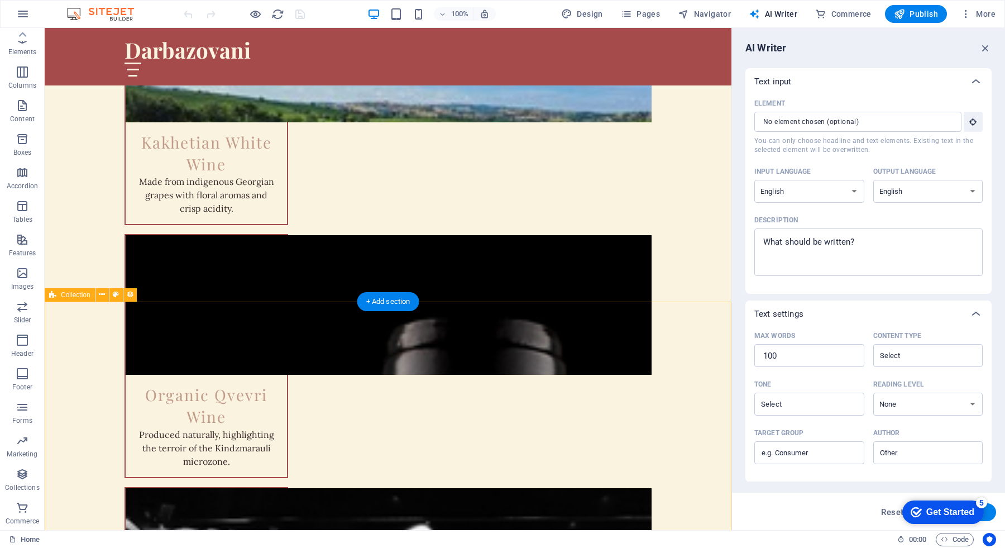
scroll to position [1738, 0]
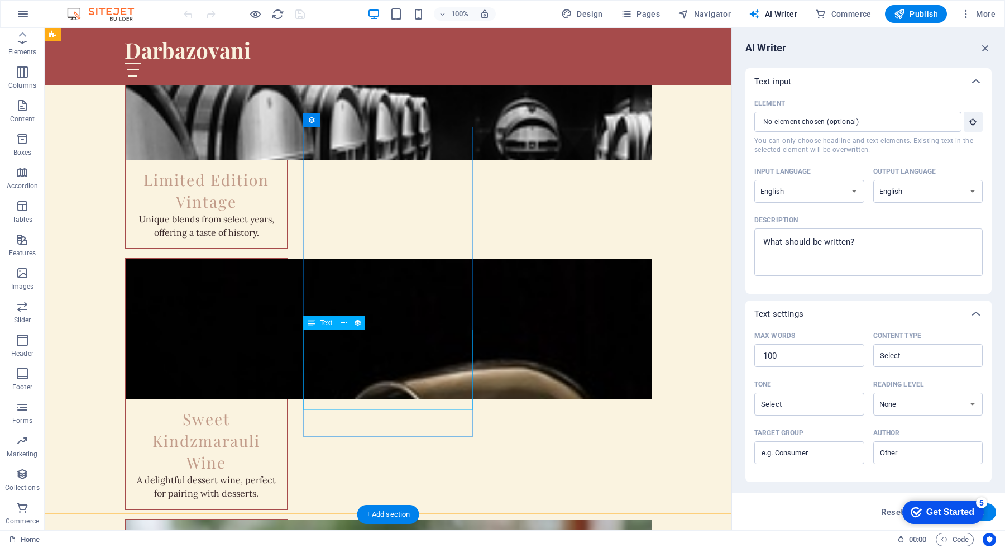
scroll to position [1863, 0]
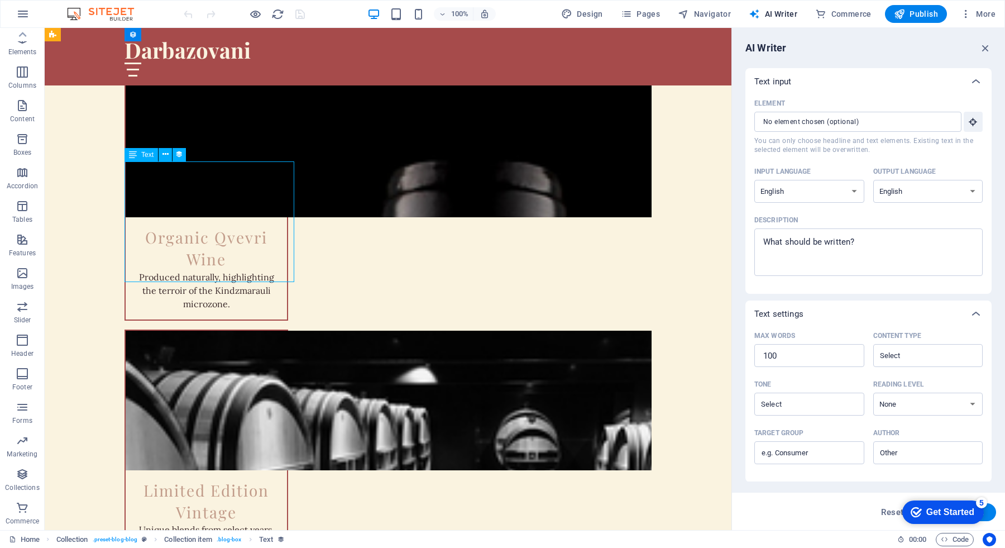
scroll to position [1951, 0]
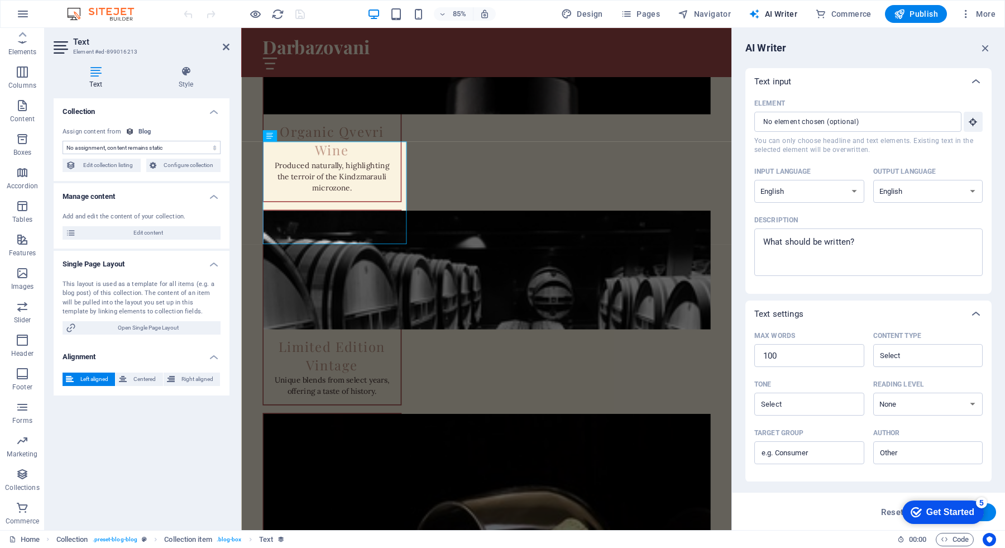
select select "description"
click at [985, 54] on icon "button" at bounding box center [985, 48] width 12 height 12
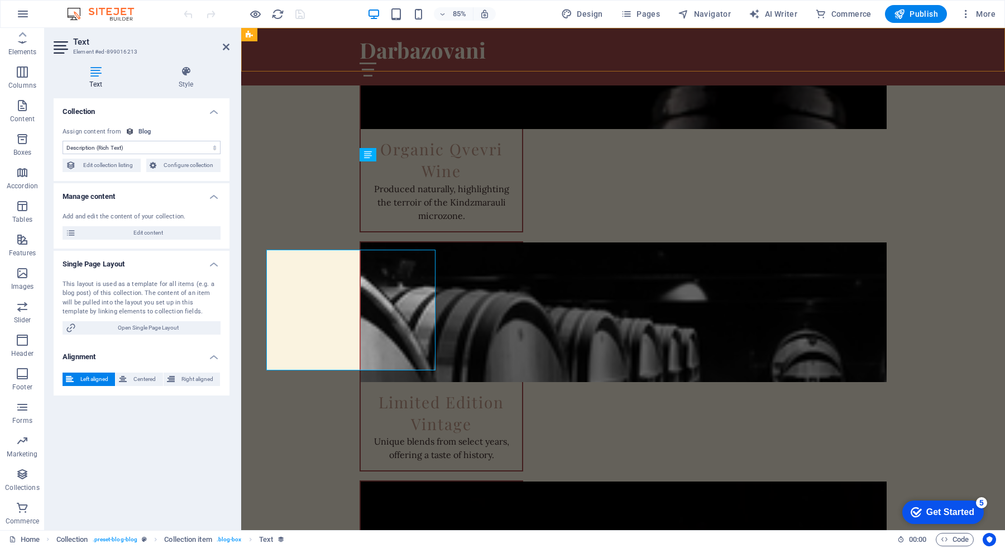
scroll to position [1863, 0]
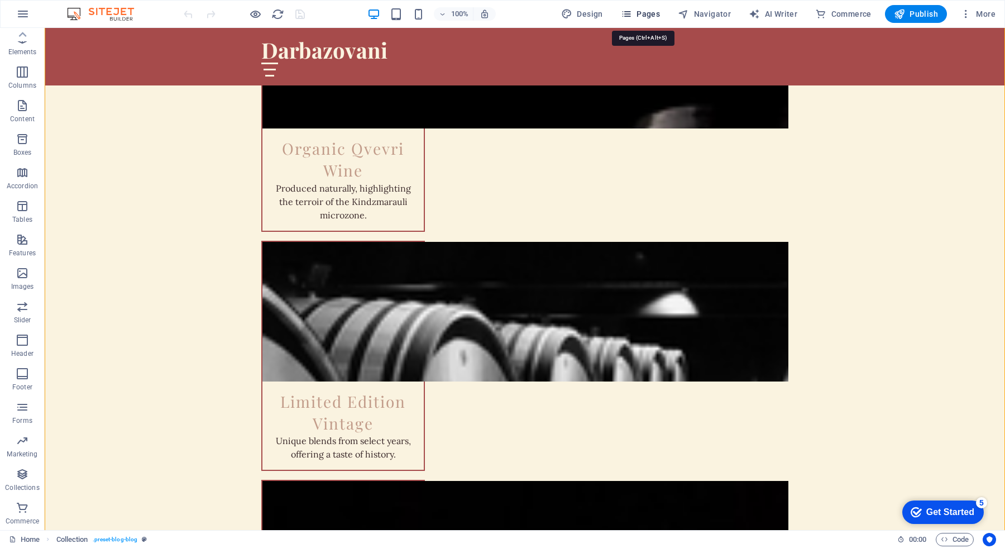
click at [628, 16] on icon "button" at bounding box center [626, 13] width 11 height 11
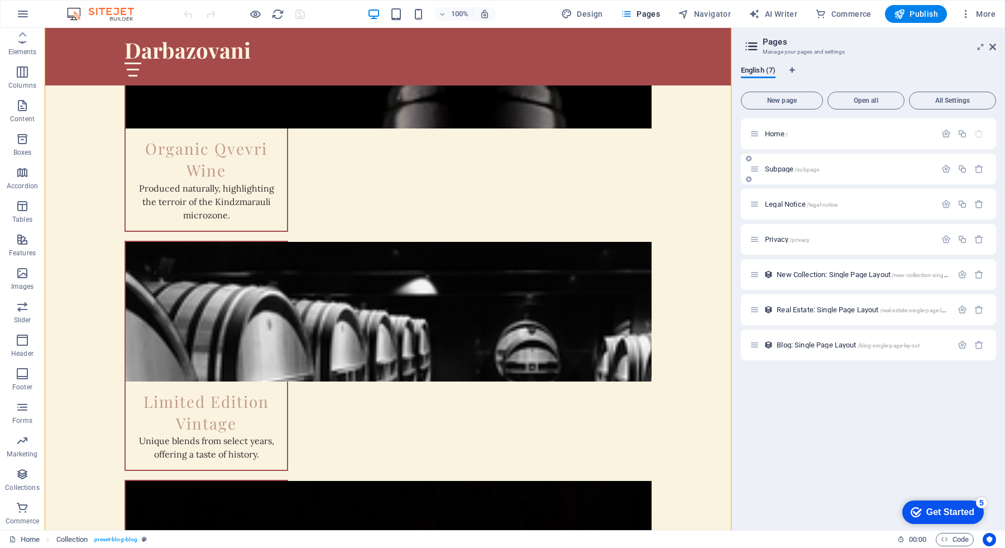
click at [786, 176] on div "Subpage /subpage" at bounding box center [868, 168] width 255 height 31
click at [779, 166] on span "Subpage /subpage" at bounding box center [792, 169] width 54 height 8
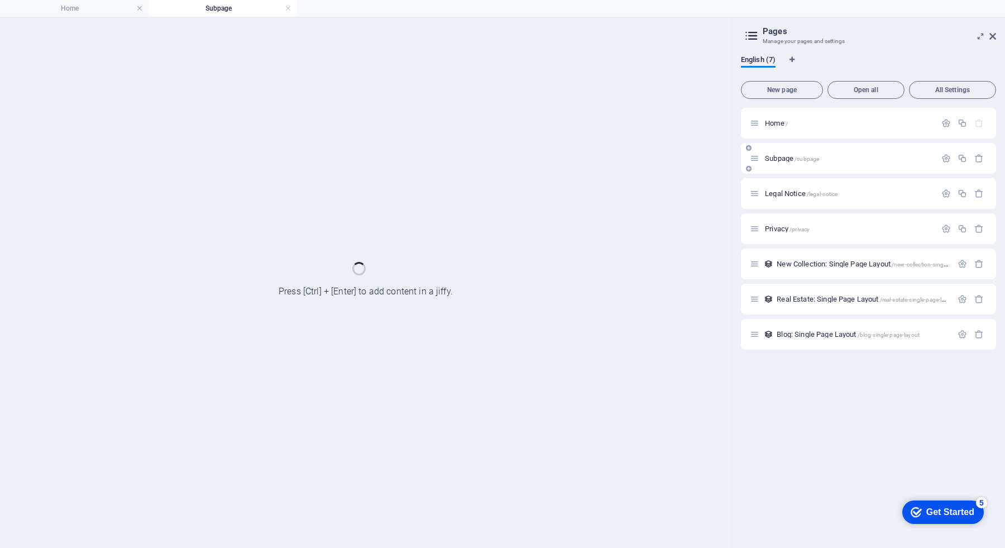
scroll to position [0, 0]
click at [779, 166] on div "Subpage /subpage" at bounding box center [868, 158] width 255 height 31
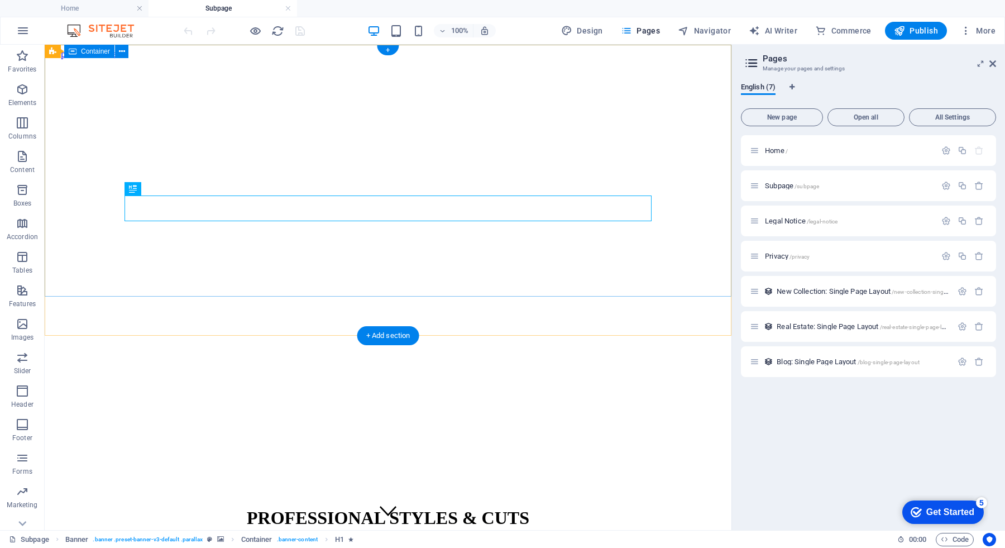
click at [598, 496] on div "PROFESSIONAL STYLES & CUTS +995 32 123 4567 | Telavi" at bounding box center [388, 539] width 678 height 87
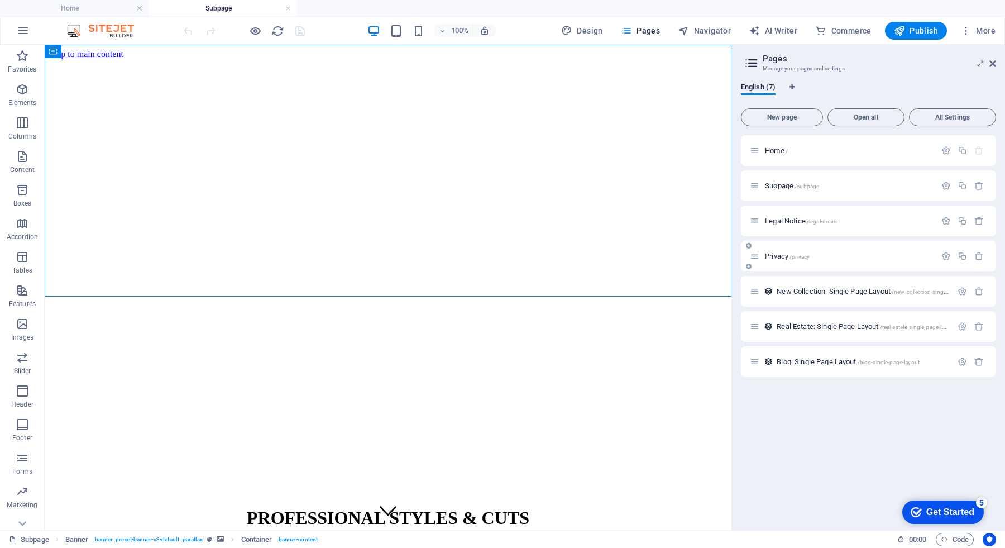
click at [784, 255] on span "Privacy /privacy" at bounding box center [787, 256] width 45 height 8
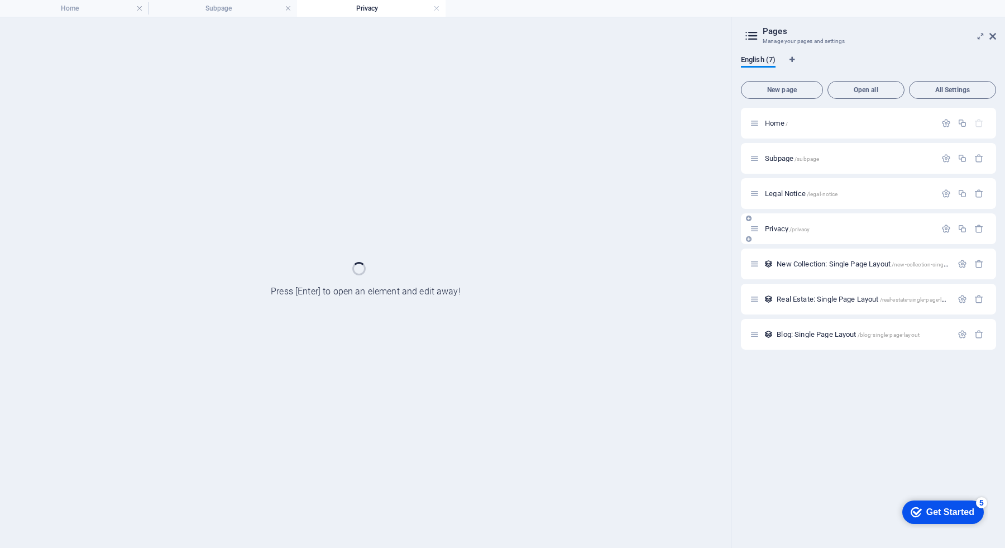
click at [784, 255] on div "New Collection: Single Page Layout /new-collection-single-page-layout" at bounding box center [868, 263] width 255 height 31
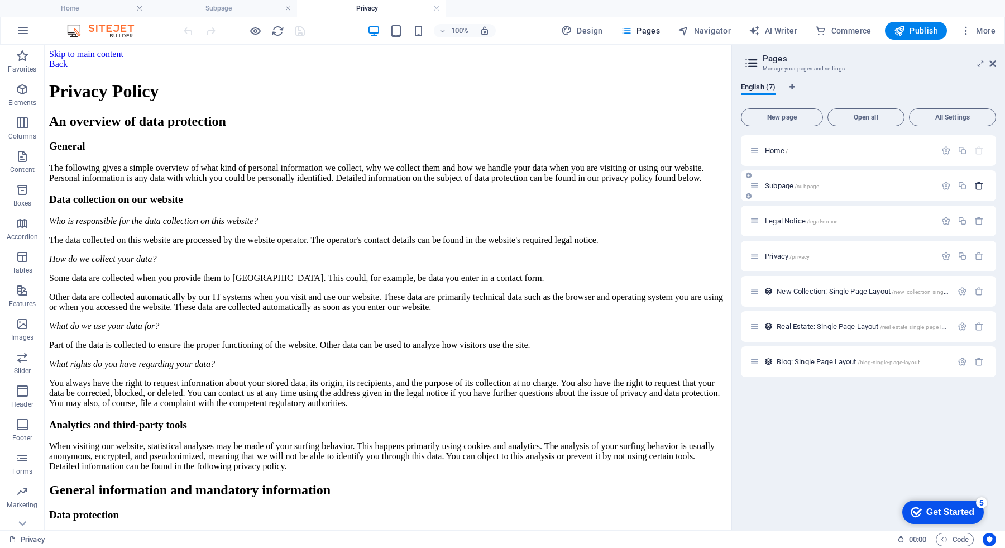
click at [982, 189] on icon "button" at bounding box center [978, 185] width 9 height 9
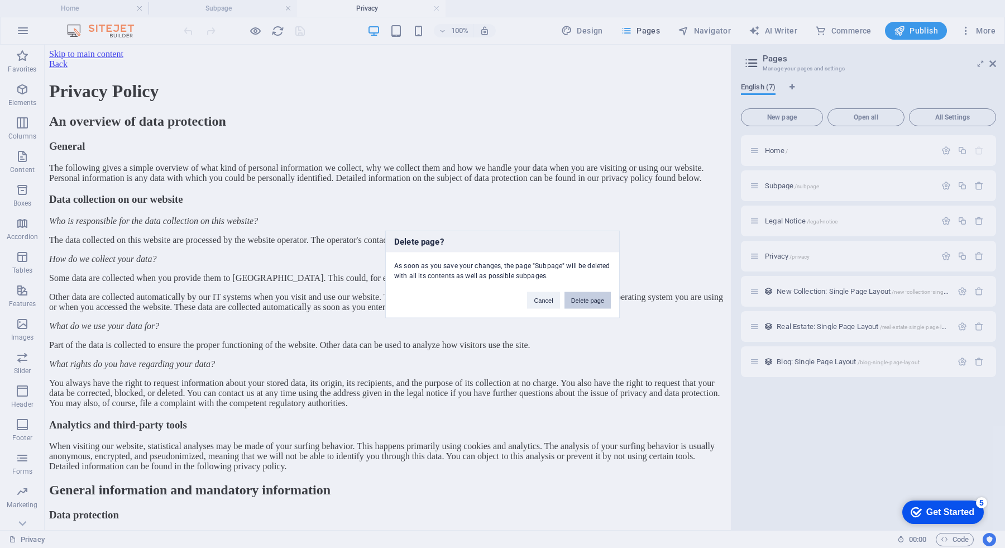
click at [591, 299] on button "Delete page" at bounding box center [587, 299] width 46 height 17
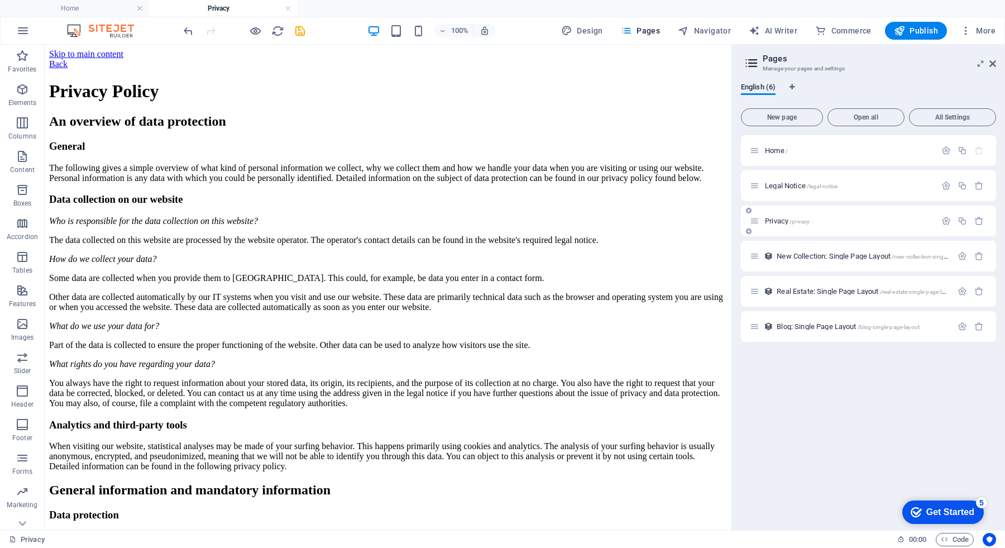
click at [777, 219] on span "Privacy /privacy" at bounding box center [787, 221] width 45 height 8
click at [789, 188] on span "Legal Notice /legal-notice" at bounding box center [801, 185] width 73 height 8
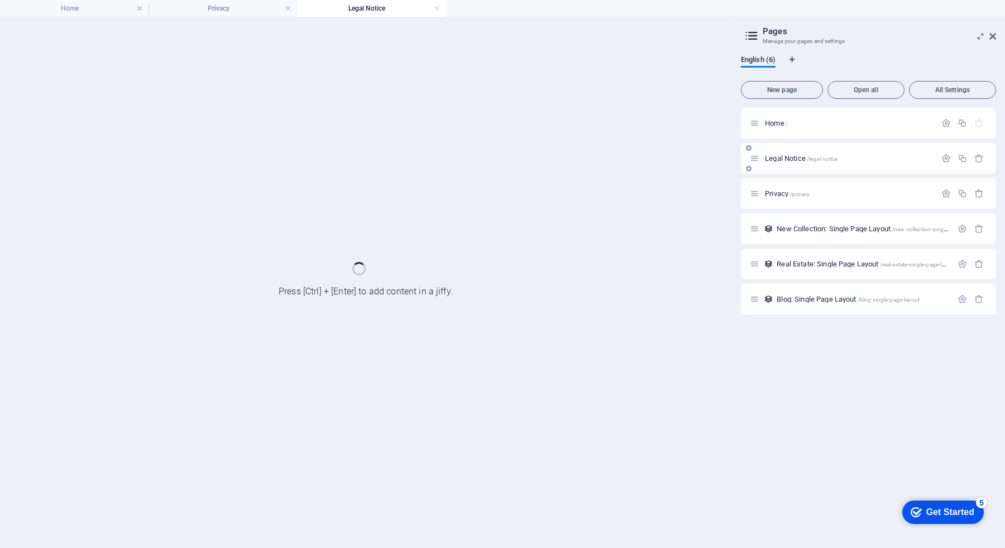
click at [789, 188] on div "Privacy /privacy" at bounding box center [843, 193] width 186 height 13
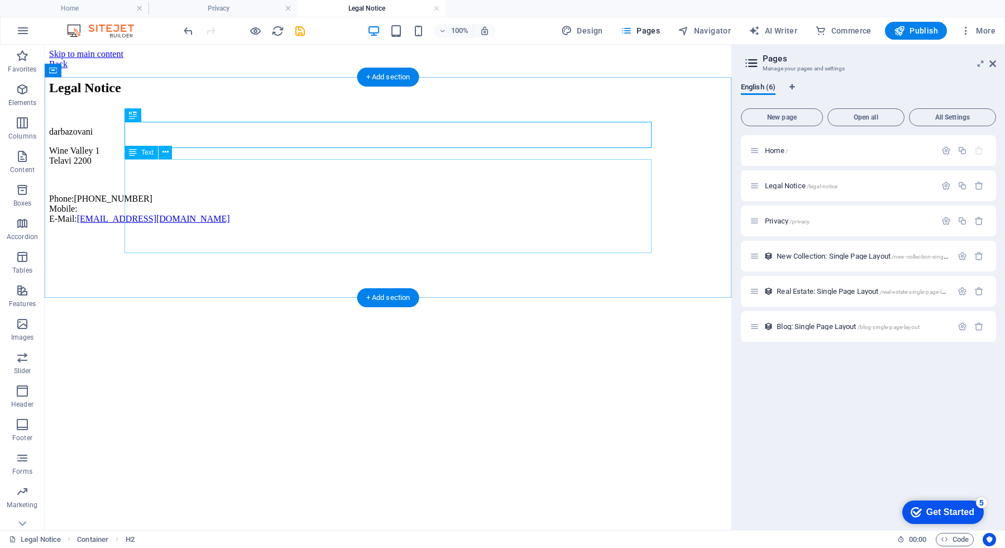
click at [153, 195] on div "darbazovani Wine Valley 1 Telavi 2200 Phone: +995 32 123 4567 Mobile: E-Mail: i…" at bounding box center [388, 175] width 678 height 97
click at [137, 188] on div "darbazovani Wine Valley 1 Telavi 2200 Phone: +995 32 123 4567 Mobile: E-Mail: i…" at bounding box center [388, 175] width 678 height 97
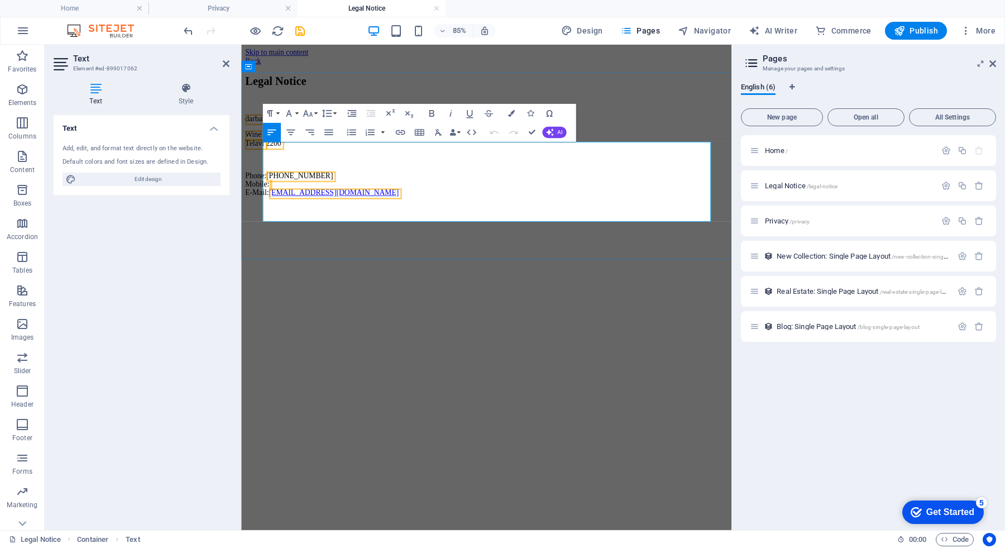
click at [288, 165] on span "2200" at bounding box center [279, 160] width 18 height 9
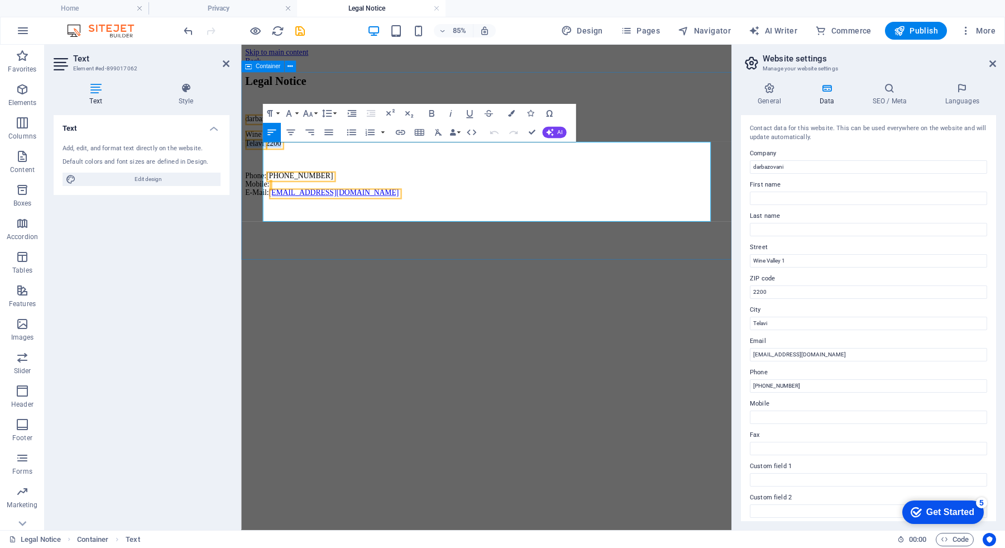
drag, startPoint x: 327, startPoint y: 188, endPoint x: 265, endPoint y: 198, distance: 62.7
click at [265, 198] on div "Legal Notice darbazovani Wine Valley 1 Telavi 2200 Phone: +995 32 123 4567 Mobi…" at bounding box center [530, 151] width 568 height 143
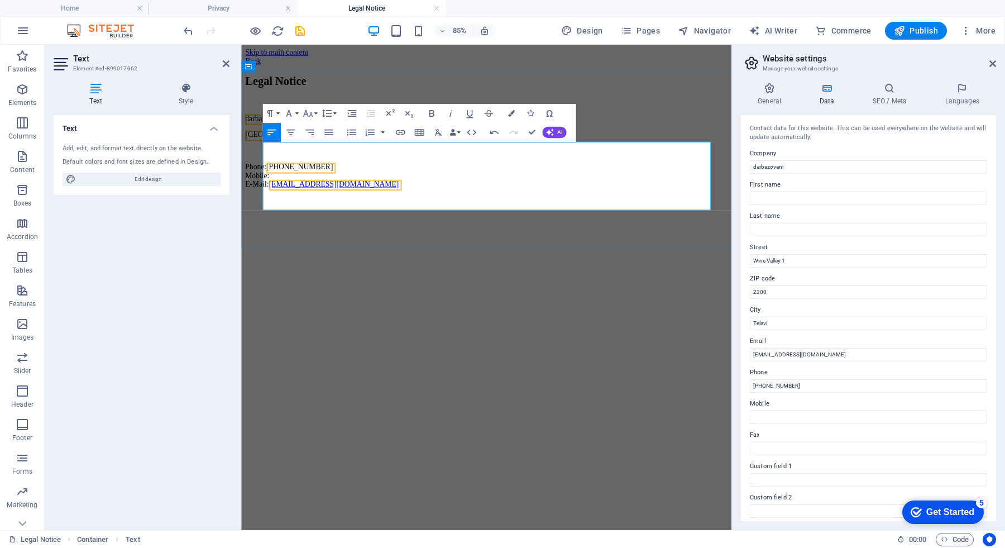
click at [330, 193] on span "+995 32 123 4567" at bounding box center [309, 188] width 78 height 9
drag, startPoint x: 319, startPoint y: 206, endPoint x: 372, endPoint y: 207, distance: 52.5
click at [372, 207] on p "Phone: +995 32 123 4567 Mobile: E-Mail: info@darbazovani.ge" at bounding box center [530, 199] width 568 height 30
click at [322, 214] on p "Phone: +995598803033 Mobile: E-Mail: info@darbazovani.ge" at bounding box center [530, 199] width 568 height 30
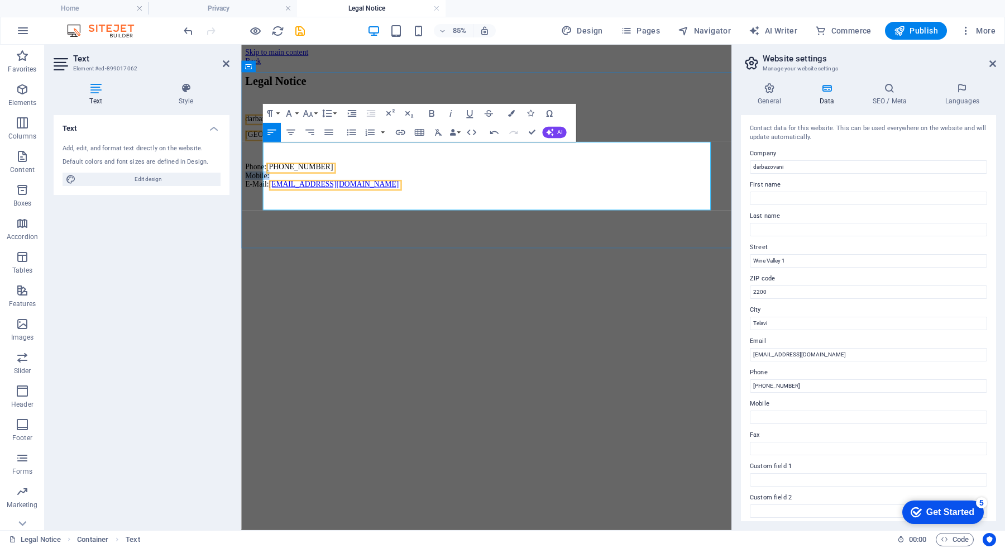
drag, startPoint x: 319, startPoint y: 217, endPoint x: 264, endPoint y: 217, distance: 54.7
click at [264, 214] on div "Legal Notice darbazovani Wine Valley, Kvareli Phone: +995598803033 Mobile: E-Ma…" at bounding box center [530, 146] width 568 height 133
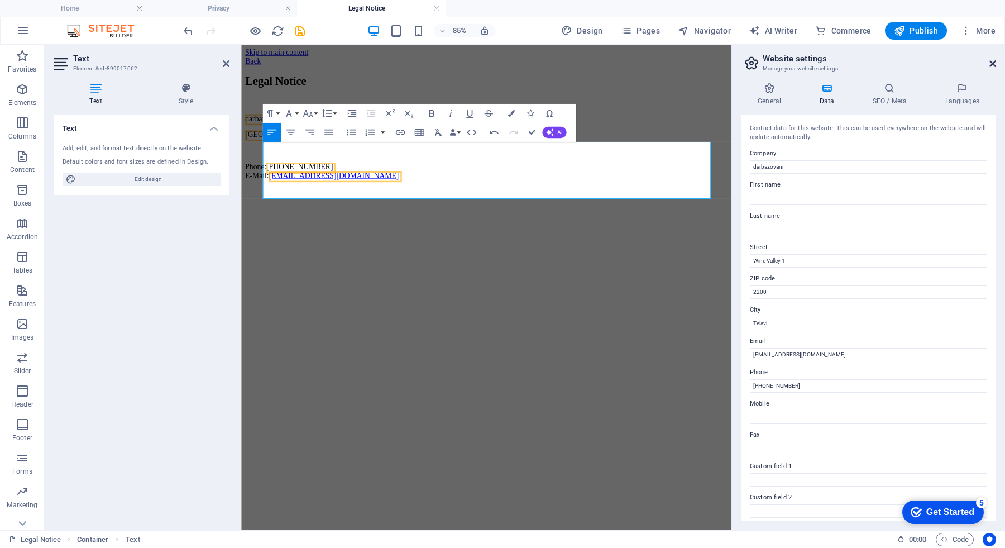
click at [992, 64] on icon at bounding box center [992, 63] width 7 height 9
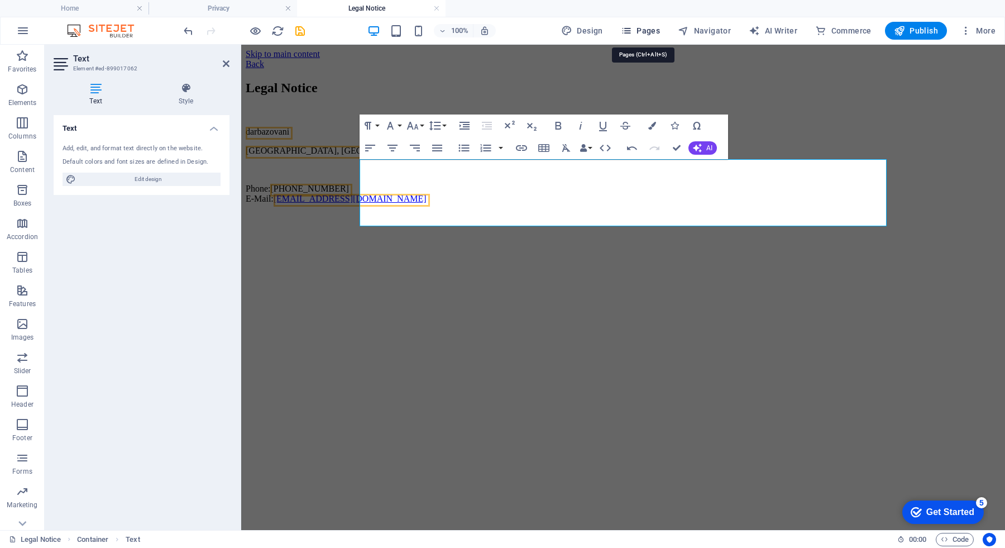
click at [644, 30] on span "Pages" at bounding box center [640, 30] width 39 height 11
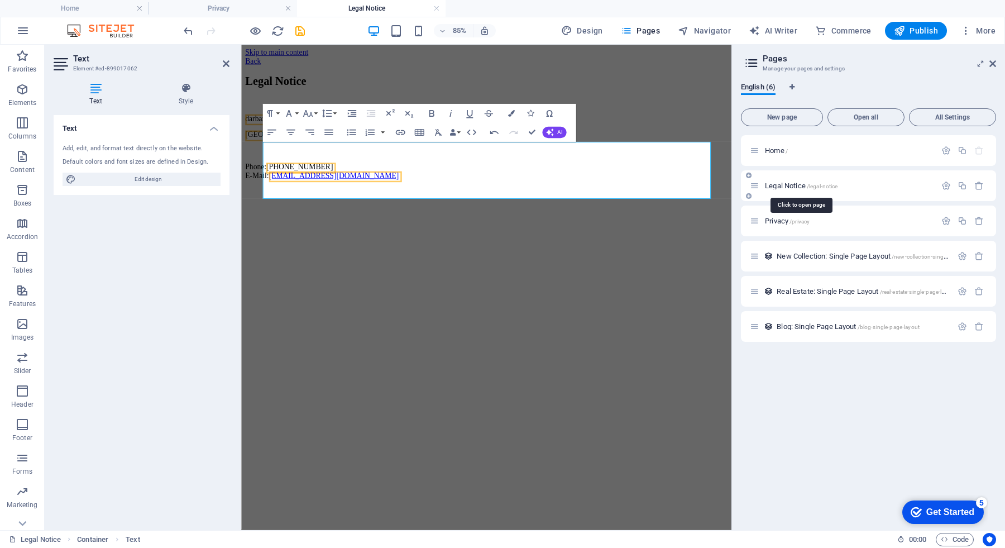
click at [793, 187] on span "Legal Notice /legal-notice" at bounding box center [801, 185] width 73 height 8
click at [752, 185] on icon at bounding box center [754, 185] width 9 height 9
click at [777, 186] on span "Legal Notice /legal-notice" at bounding box center [801, 185] width 73 height 8
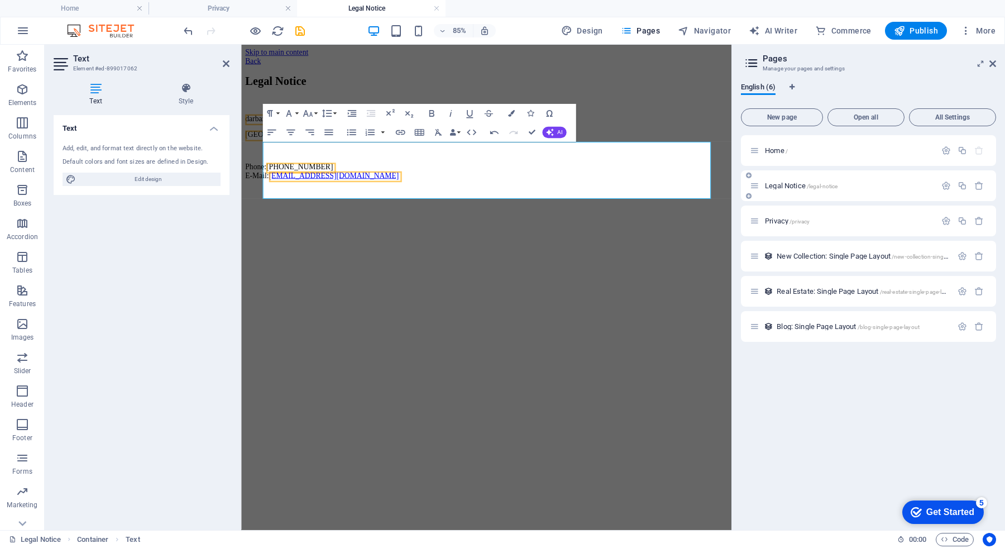
click at [777, 186] on span "Legal Notice /legal-notice" at bounding box center [801, 185] width 73 height 8
click at [768, 150] on span "Home /" at bounding box center [776, 150] width 23 height 8
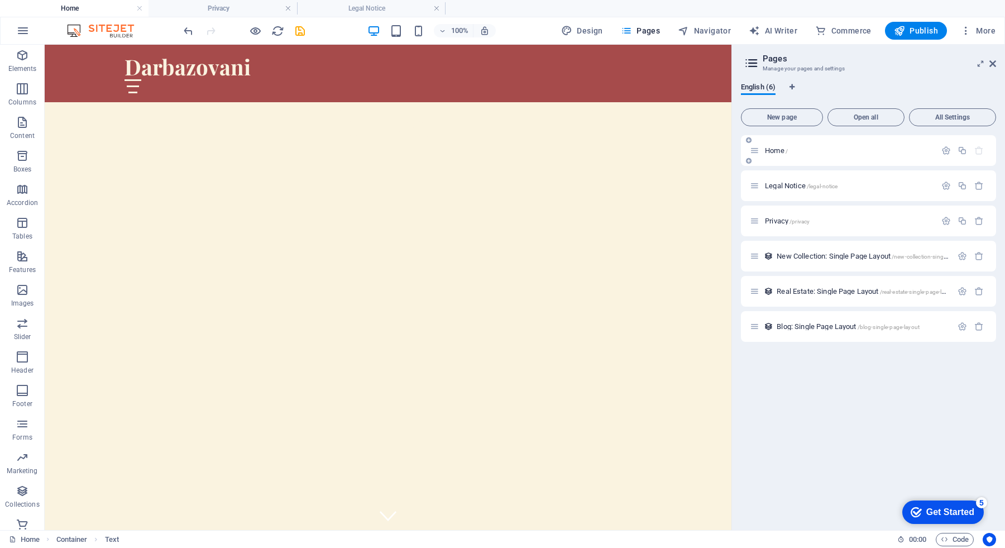
scroll to position [1891, 0]
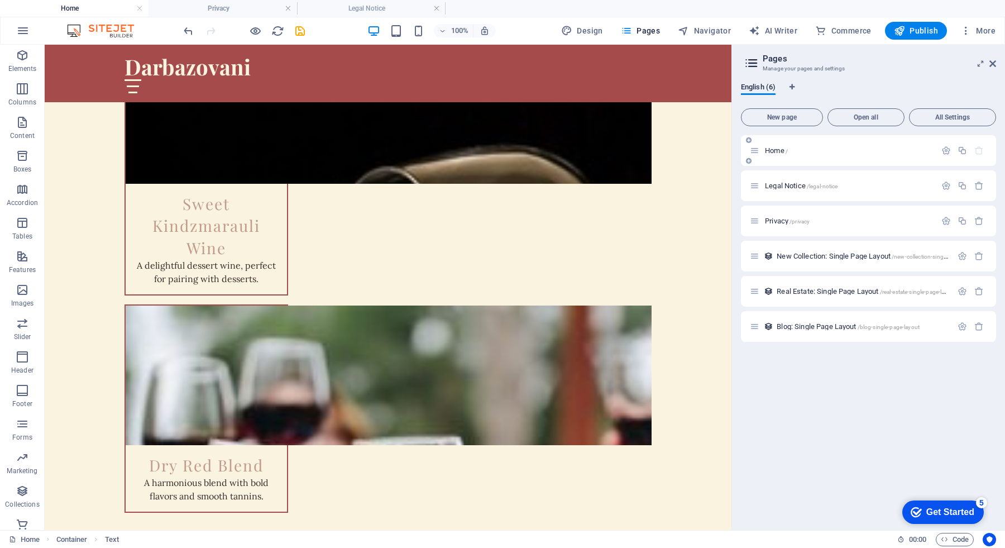
click at [768, 150] on span "Home /" at bounding box center [776, 150] width 23 height 8
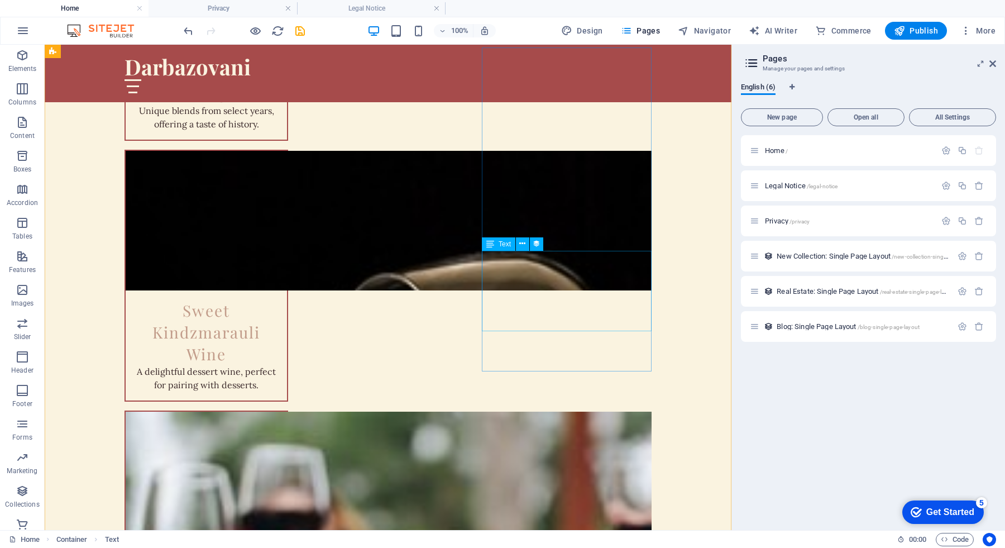
scroll to position [2354, 0]
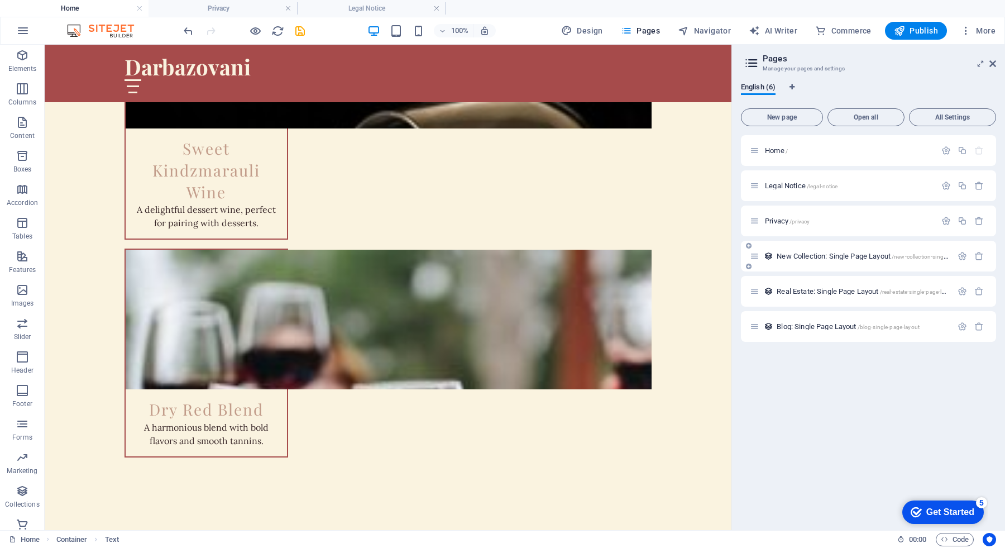
click at [828, 259] on span "New Collection: Single Page Layout /new-collection-single-page-layout" at bounding box center [877, 256] width 202 height 8
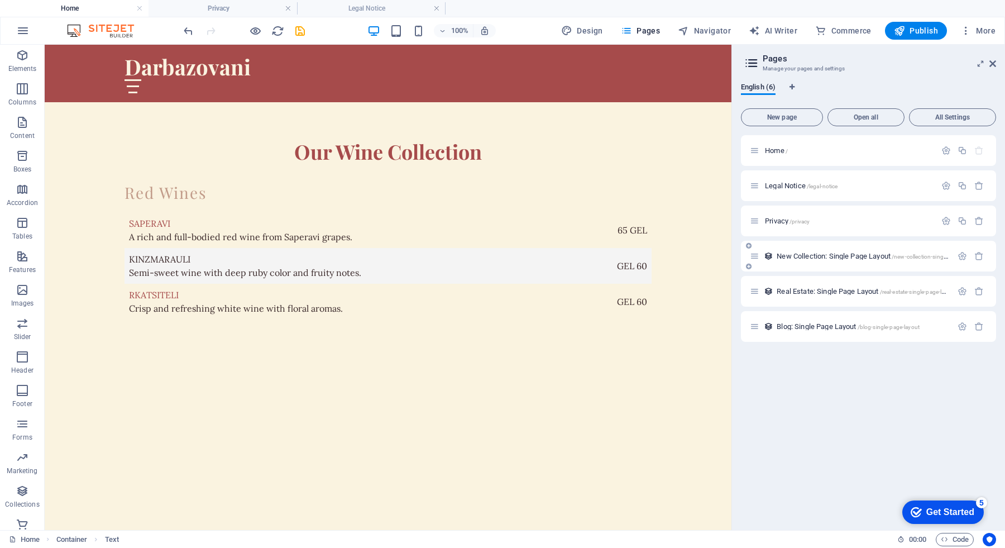
scroll to position [0, 0]
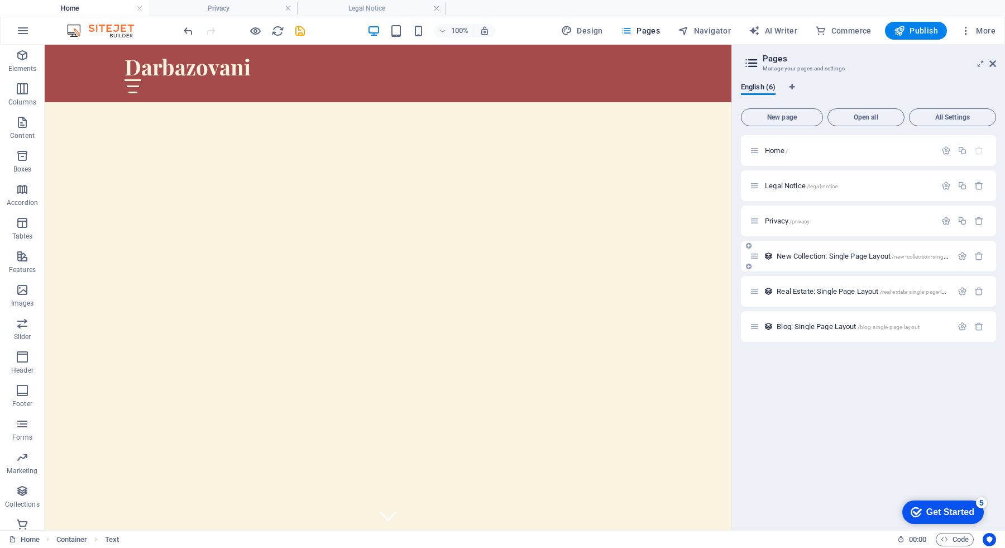
click at [828, 285] on div "Real Estate: Single Page Layout /real-estate-single-page-layout" at bounding box center [851, 291] width 202 height 13
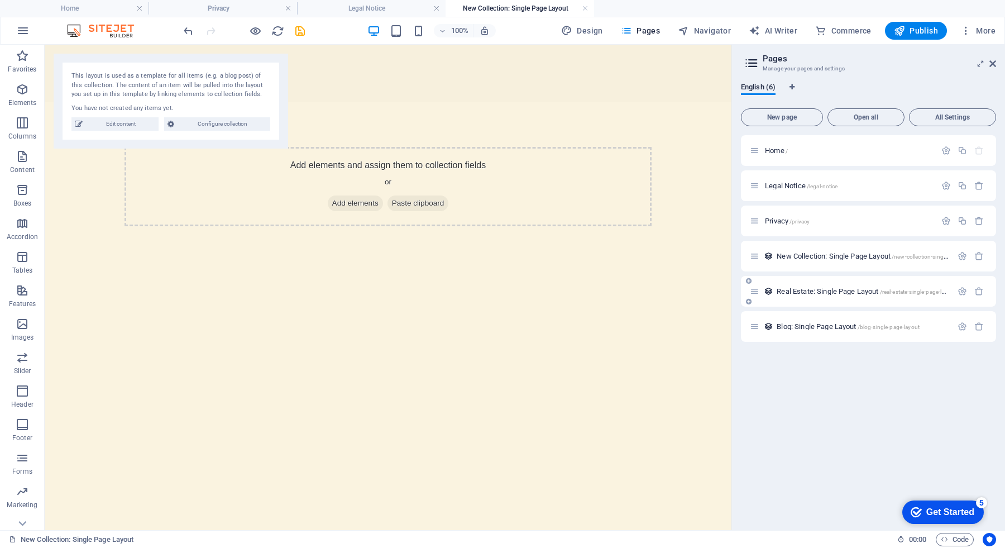
click at [839, 293] on span "Real Estate: Single Page Layout /real-estate-single-page-layout" at bounding box center [865, 291] width 179 height 8
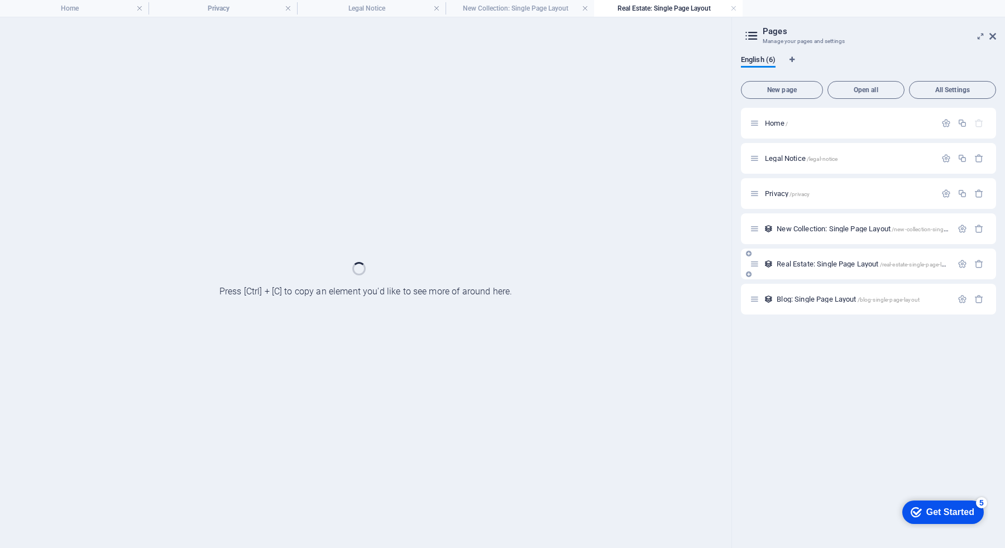
click at [839, 293] on div "Blog: Single Page Layout /blog-single-page-layout" at bounding box center [851, 298] width 202 height 13
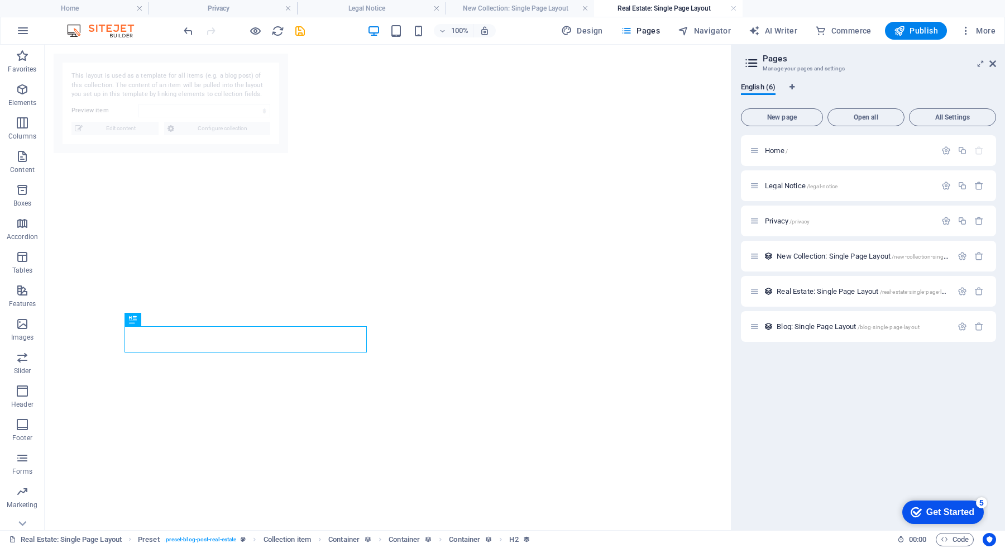
select select "68b6f32d729710777c0961f6"
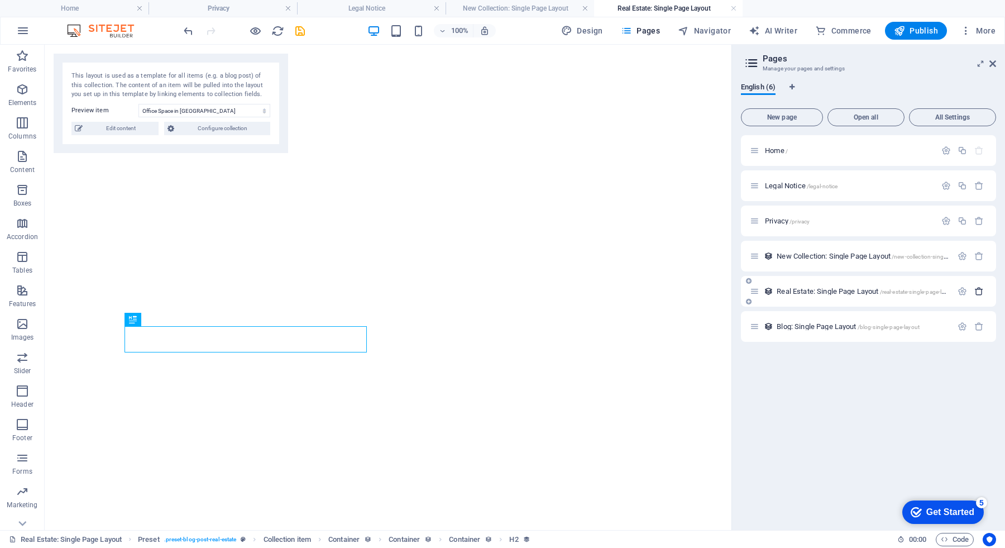
click at [980, 292] on icon "button" at bounding box center [978, 290] width 9 height 9
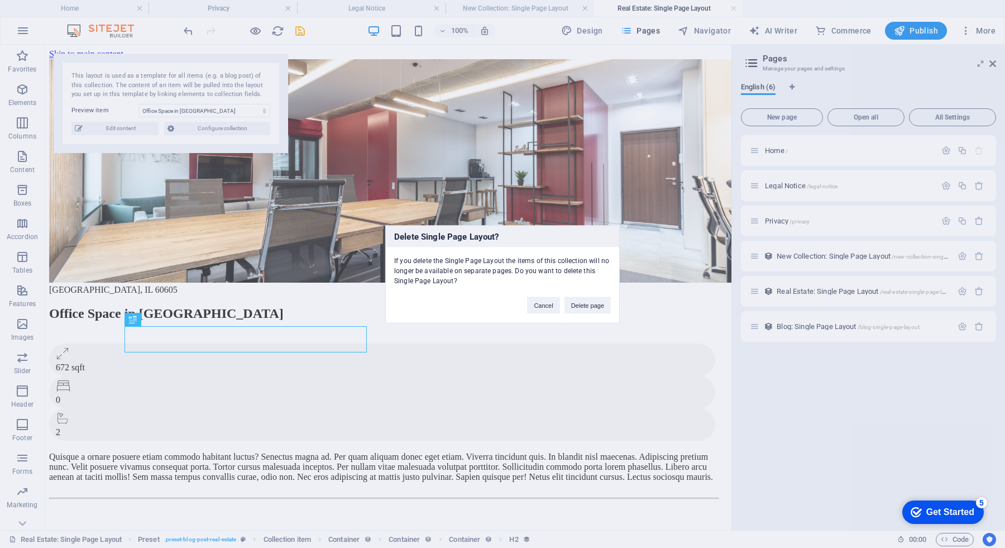
click at [573, 303] on button "Delete page" at bounding box center [587, 304] width 46 height 17
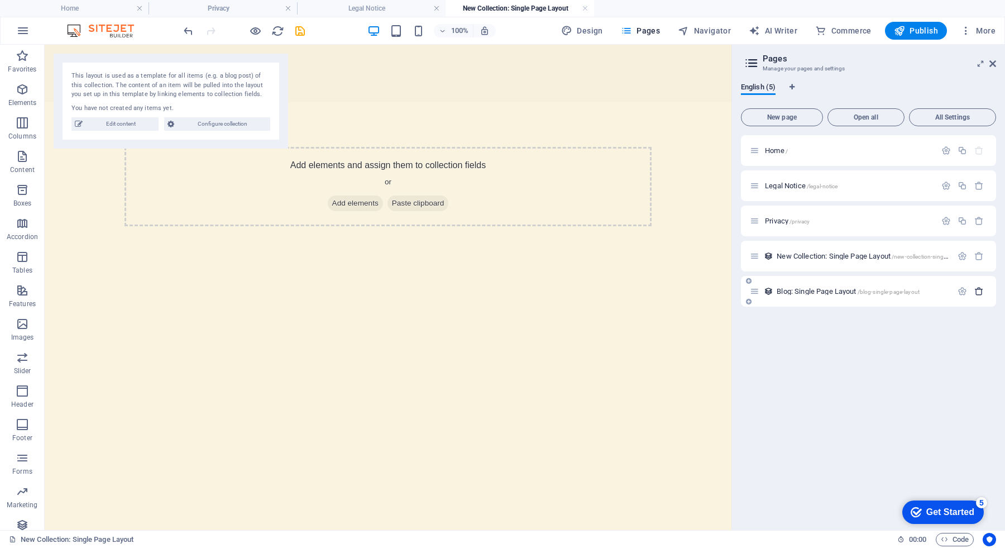
click at [978, 290] on icon "button" at bounding box center [978, 290] width 9 height 9
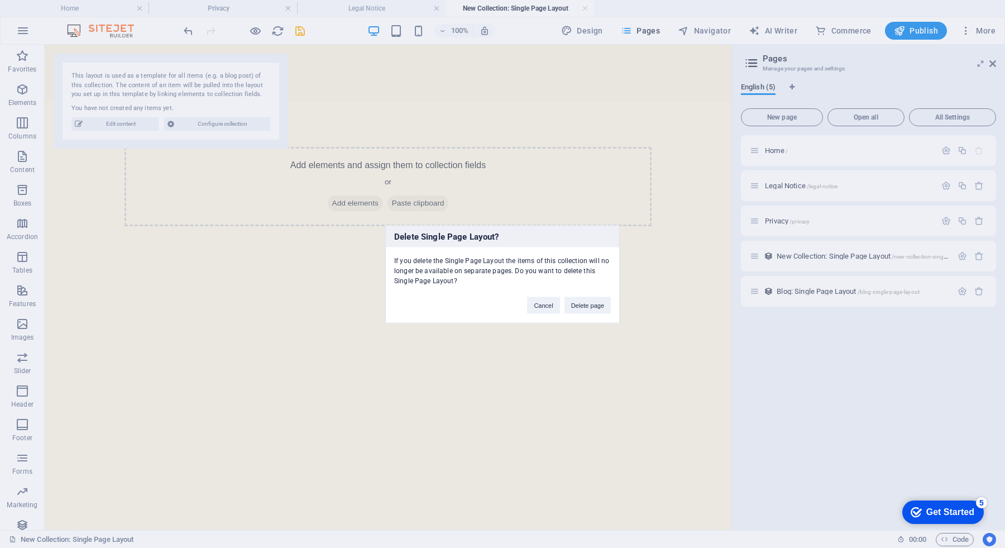
click at [780, 340] on div "Delete Single Page Layout? If you delete the Single Page Layout the items of th…" at bounding box center [502, 274] width 1005 height 548
click at [541, 301] on button "Cancel" at bounding box center [543, 304] width 32 height 17
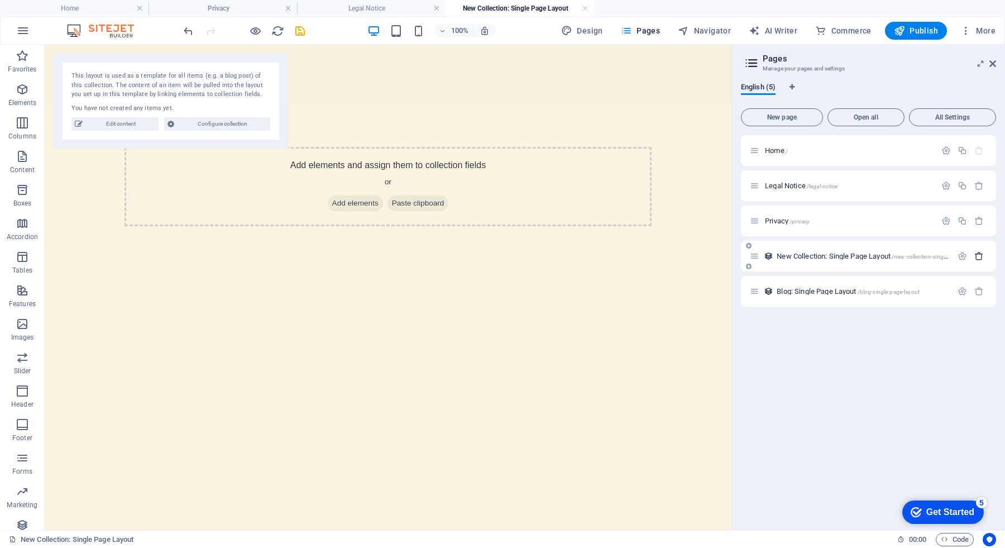
click at [983, 259] on icon "button" at bounding box center [978, 255] width 9 height 9
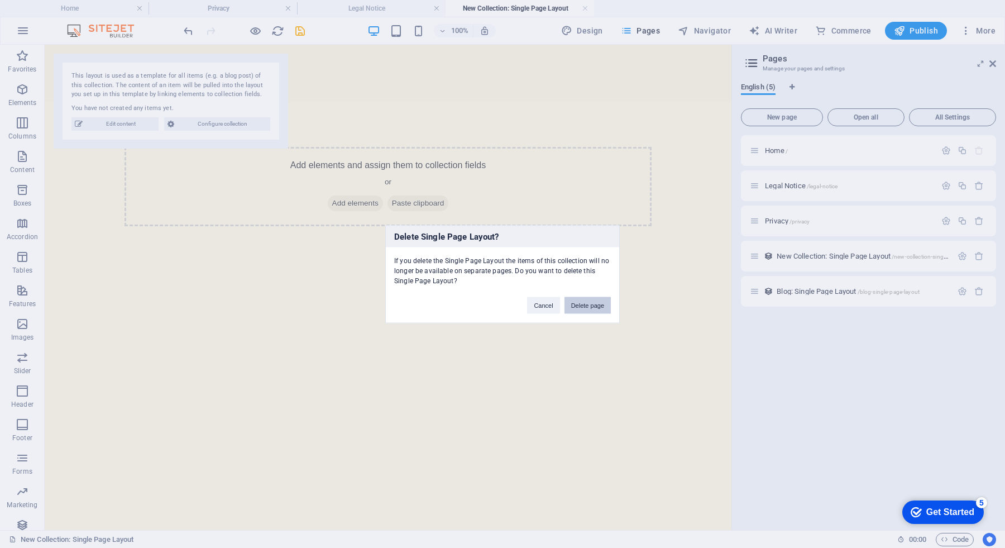
click at [592, 305] on button "Delete page" at bounding box center [587, 304] width 46 height 17
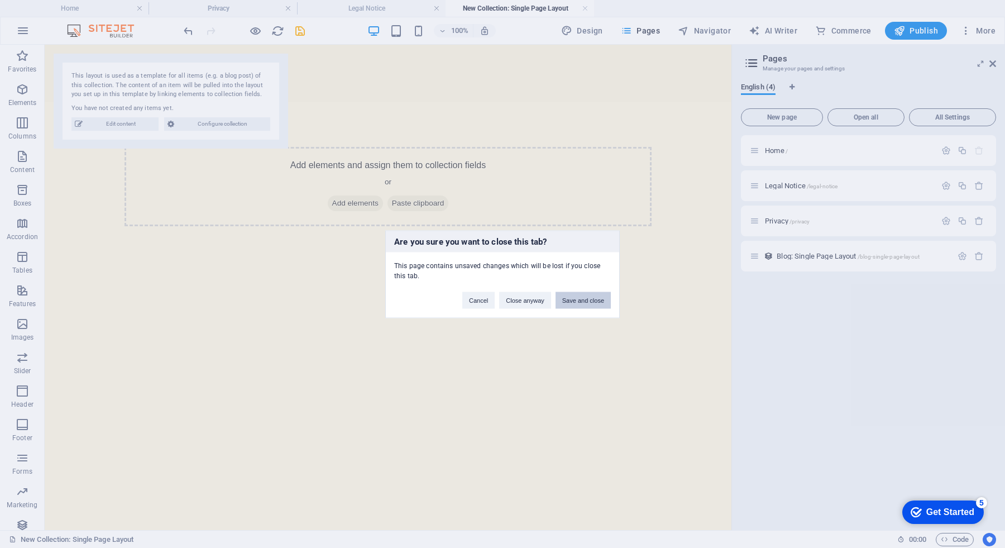
click at [576, 302] on button "Save and close" at bounding box center [582, 299] width 55 height 17
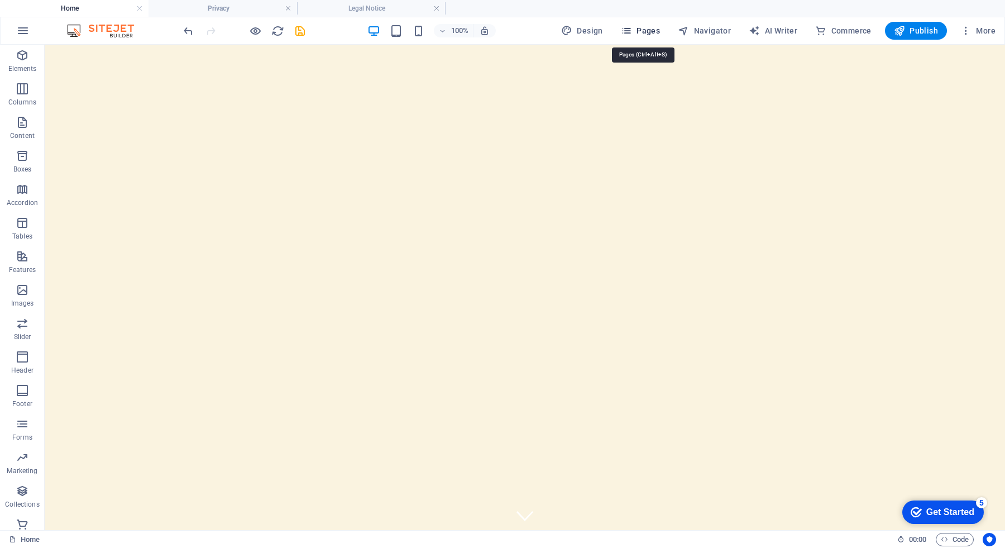
click at [637, 28] on span "Pages" at bounding box center [640, 30] width 39 height 11
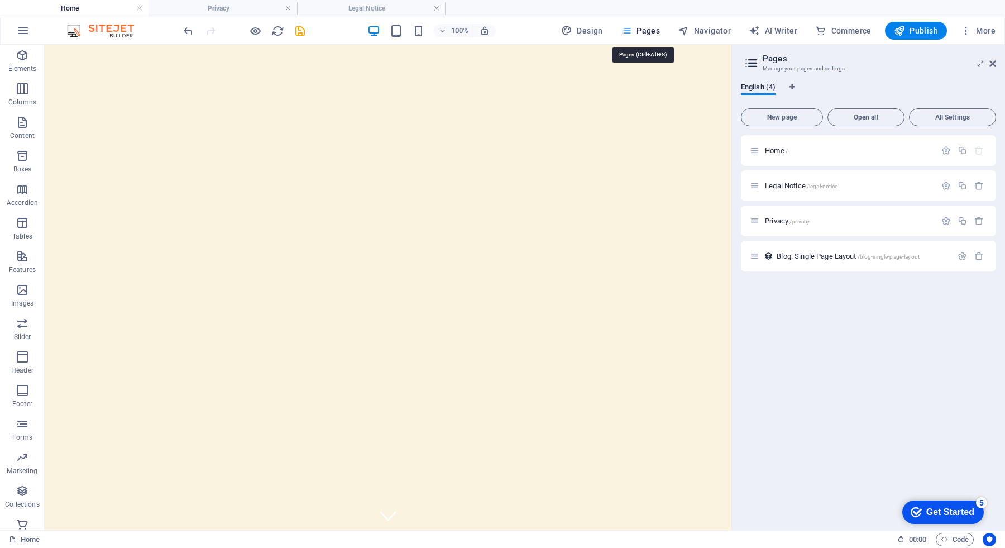
click at [637, 28] on span "Pages" at bounding box center [640, 30] width 39 height 11
click at [903, 24] on button "Publish" at bounding box center [916, 31] width 62 height 18
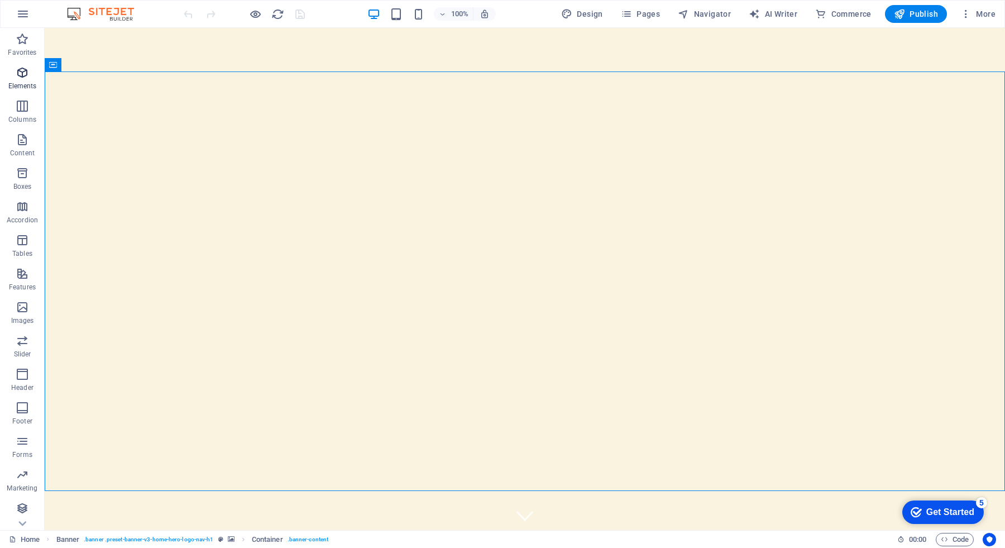
click at [25, 77] on icon "button" at bounding box center [22, 72] width 13 height 13
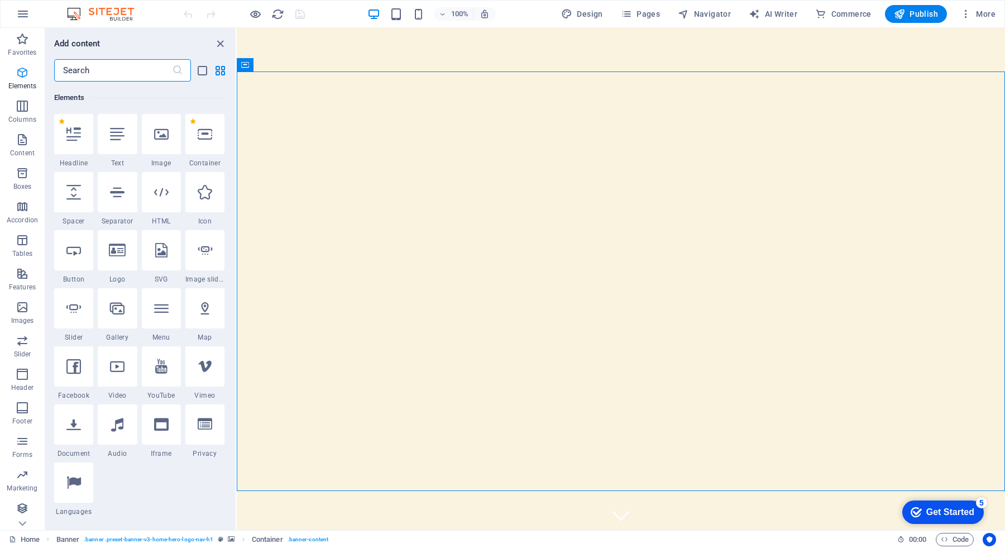
scroll to position [119, 0]
click at [25, 77] on icon "button" at bounding box center [22, 72] width 13 height 13
click at [219, 40] on icon "close panel" at bounding box center [220, 43] width 13 height 13
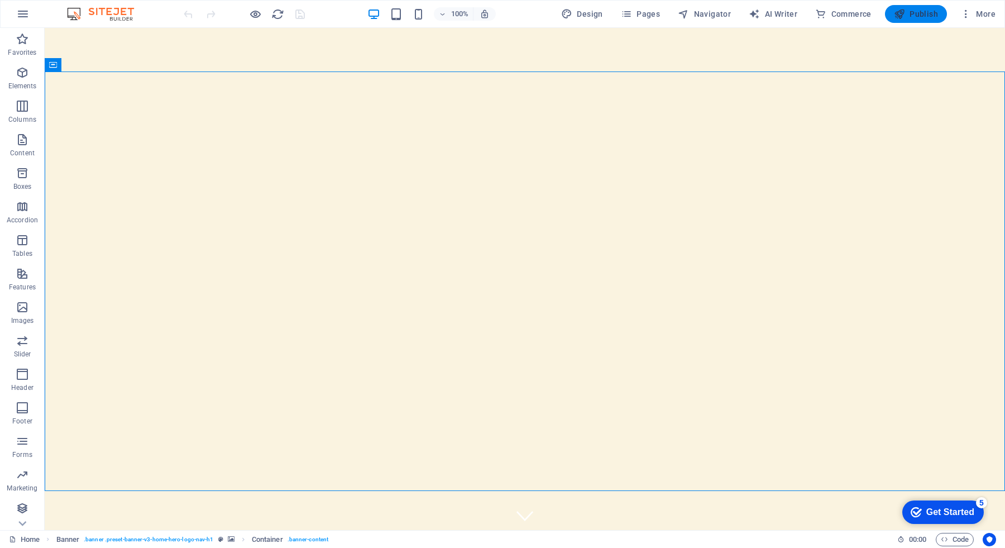
click at [910, 12] on span "Publish" at bounding box center [916, 13] width 44 height 11
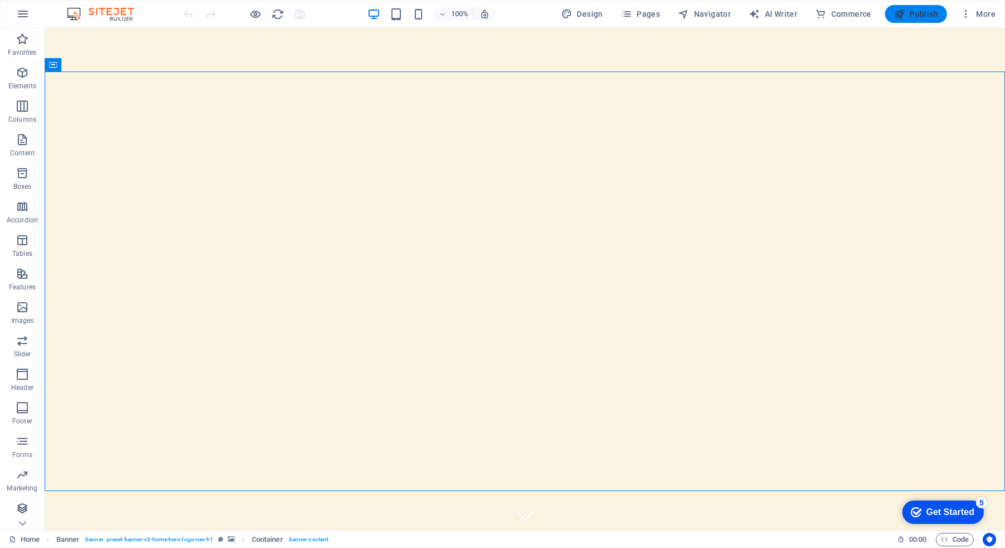
click at [919, 10] on span "Publish" at bounding box center [916, 13] width 44 height 11
